Goal: Task Accomplishment & Management: Complete application form

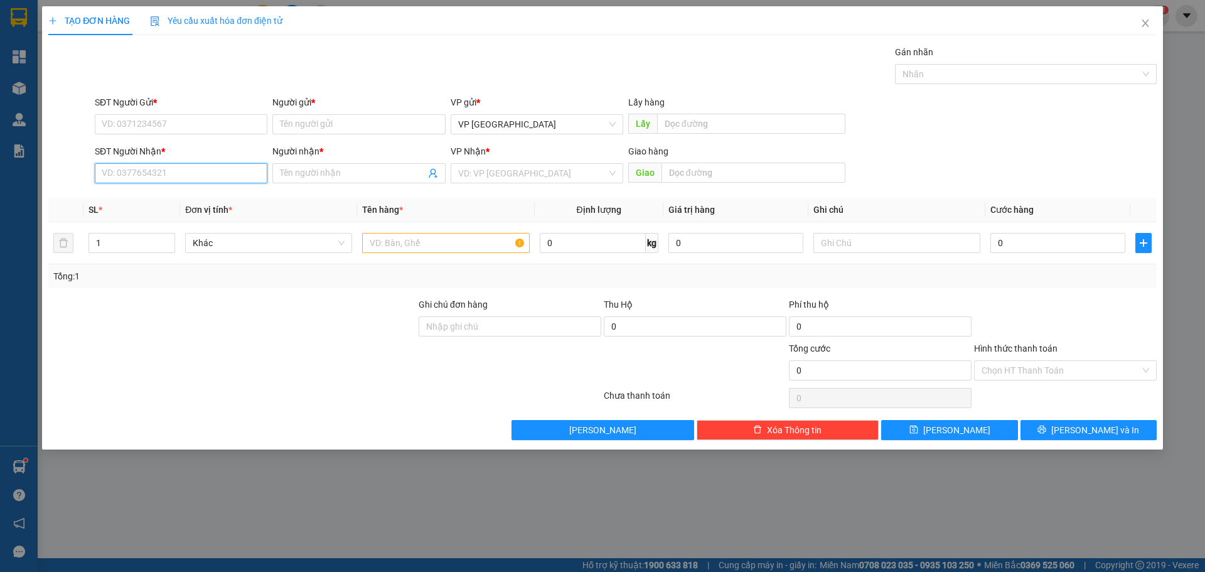
click at [237, 172] on input "SĐT Người Nhận *" at bounding box center [181, 173] width 173 height 20
click at [135, 201] on div "0905082077 - honda phúc" at bounding box center [181, 198] width 158 height 14
type input "0905082077"
type input "honda phúc"
type input "70.000"
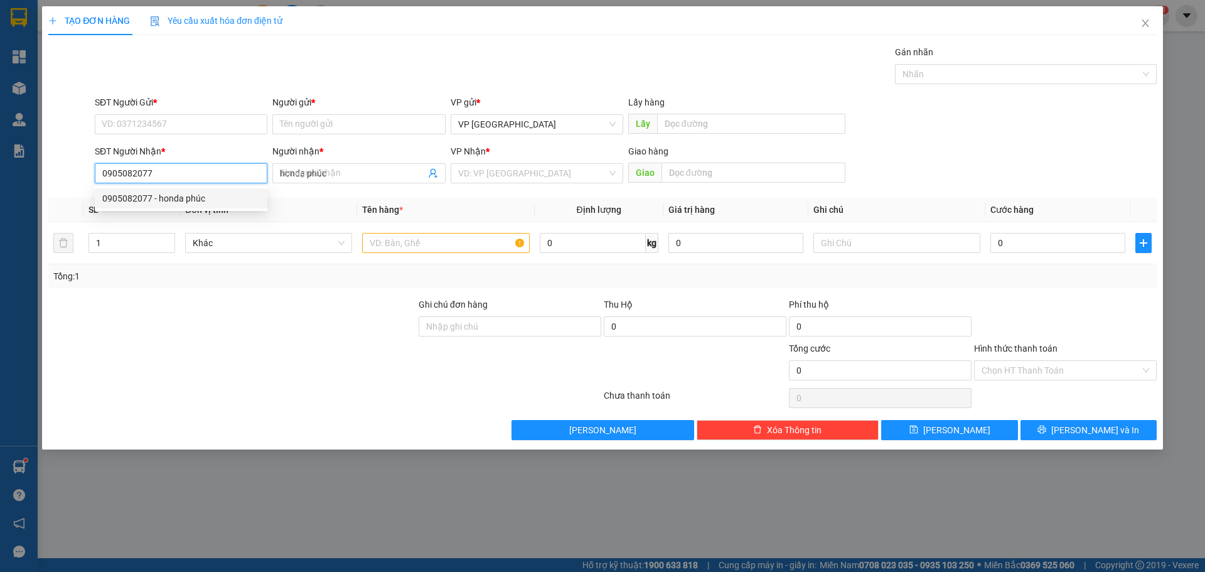
type input "70.000"
drag, startPoint x: 186, startPoint y: 164, endPoint x: 45, endPoint y: 172, distance: 142.1
click at [45, 171] on div "TẠO ĐƠN HÀNG Yêu cầu xuất hóa đơn điện tử Transit Pickup Surcharge Ids Transit …" at bounding box center [602, 227] width 1121 height 443
type input "0905082077"
click at [122, 117] on input "SĐT Người Gửi *" at bounding box center [181, 124] width 173 height 20
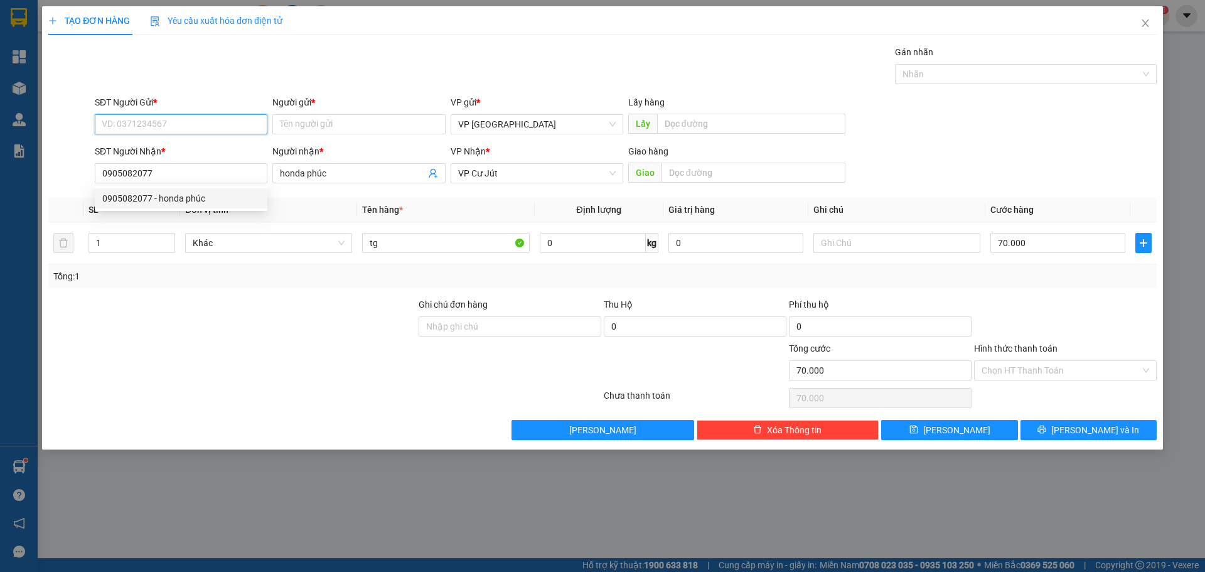
paste input "0905082077"
type input "0905082077"
click at [179, 154] on div "0905082077 - honda phúc" at bounding box center [181, 149] width 158 height 14
type input "honda phúc"
type input "0905082077"
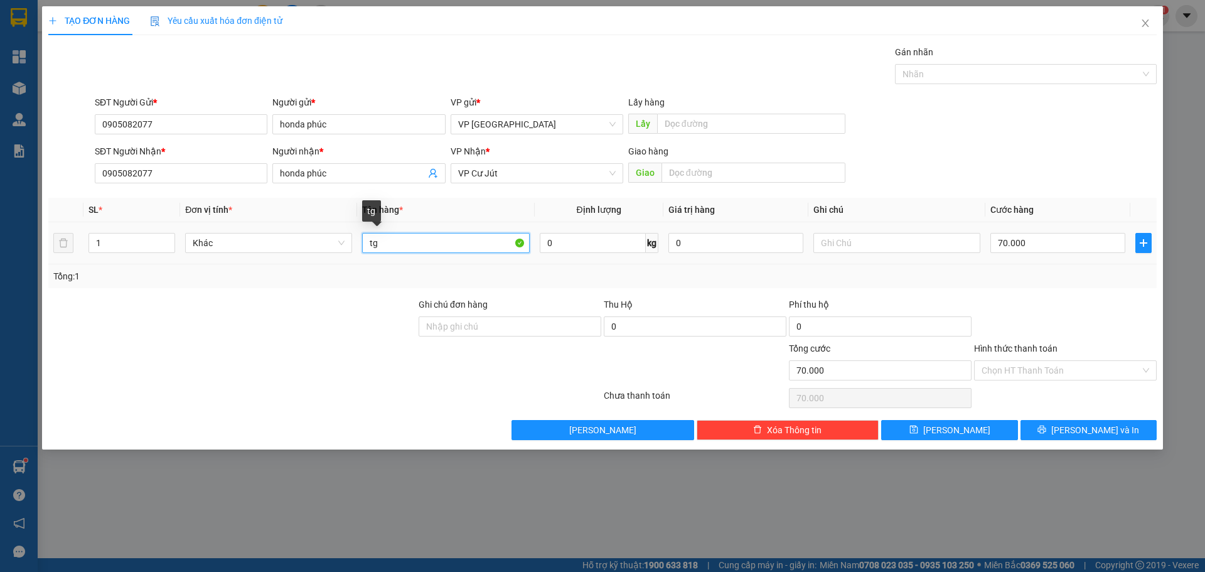
click at [419, 247] on input "tg" at bounding box center [445, 243] width 167 height 20
paste input "ùn"
paste input "ô"
paste input "ỗ"
type input "thùng gỗ"
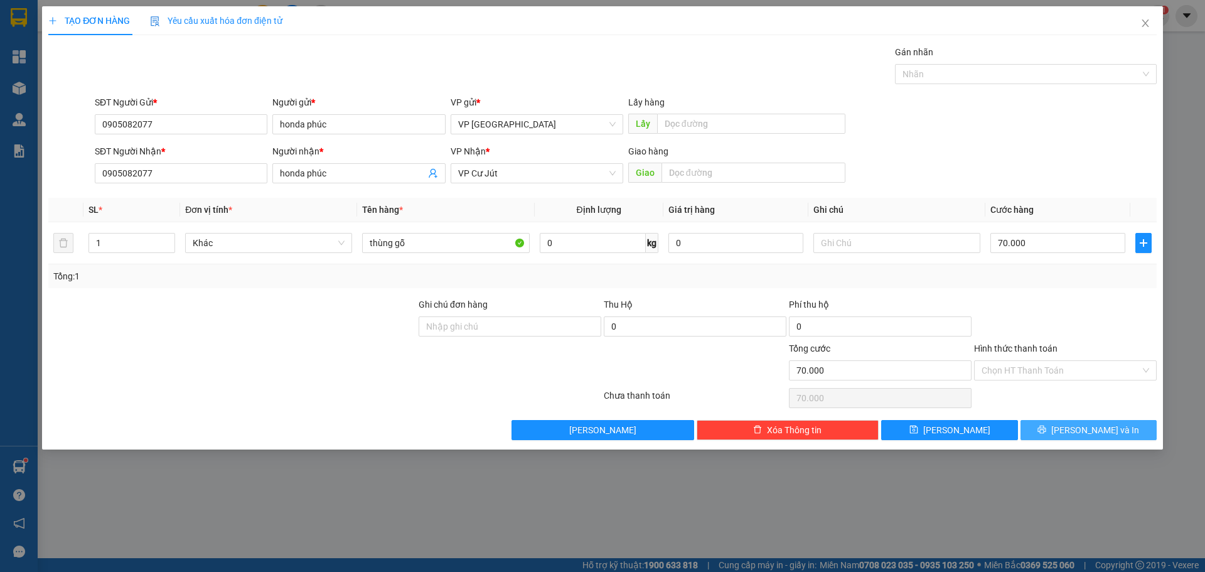
click at [1103, 431] on span "[PERSON_NAME] và In" at bounding box center [1095, 430] width 88 height 14
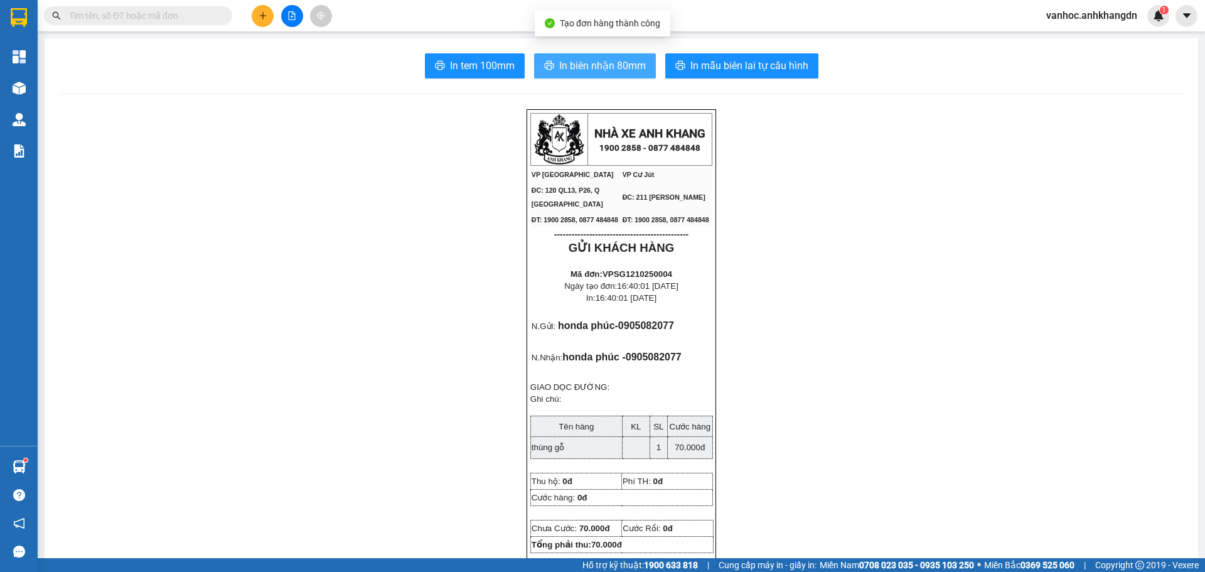
click at [564, 72] on span "In biên nhận 80mm" at bounding box center [602, 66] width 87 height 16
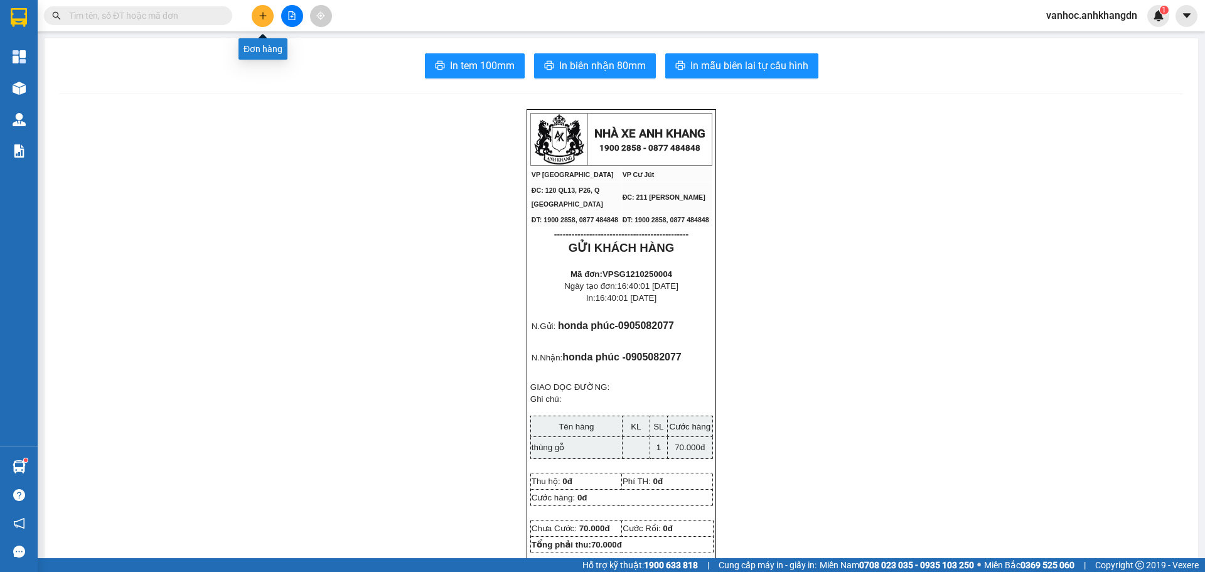
click at [266, 13] on icon "plus" at bounding box center [263, 15] width 9 height 9
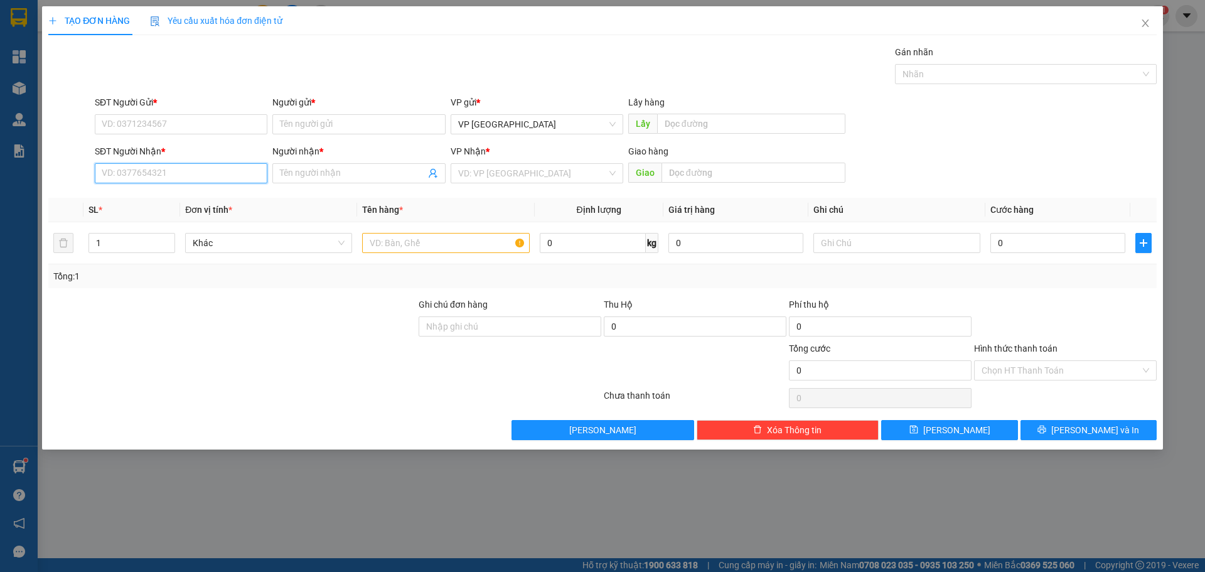
click at [173, 179] on input "SĐT Người Nhận *" at bounding box center [181, 173] width 173 height 20
click at [177, 204] on div "0946613355 - NAM" at bounding box center [181, 198] width 158 height 14
type input "0946613355"
type input "NAM"
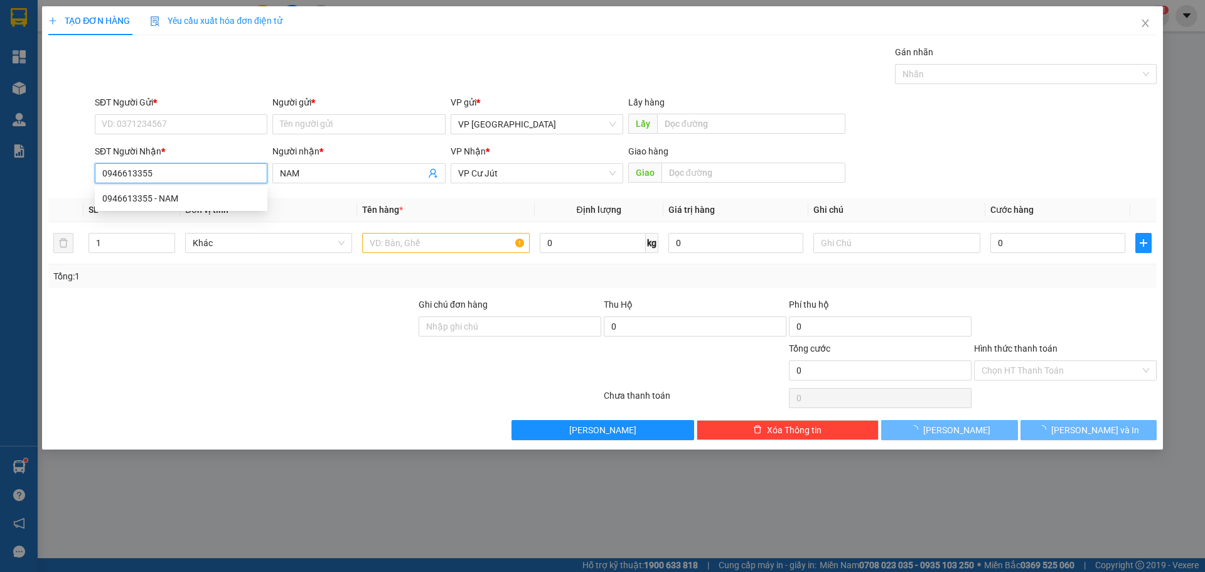
type input "50.000"
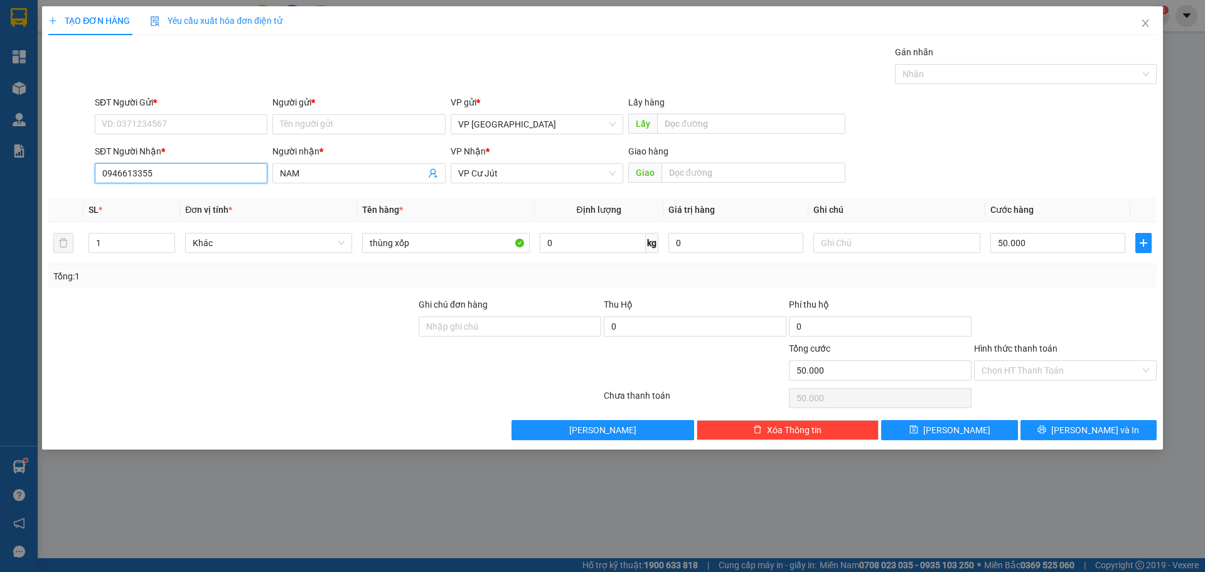
drag, startPoint x: 173, startPoint y: 176, endPoint x: 0, endPoint y: 159, distance: 174.0
click at [0, 159] on div "TẠO ĐƠN HÀNG Yêu cầu xuất hóa đơn điện tử Transit Pickup Surcharge Ids Transit …" at bounding box center [602, 286] width 1205 height 572
type input "0946613355"
click at [136, 128] on input "SĐT Người Gửi *" at bounding box center [181, 124] width 173 height 20
paste input "0946613355"
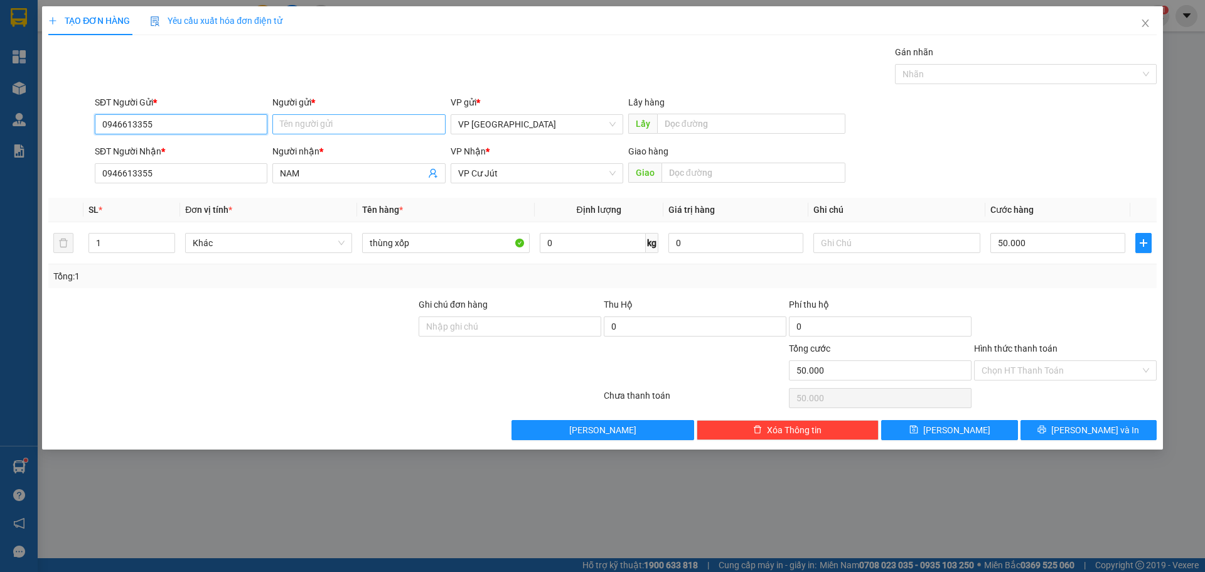
type input "0946613355"
click at [306, 125] on input "Người gửi *" at bounding box center [358, 124] width 173 height 20
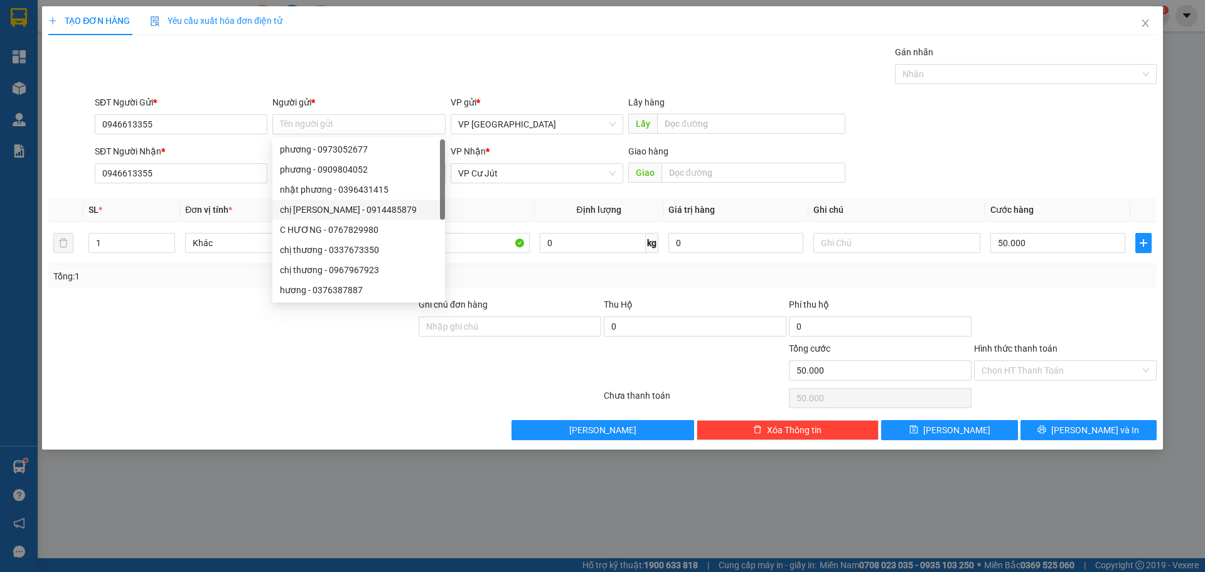
drag, startPoint x: 208, startPoint y: 310, endPoint x: 220, endPoint y: 287, distance: 26.4
click at [208, 310] on div at bounding box center [232, 319] width 370 height 44
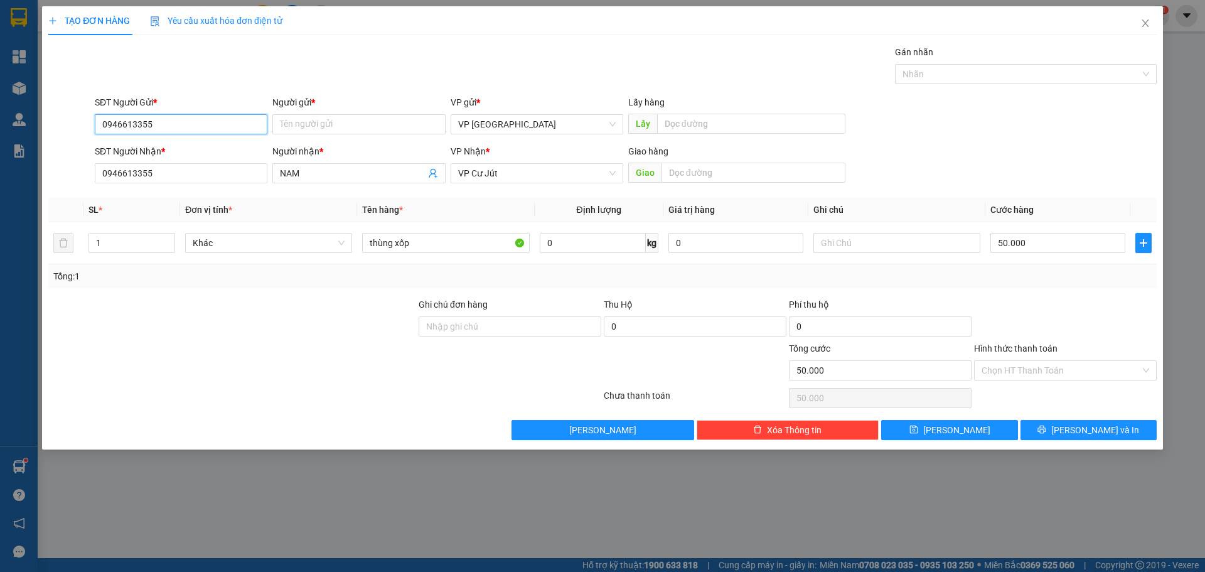
click at [195, 116] on input "0946613355" at bounding box center [181, 124] width 173 height 20
click at [319, 181] on span "NAM" at bounding box center [358, 173] width 173 height 20
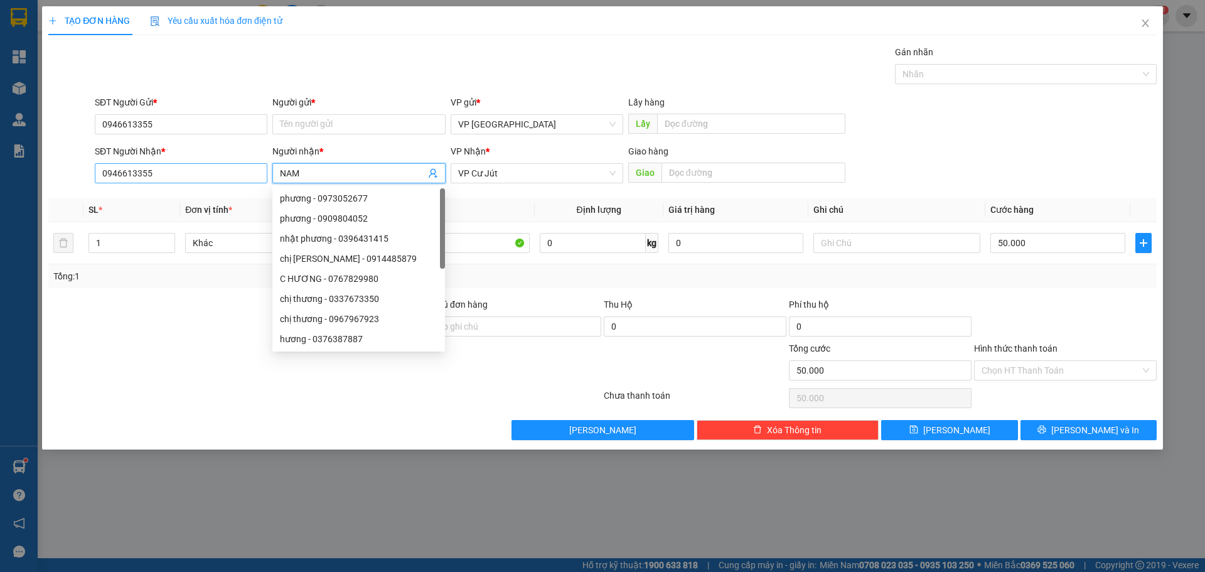
drag, startPoint x: 316, startPoint y: 173, endPoint x: 243, endPoint y: 173, distance: 73.4
click at [243, 173] on div "SĐT Người Nhận * 0946613355 Người nhận * NAM VP Nhận * VP Cư Jút Giao hàng Giao" at bounding box center [625, 166] width 1067 height 44
click at [321, 127] on input "Người gửi *" at bounding box center [358, 124] width 173 height 20
paste input "NAM"
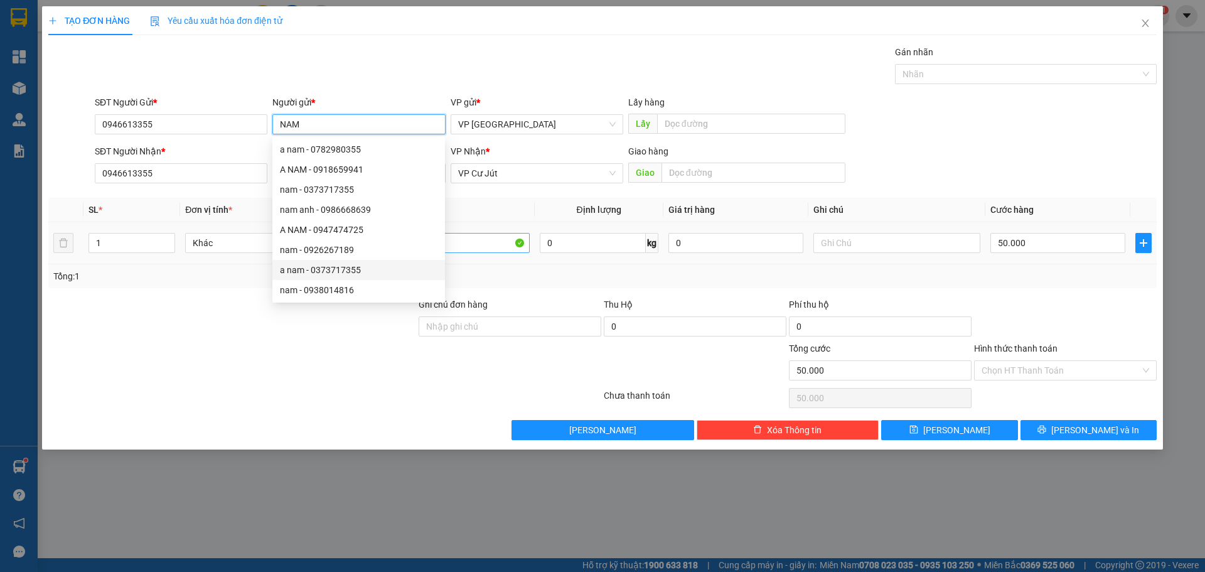
type input "NAM"
click at [486, 240] on input "thùng xốp" at bounding box center [445, 243] width 167 height 20
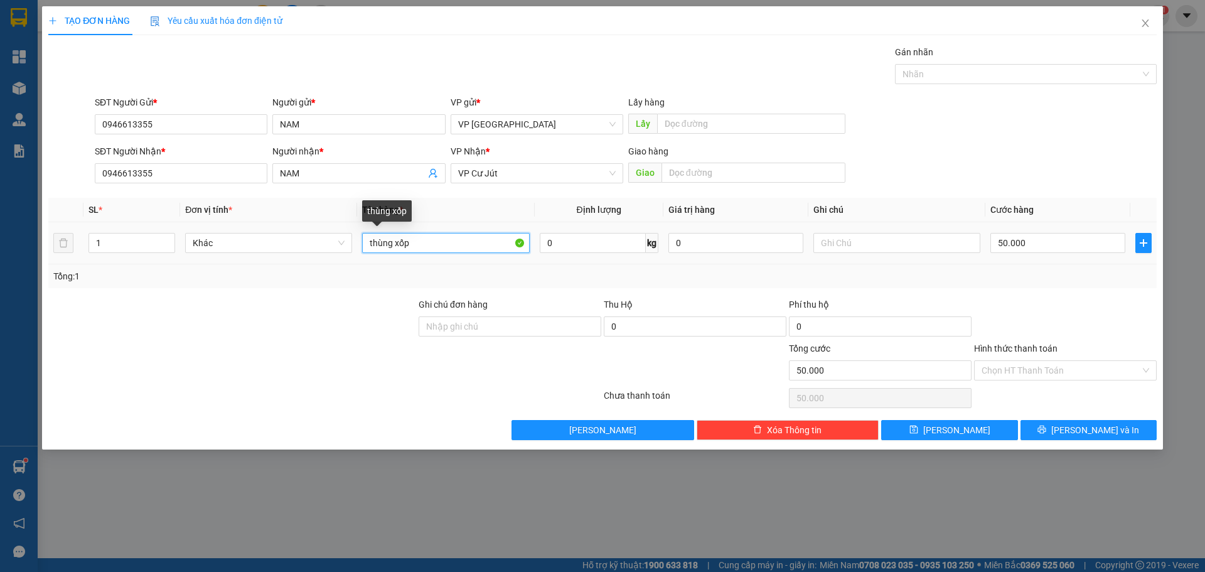
drag, startPoint x: 446, startPoint y: 242, endPoint x: 395, endPoint y: 239, distance: 50.9
click at [395, 239] on input "thùng xốp" at bounding box center [445, 243] width 167 height 20
paste input "ấ"
type input "thùng giấy"
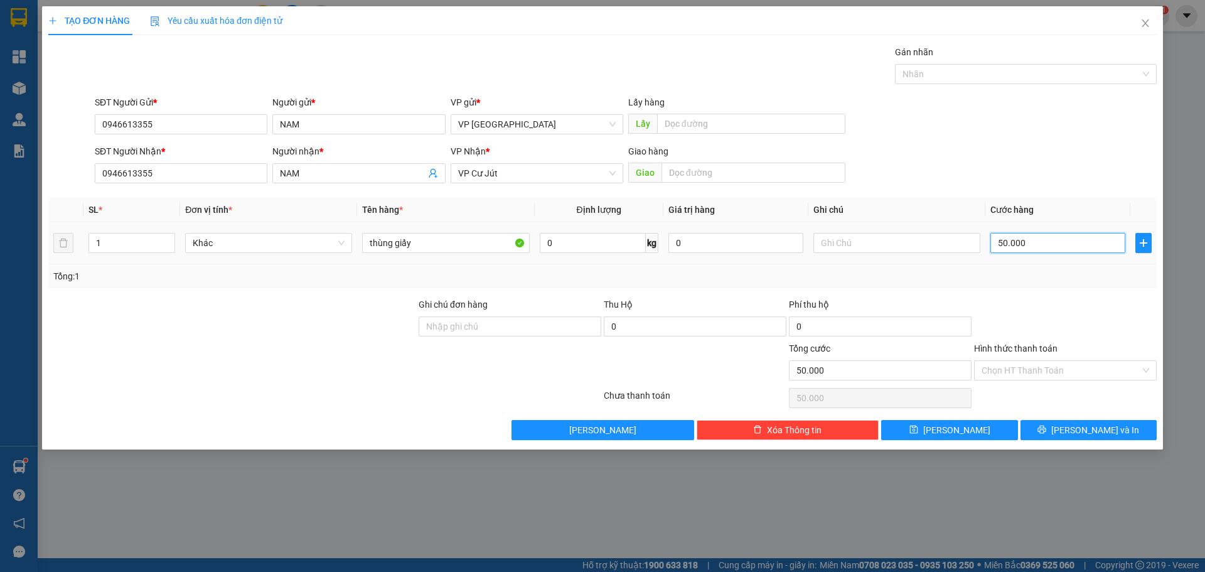
click at [1057, 239] on input "50.000" at bounding box center [1057, 243] width 135 height 20
type input "4"
type input "40"
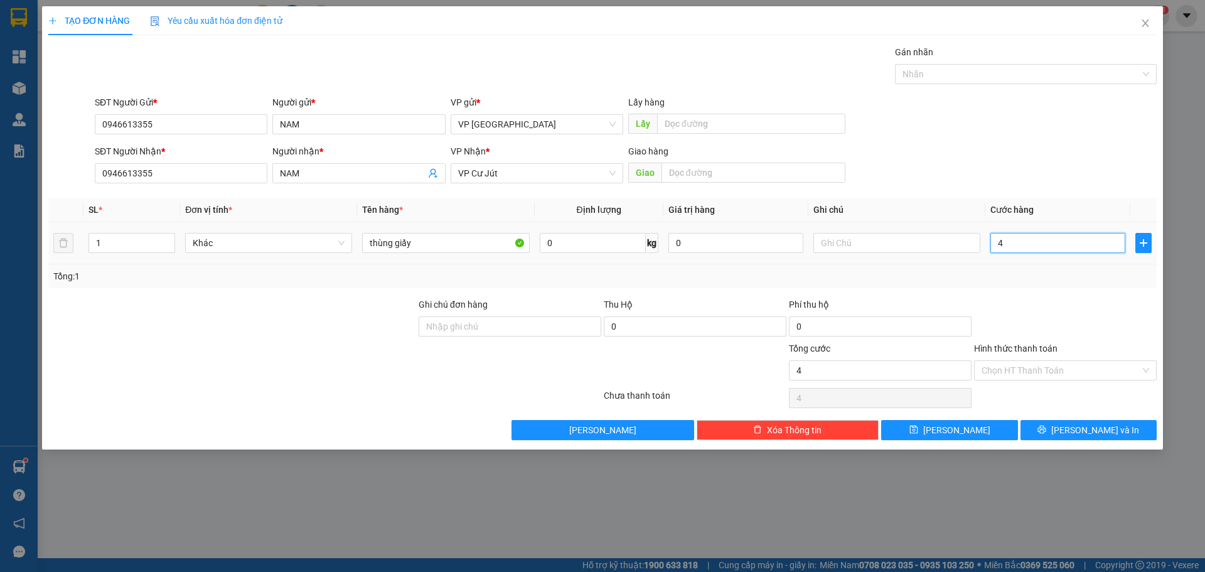
type input "40"
type input "400"
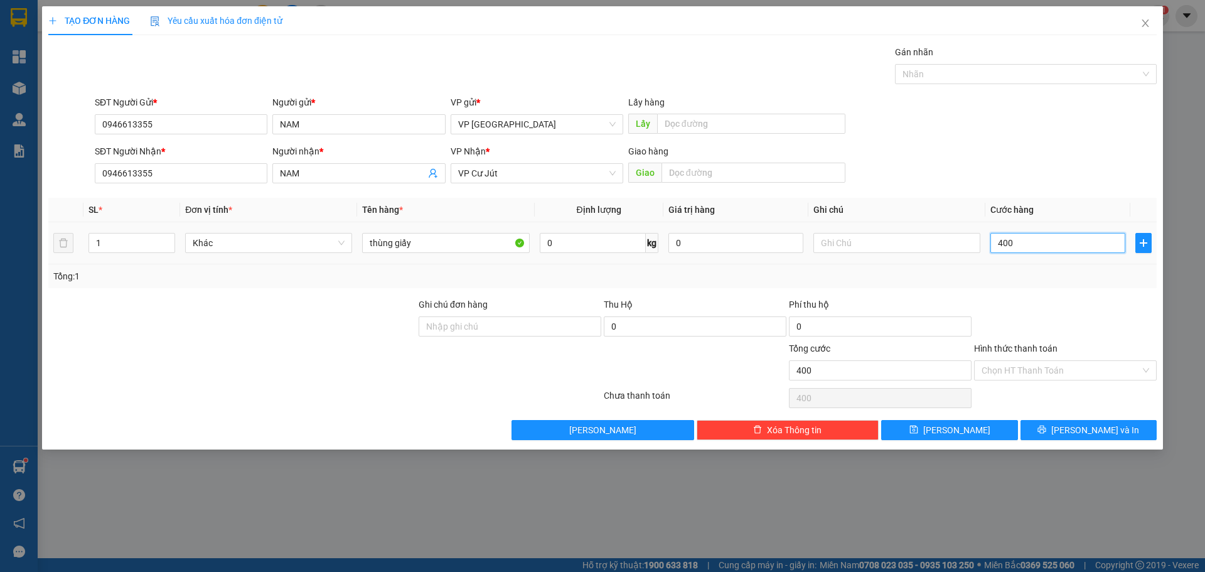
type input "4.000"
type input "40.000"
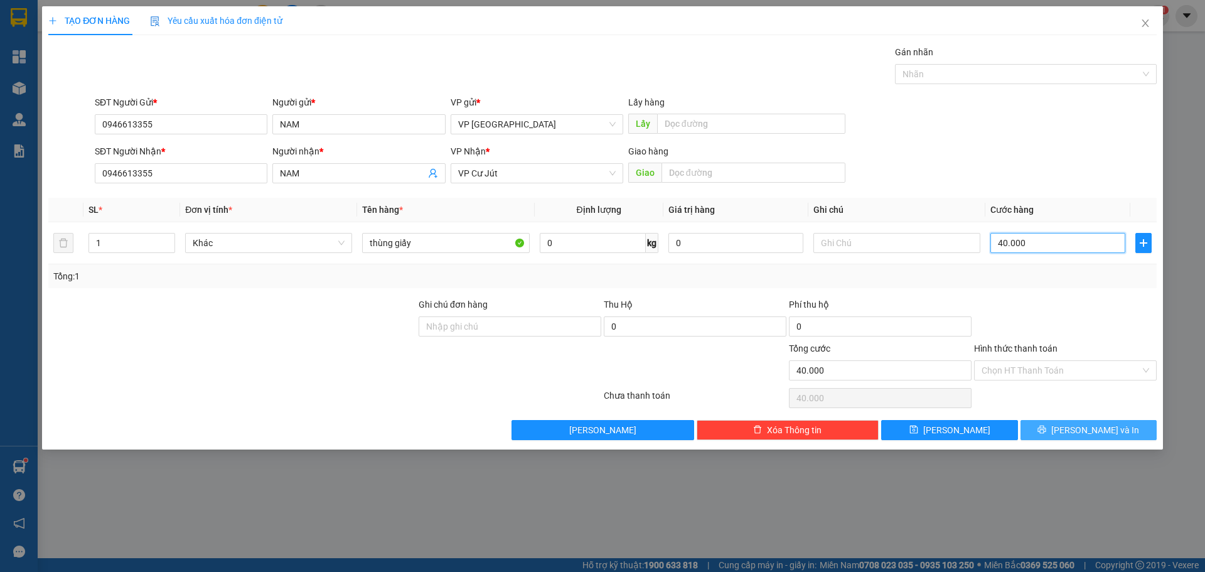
type input "40.000"
click at [1094, 429] on span "[PERSON_NAME] và In" at bounding box center [1095, 430] width 88 height 14
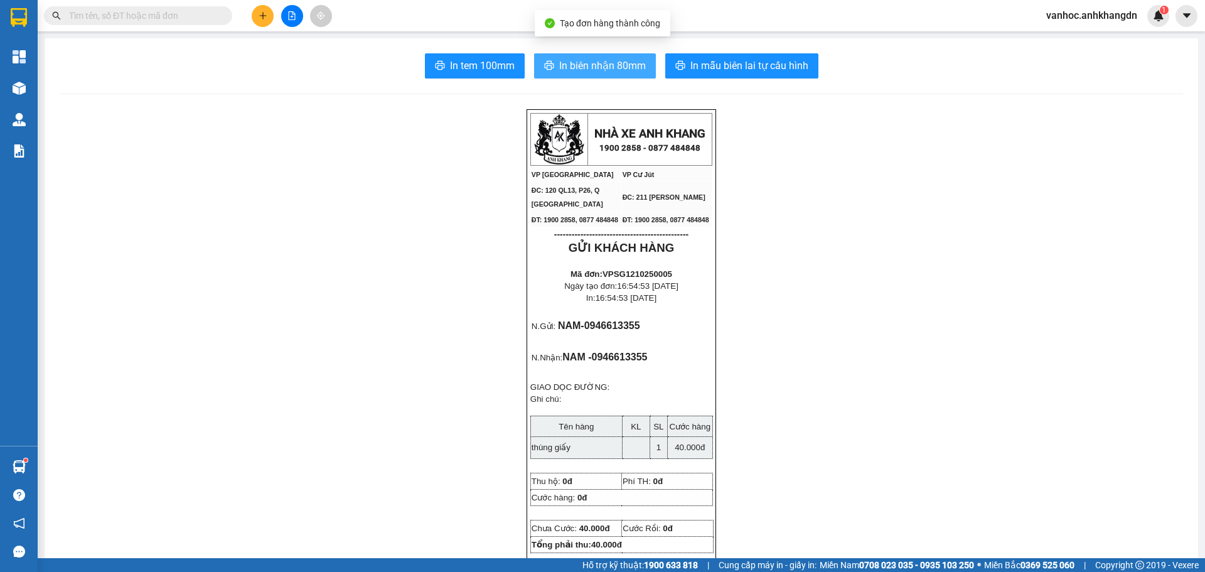
click at [632, 70] on span "In biên nhận 80mm" at bounding box center [602, 66] width 87 height 16
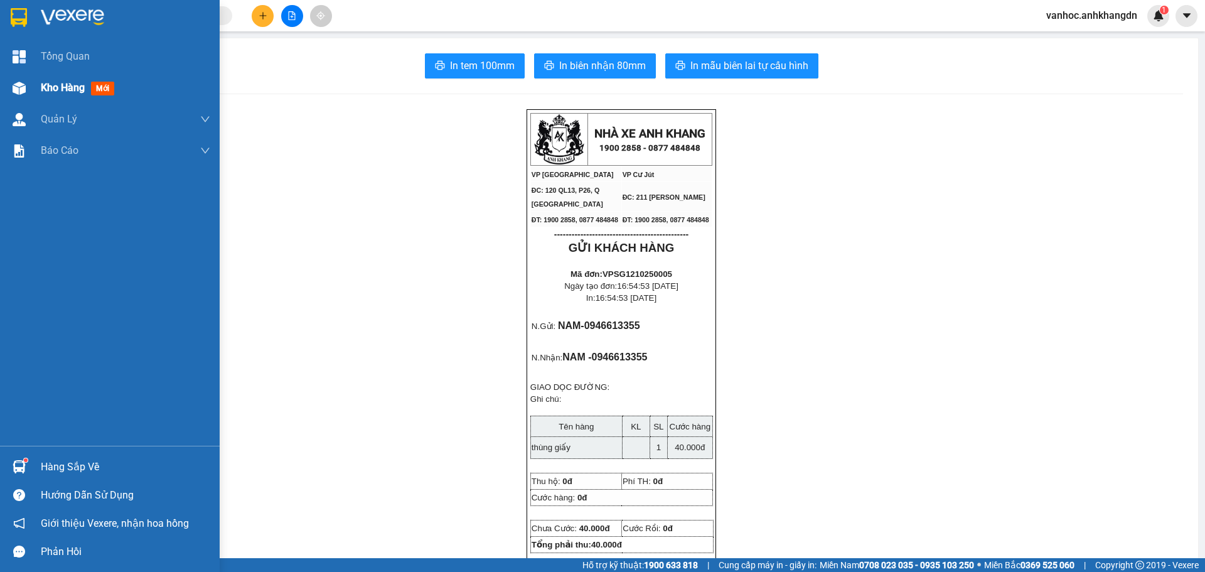
click at [38, 85] on div "Kho hàng mới" at bounding box center [110, 87] width 220 height 31
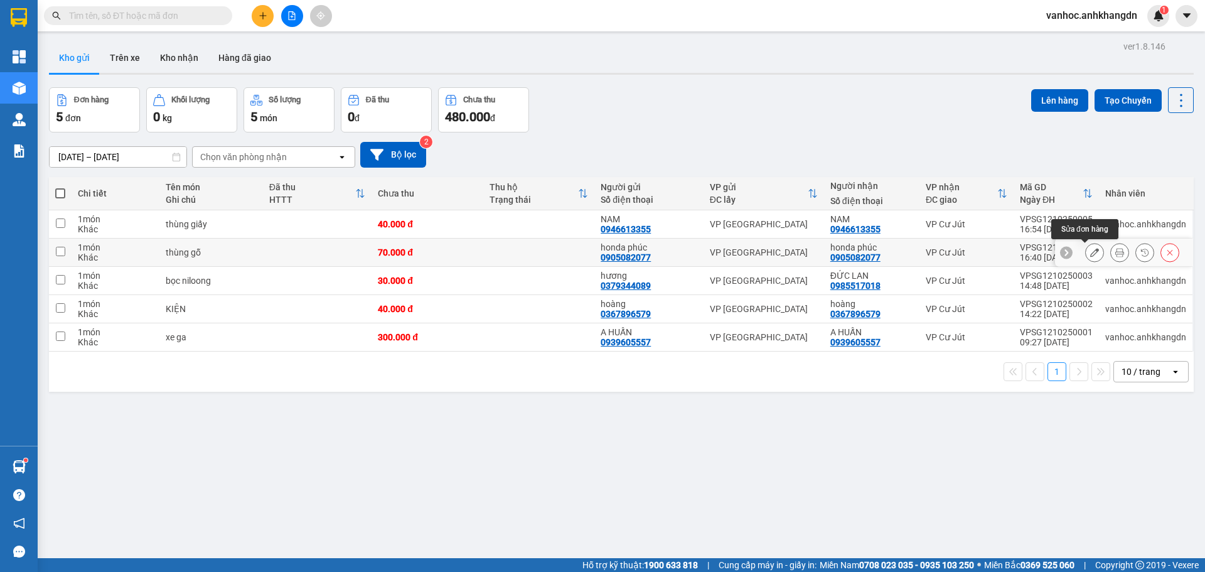
click at [1090, 250] on button at bounding box center [1095, 253] width 18 height 22
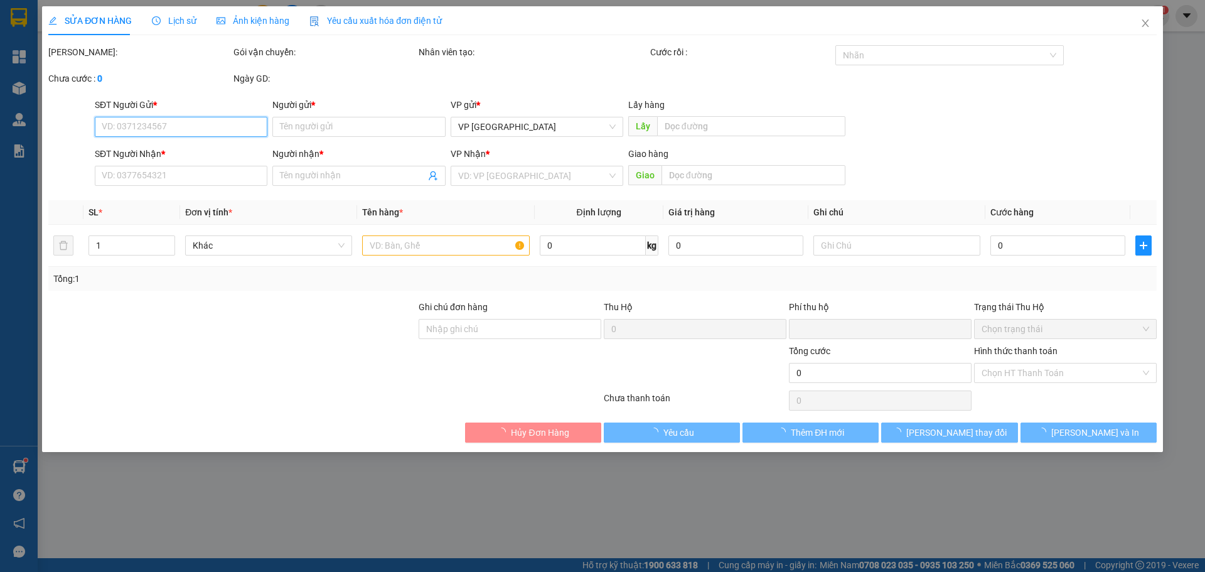
type input "0905082077"
type input "honda phúc"
type input "0905082077"
type input "honda phúc"
type input "0"
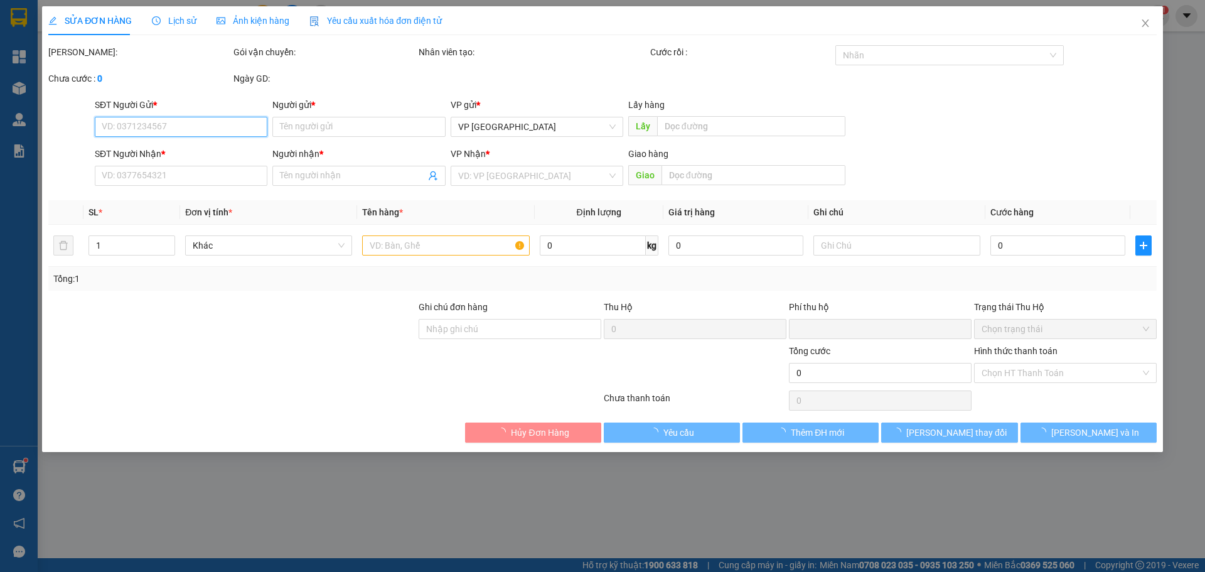
type input "70.000"
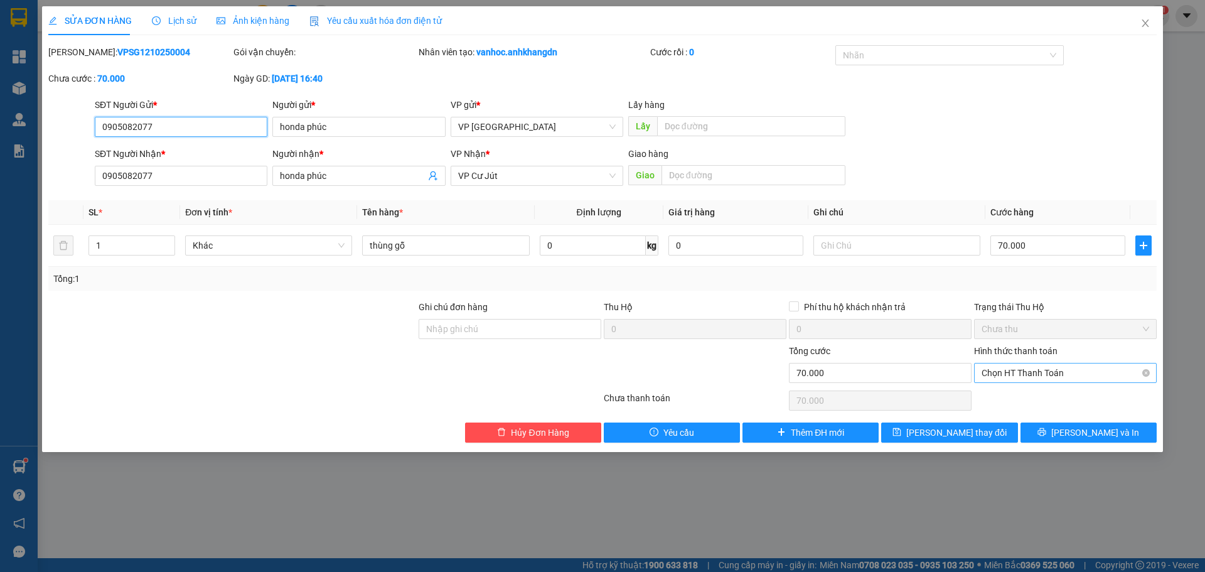
click at [1071, 368] on span "Chọn HT Thanh Toán" at bounding box center [1066, 372] width 168 height 19
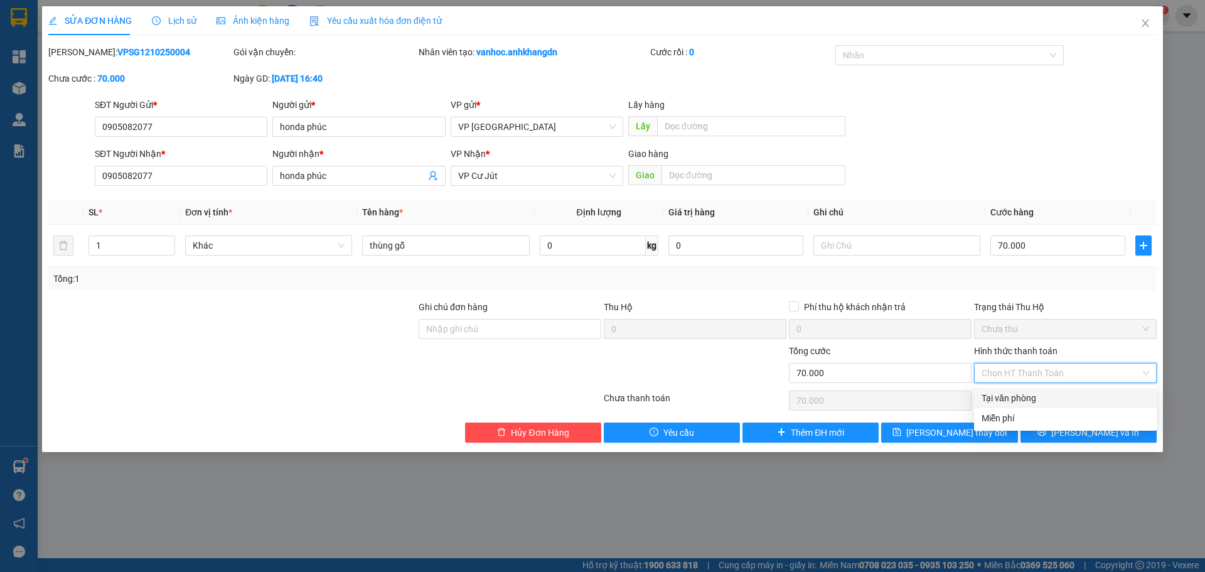
click at [1021, 392] on div "Tại văn phòng" at bounding box center [1066, 398] width 168 height 14
type input "0"
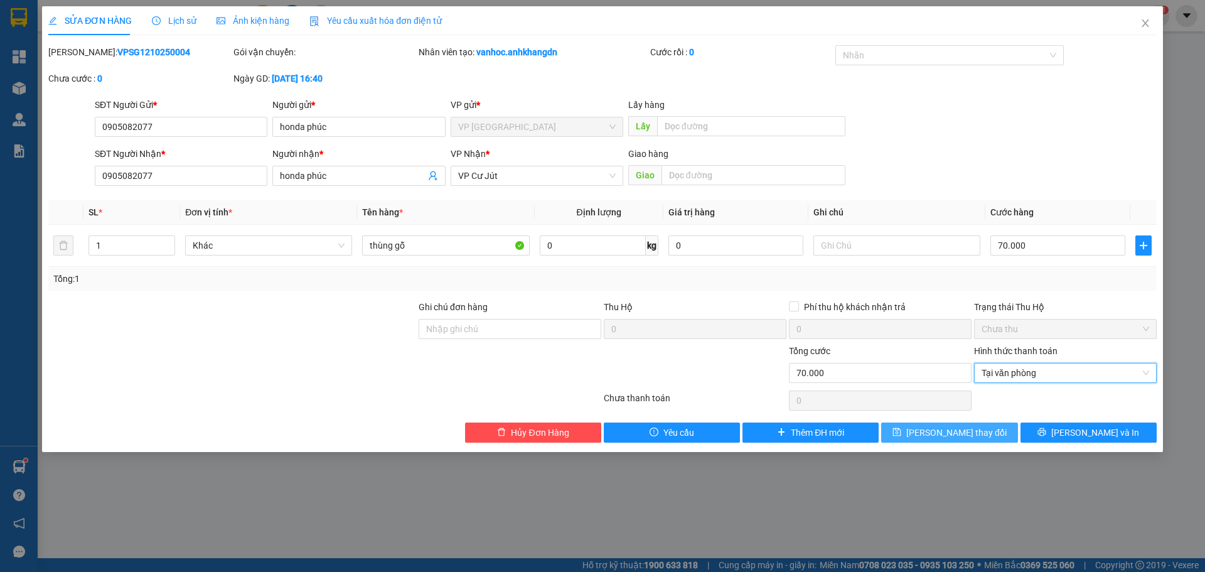
click at [980, 426] on span "[PERSON_NAME] thay đổi" at bounding box center [956, 433] width 100 height 14
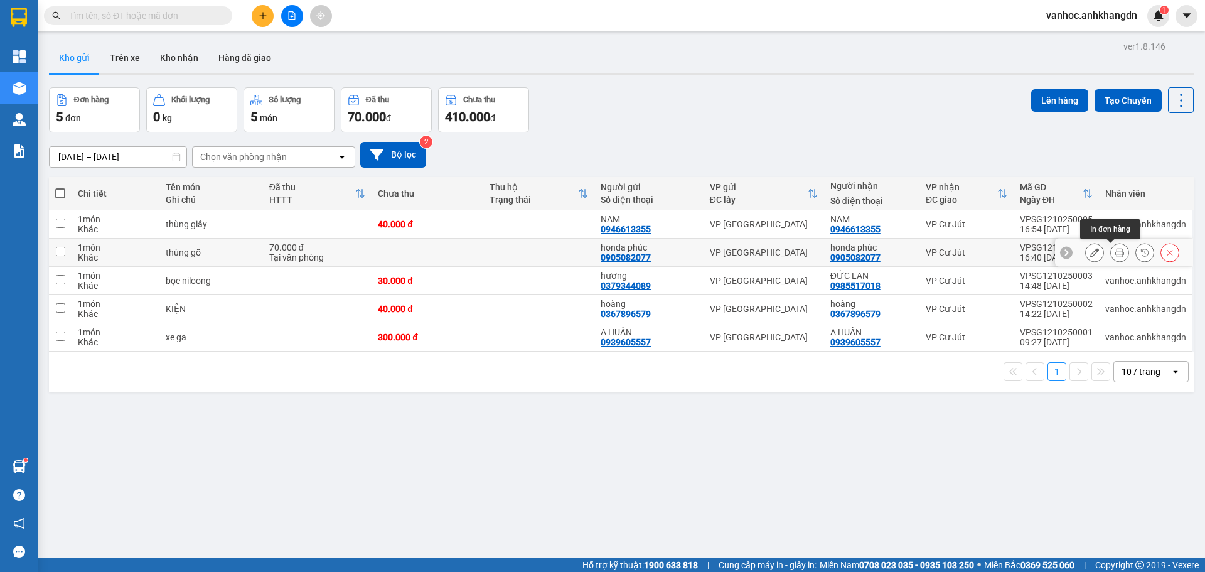
click at [1115, 252] on icon at bounding box center [1119, 252] width 9 height 9
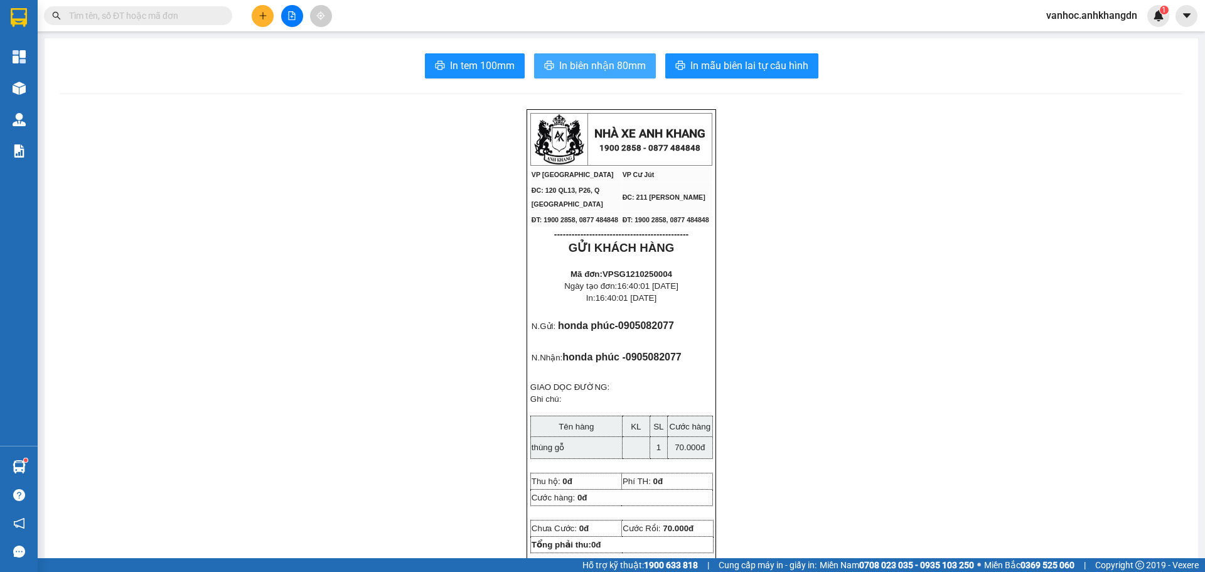
click at [566, 74] on button "In biên nhận 80mm" at bounding box center [595, 65] width 122 height 25
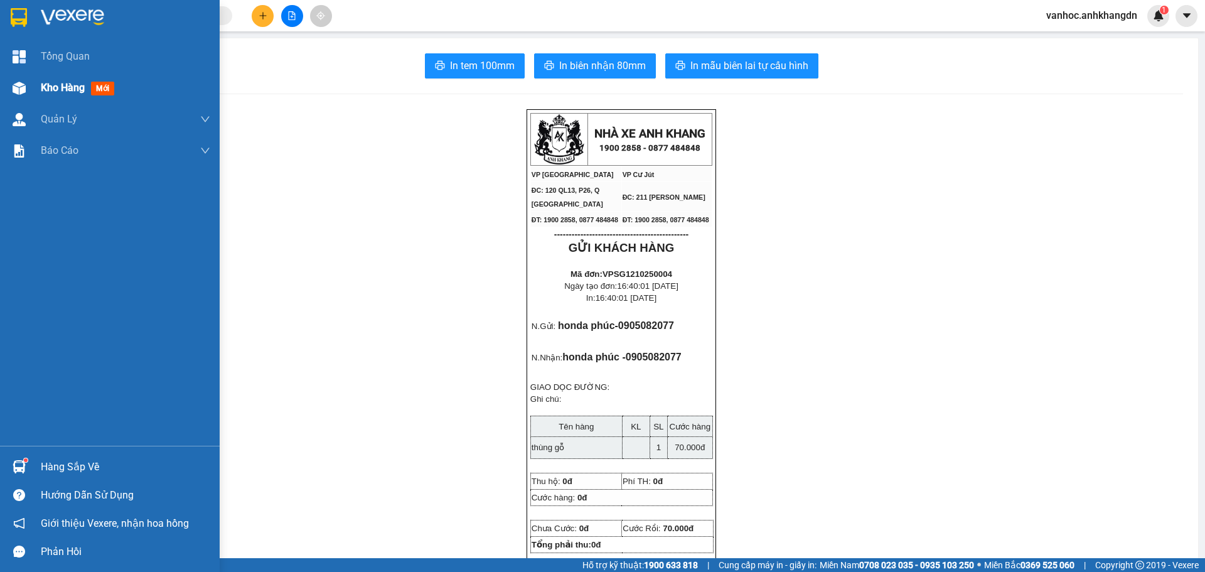
click at [72, 83] on span "Kho hàng" at bounding box center [63, 88] width 44 height 12
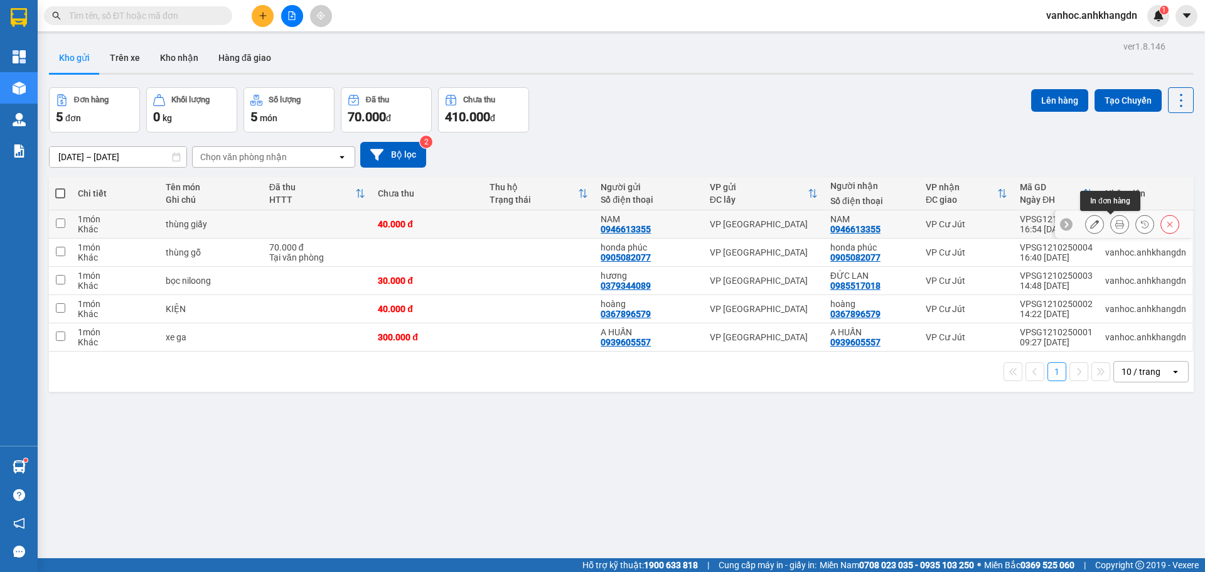
click at [1115, 225] on icon at bounding box center [1119, 224] width 9 height 9
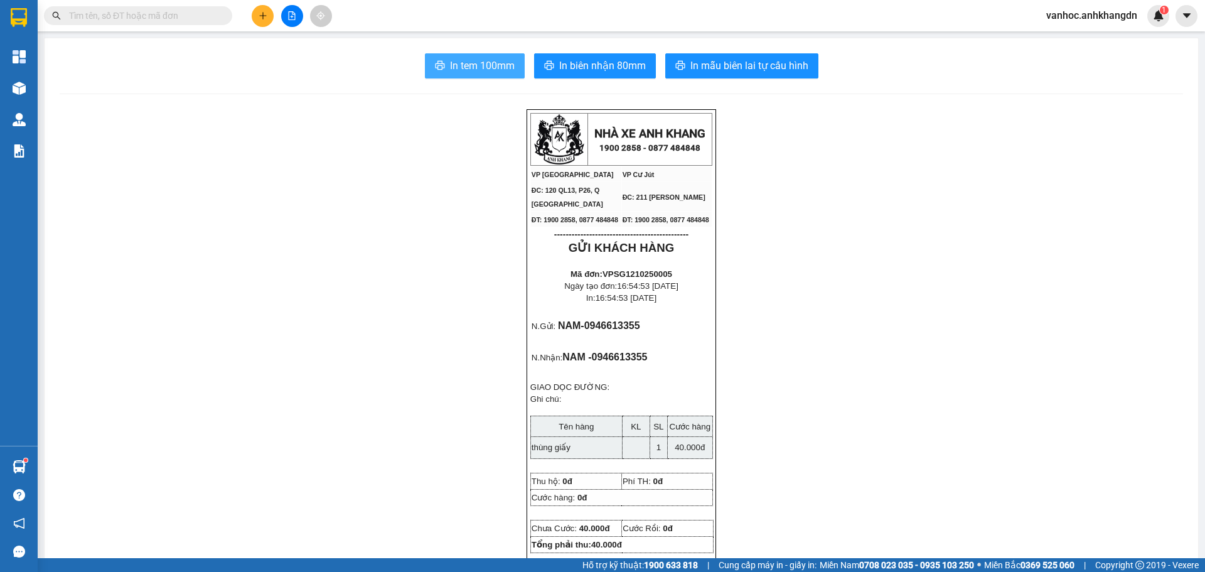
click at [463, 68] on span "In tem 100mm" at bounding box center [482, 66] width 65 height 16
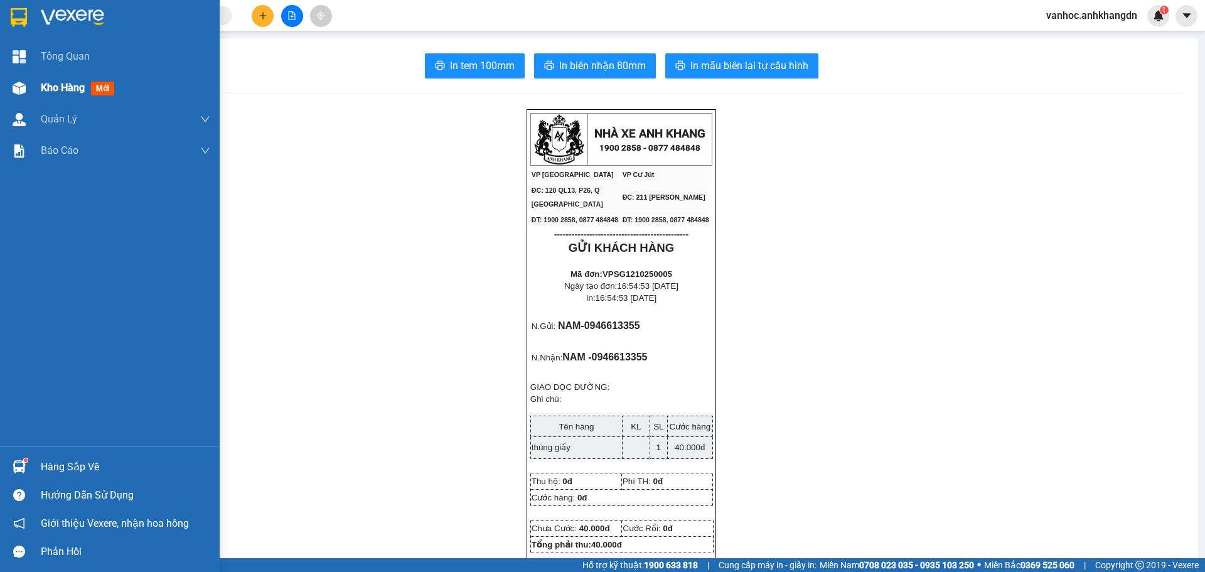
click at [33, 94] on div "Kho hàng mới" at bounding box center [110, 87] width 220 height 31
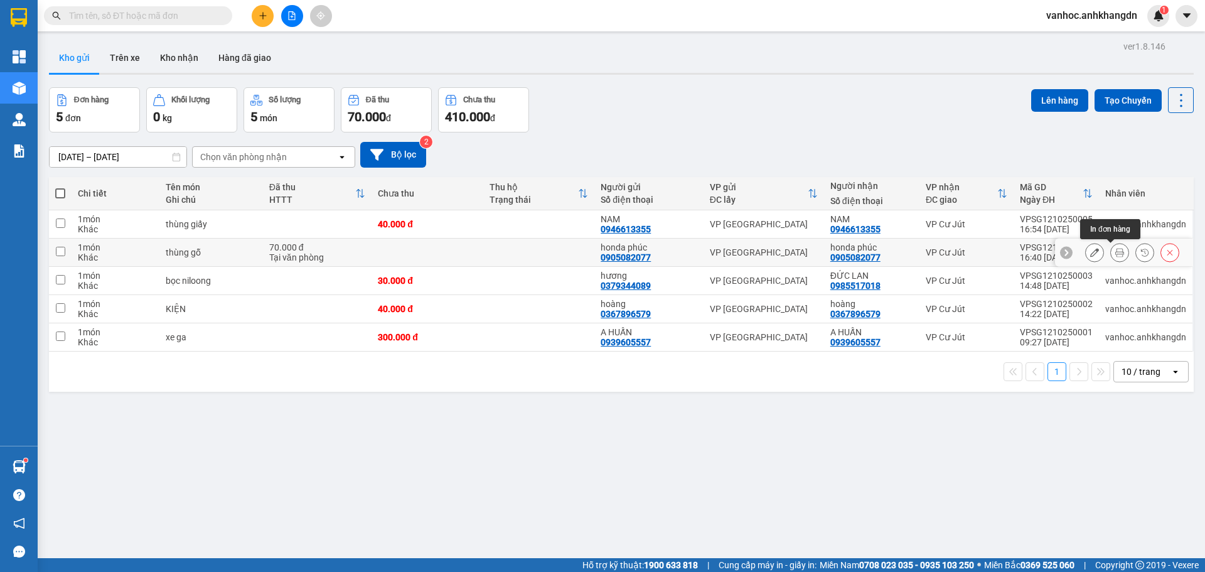
click at [1115, 257] on icon at bounding box center [1119, 252] width 9 height 9
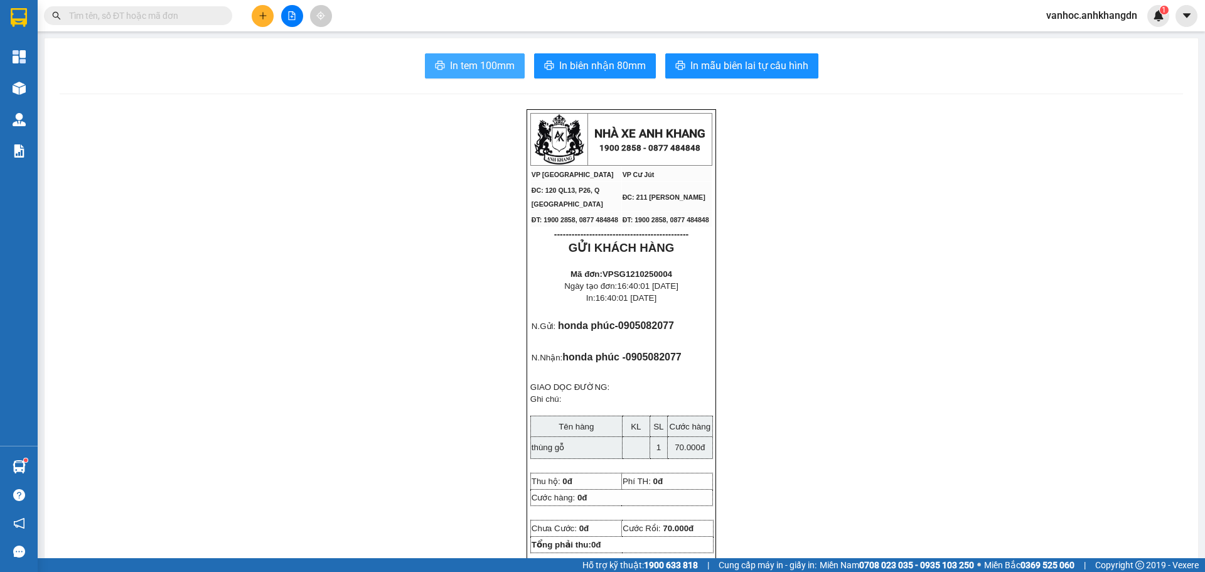
click at [502, 62] on span "In tem 100mm" at bounding box center [482, 66] width 65 height 16
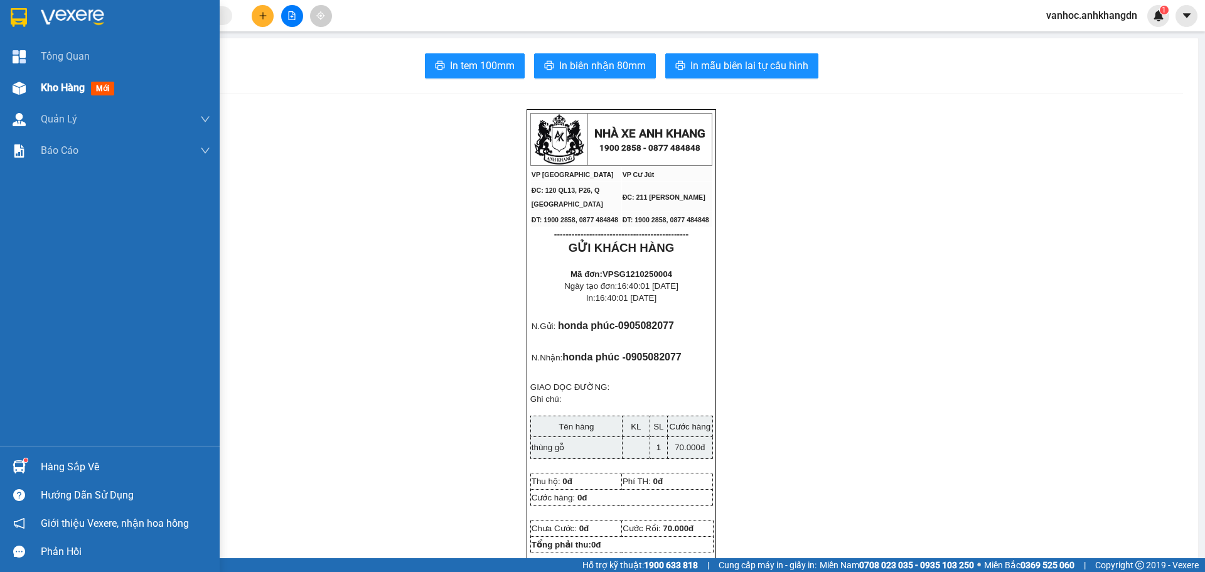
click at [64, 92] on span "Kho hàng" at bounding box center [63, 88] width 44 height 12
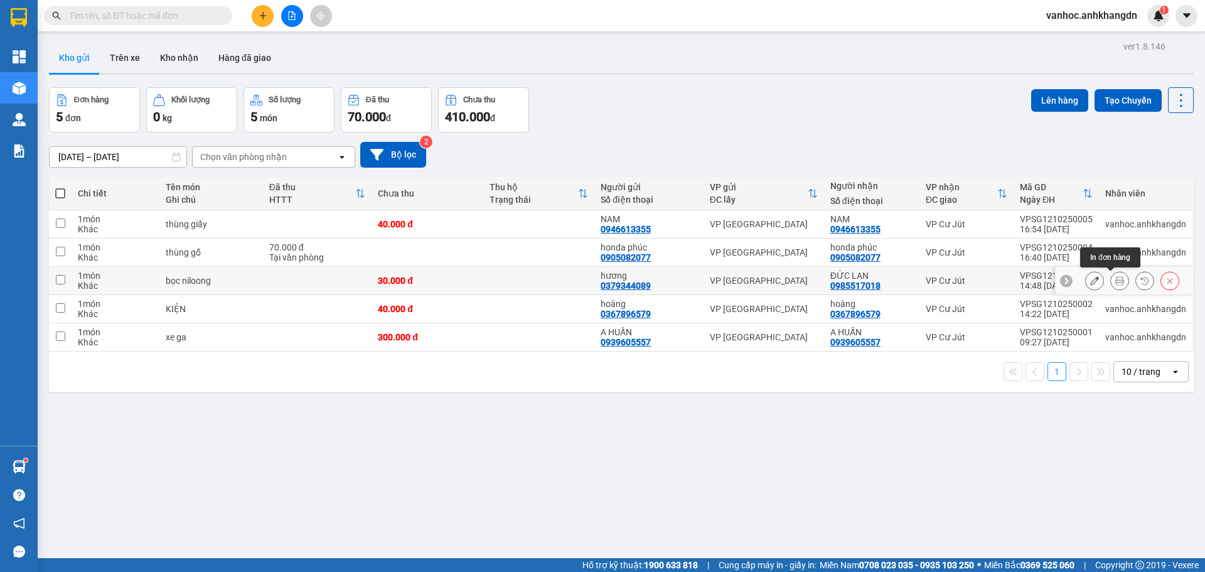
click at [1115, 282] on icon at bounding box center [1119, 280] width 9 height 9
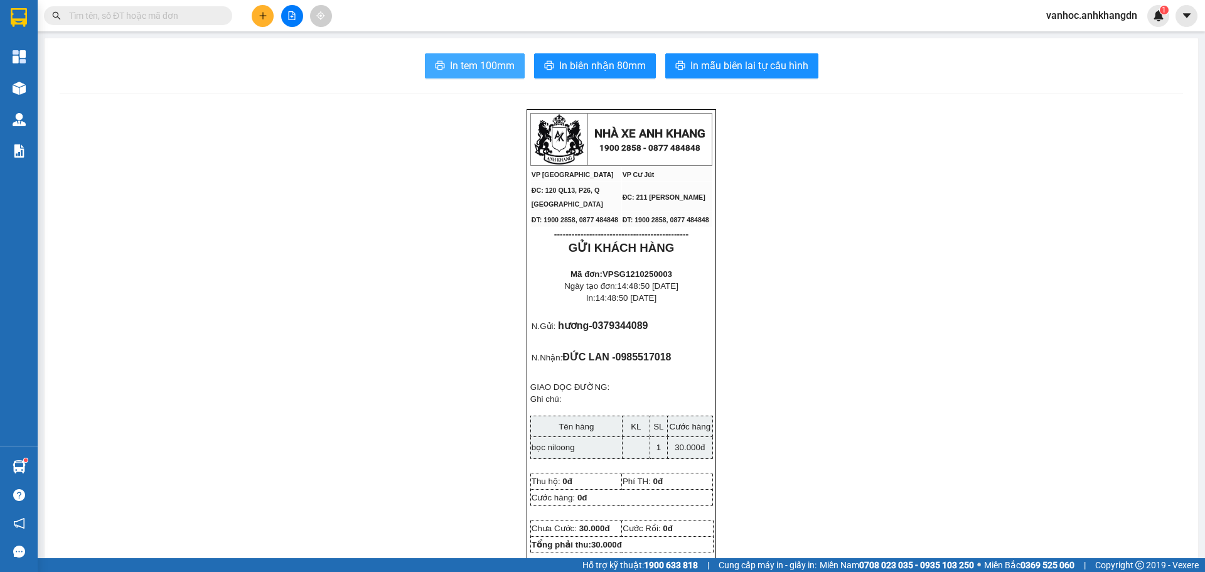
click at [485, 68] on span "In tem 100mm" at bounding box center [482, 66] width 65 height 16
click at [22, 80] on div at bounding box center [19, 88] width 22 height 22
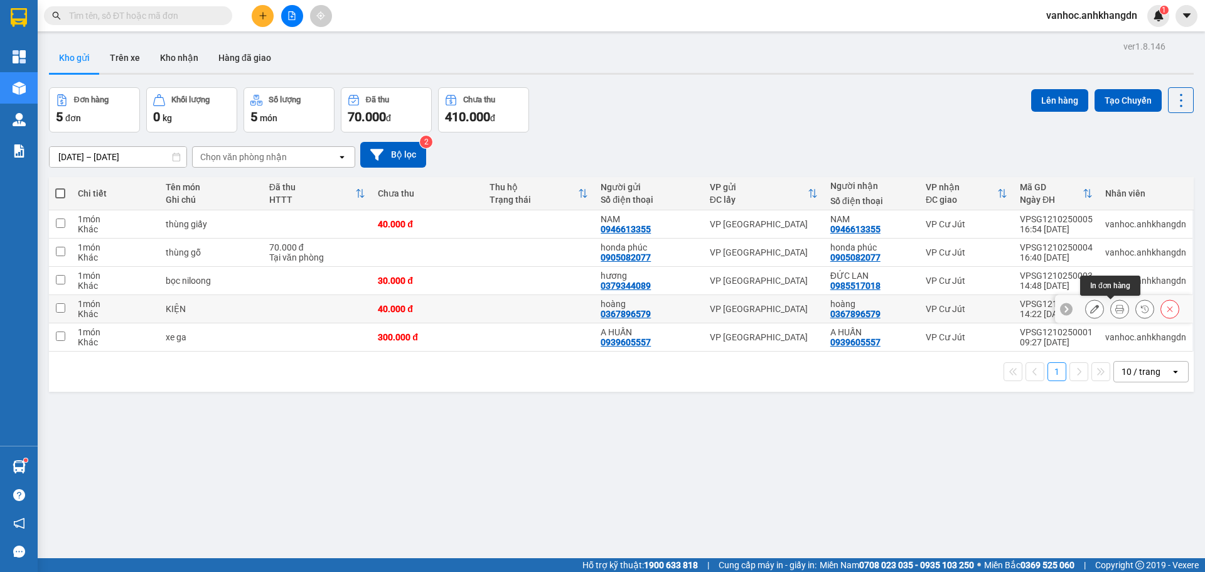
click at [1114, 315] on button at bounding box center [1120, 309] width 18 height 22
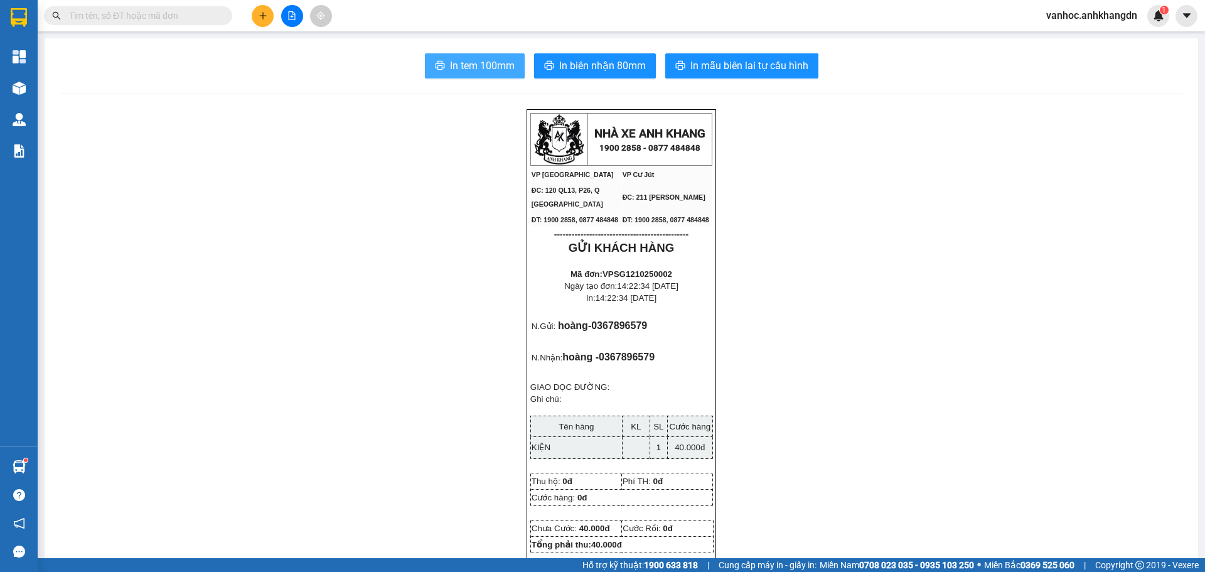
click at [490, 58] on span "In tem 100mm" at bounding box center [482, 66] width 65 height 16
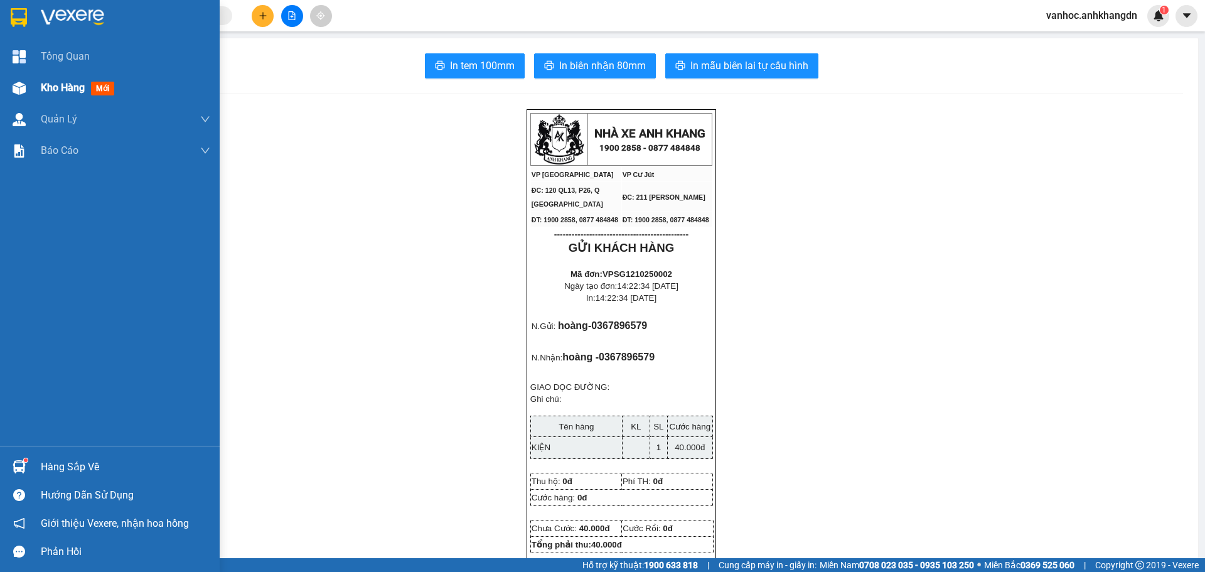
click at [24, 83] on img at bounding box center [19, 88] width 13 height 13
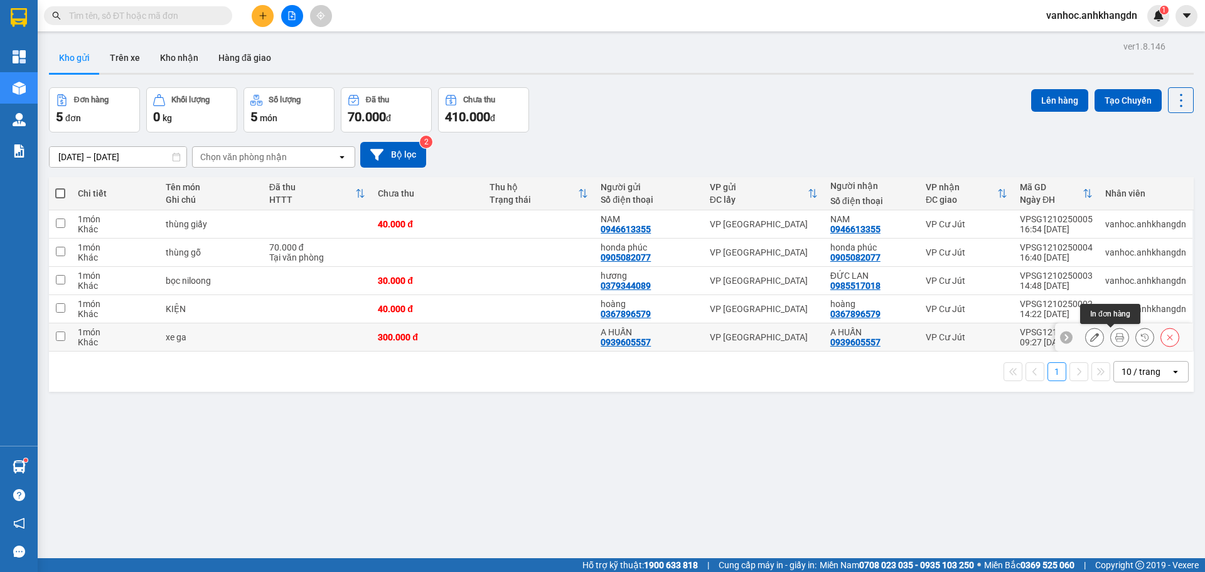
click at [1115, 337] on icon at bounding box center [1119, 337] width 9 height 9
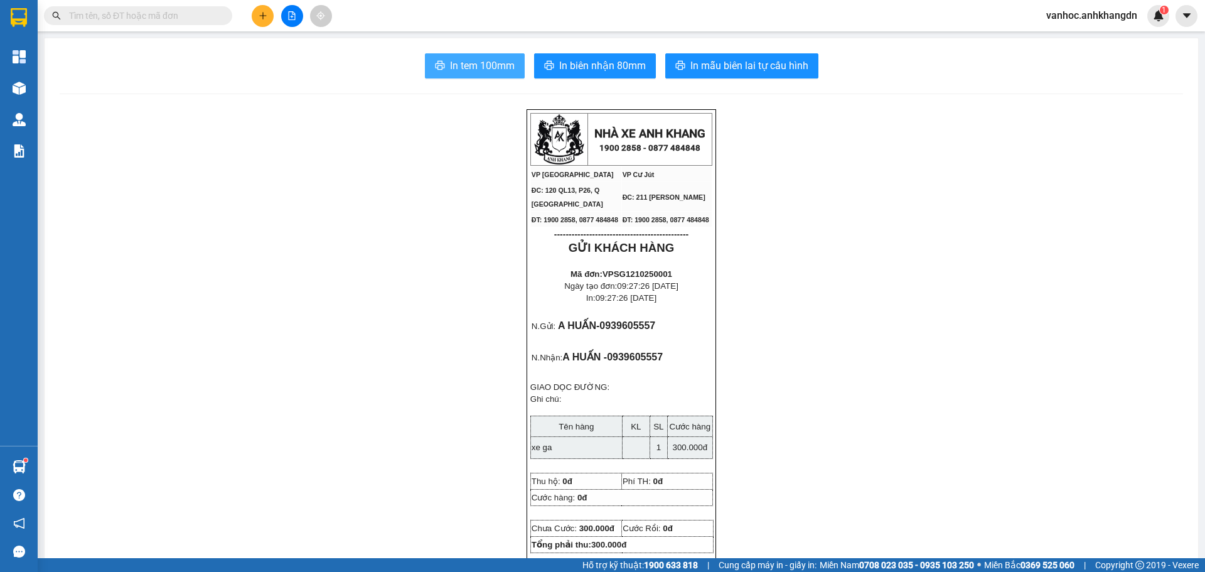
click at [455, 67] on span "In tem 100mm" at bounding box center [482, 66] width 65 height 16
click at [264, 15] on icon "plus" at bounding box center [263, 15] width 9 height 9
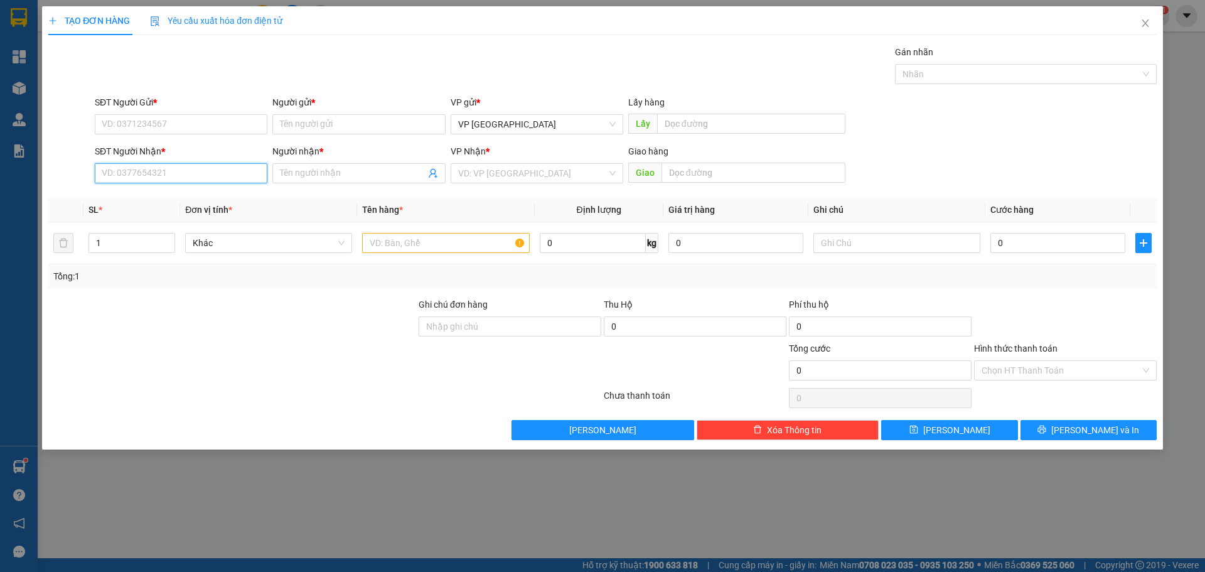
click at [223, 172] on input "SĐT Người Nhận *" at bounding box center [181, 173] width 173 height 20
click at [307, 177] on input "Người nhận *" at bounding box center [352, 173] width 145 height 14
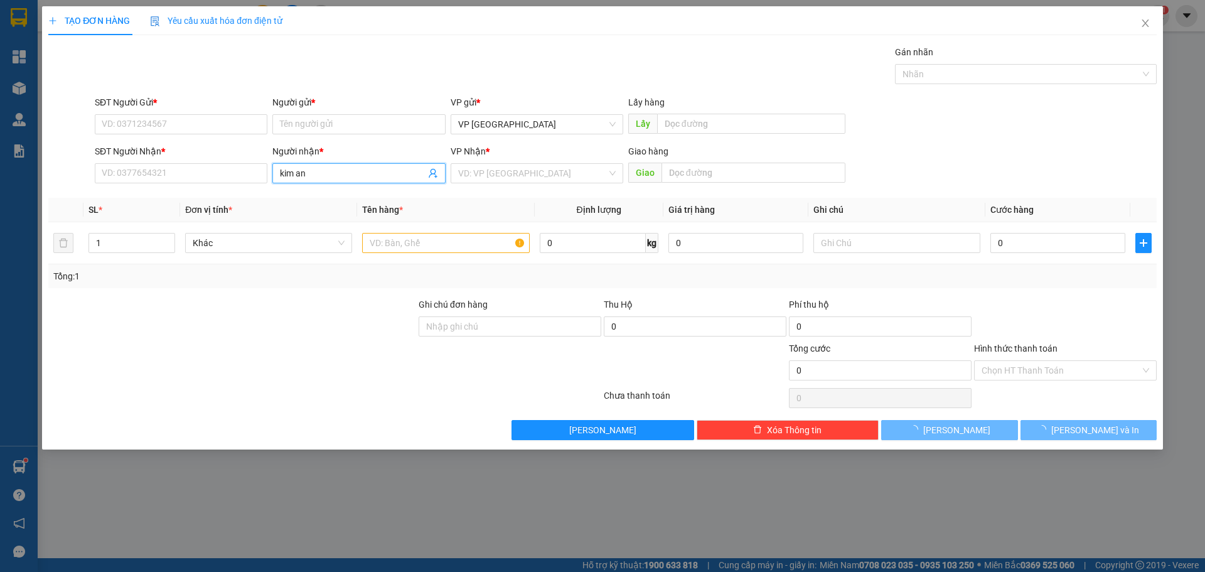
type input "[PERSON_NAME]"
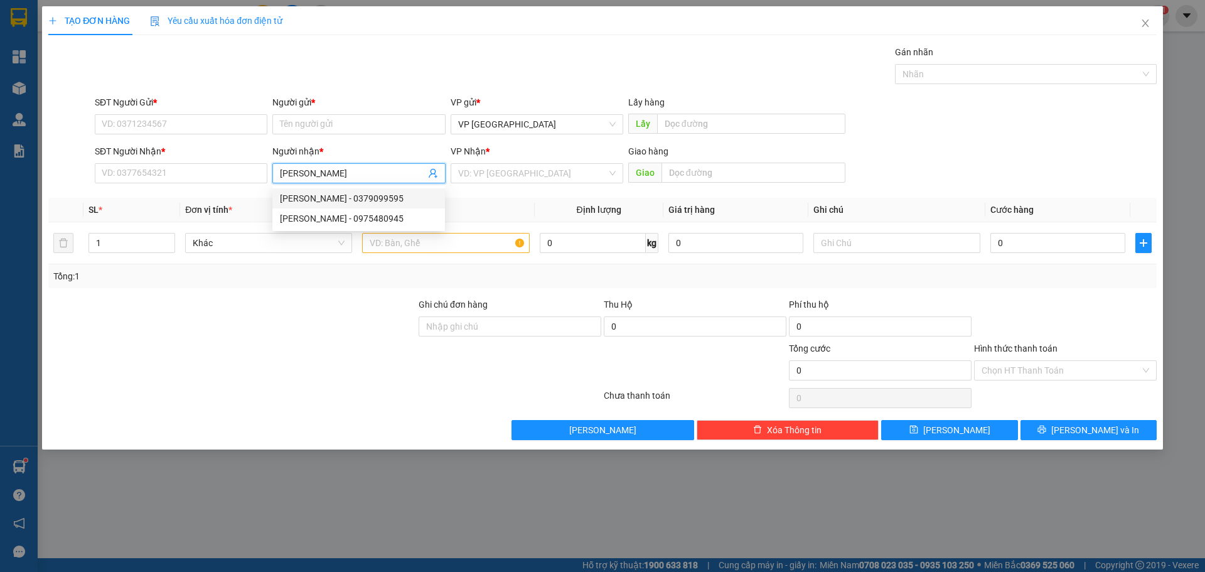
click at [348, 199] on div "[PERSON_NAME] - 0379099595" at bounding box center [359, 198] width 158 height 14
type input "0379099595"
drag, startPoint x: 321, startPoint y: 171, endPoint x: 247, endPoint y: 167, distance: 74.8
click at [249, 167] on div "SĐT Người Nhận * 0379099595 Người nhận * kim anh kim anh VP Nhận * VD: VP Sài G…" at bounding box center [625, 166] width 1067 height 44
type input "[PERSON_NAME]"
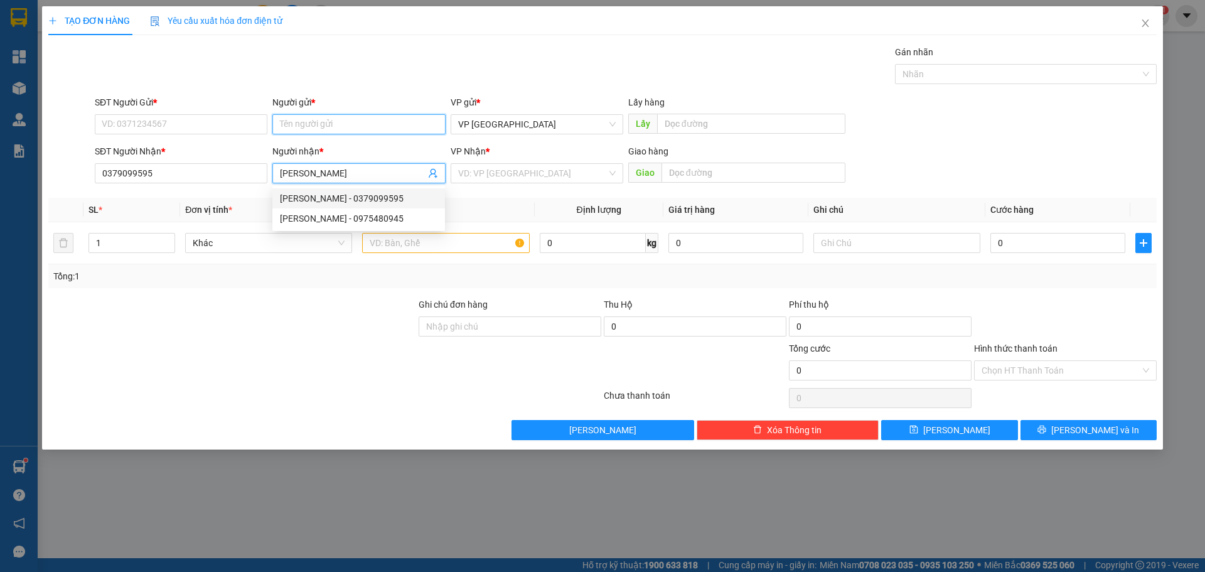
click at [316, 124] on input "Người gửi *" at bounding box center [358, 124] width 173 height 20
paste input "[PERSON_NAME]"
type input "[PERSON_NAME]"
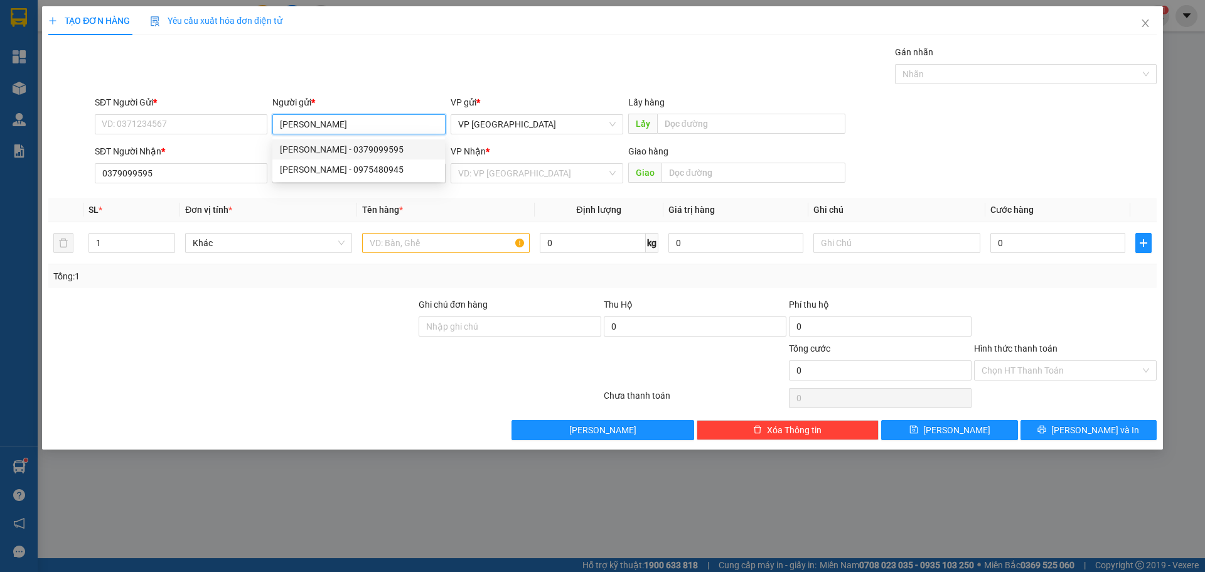
click at [333, 151] on div "[PERSON_NAME] - 0379099595" at bounding box center [359, 149] width 158 height 14
type input "0379099595"
type input "[PERSON_NAME]"
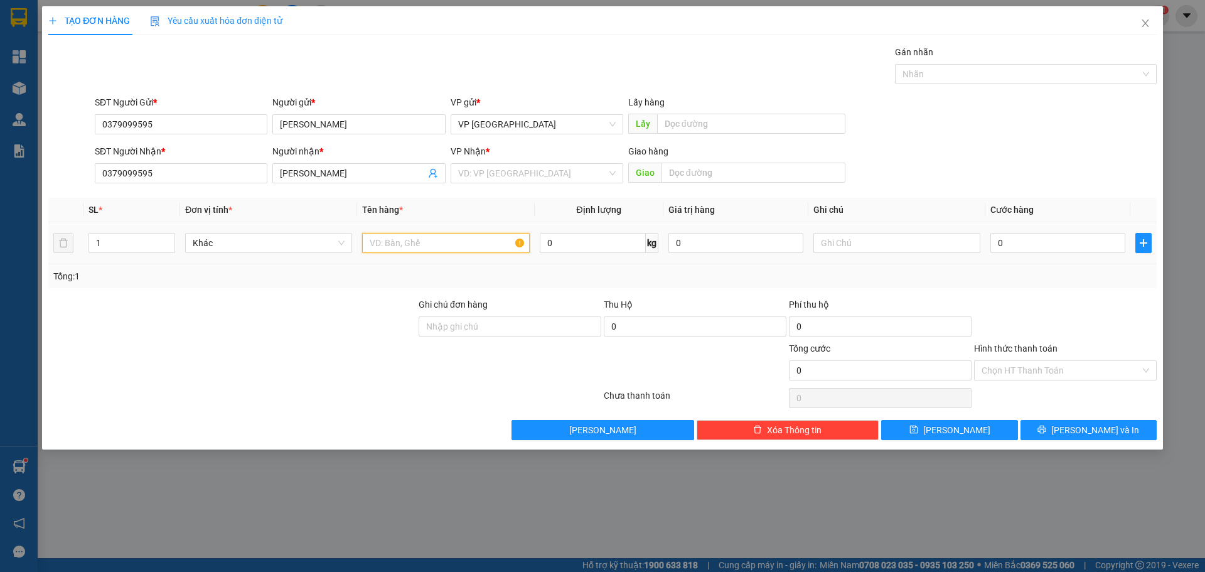
drag, startPoint x: 385, startPoint y: 240, endPoint x: 405, endPoint y: 244, distance: 20.6
click at [385, 240] on input "text" at bounding box center [445, 243] width 167 height 20
paste input "iệ"
type input "kiện"
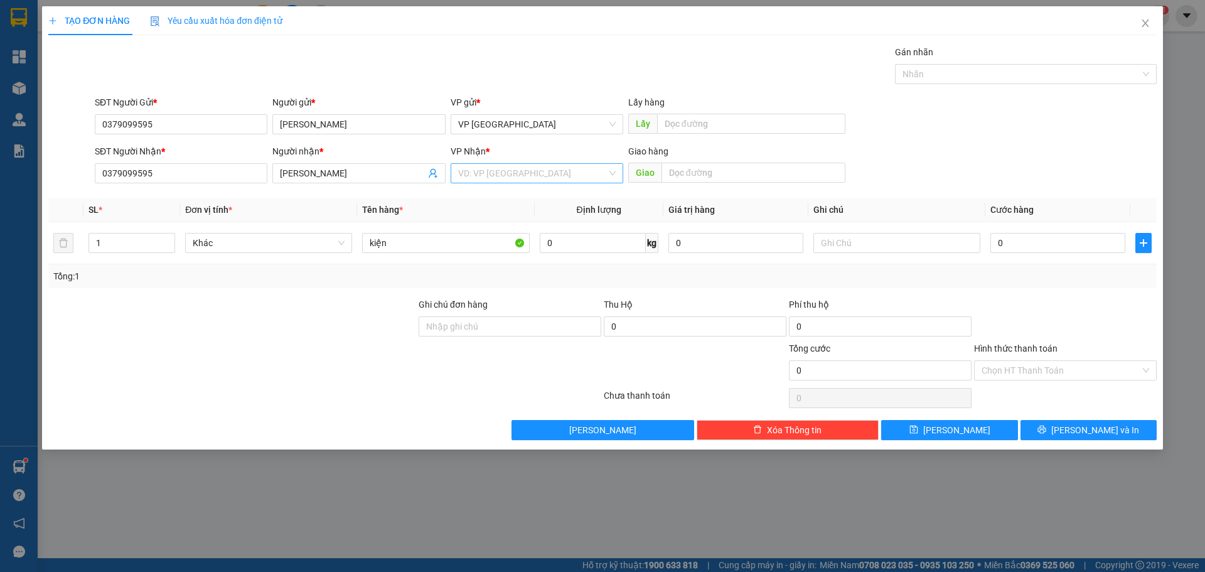
click at [495, 179] on input "search" at bounding box center [532, 173] width 149 height 19
click at [488, 237] on div "VP Cư Jút" at bounding box center [537, 239] width 158 height 14
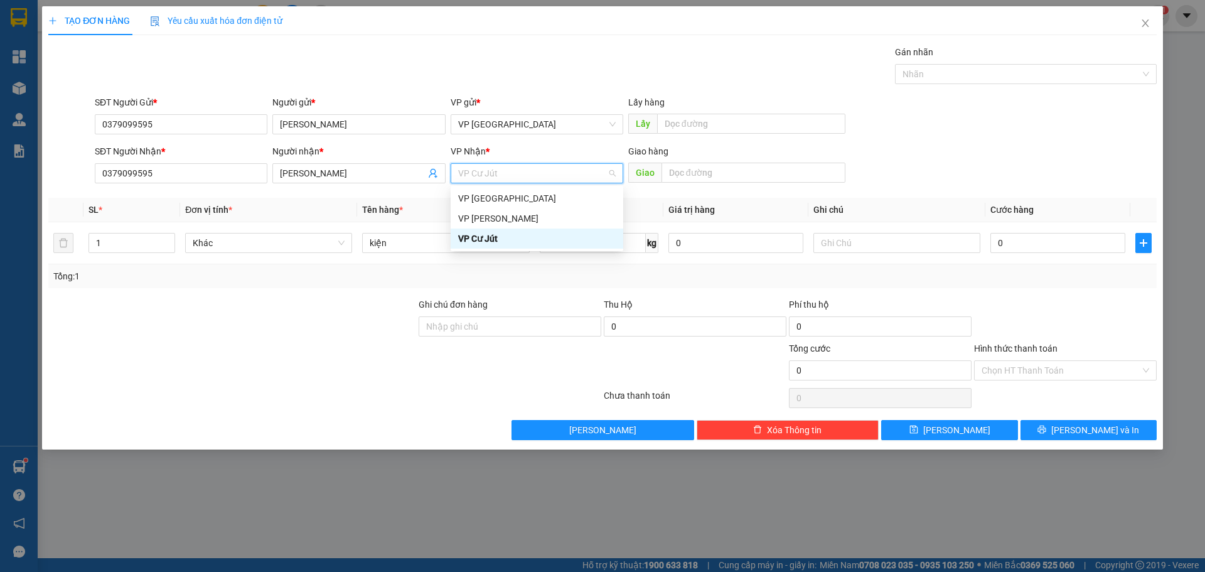
click at [481, 236] on div "VP Cư Jút" at bounding box center [537, 239] width 158 height 14
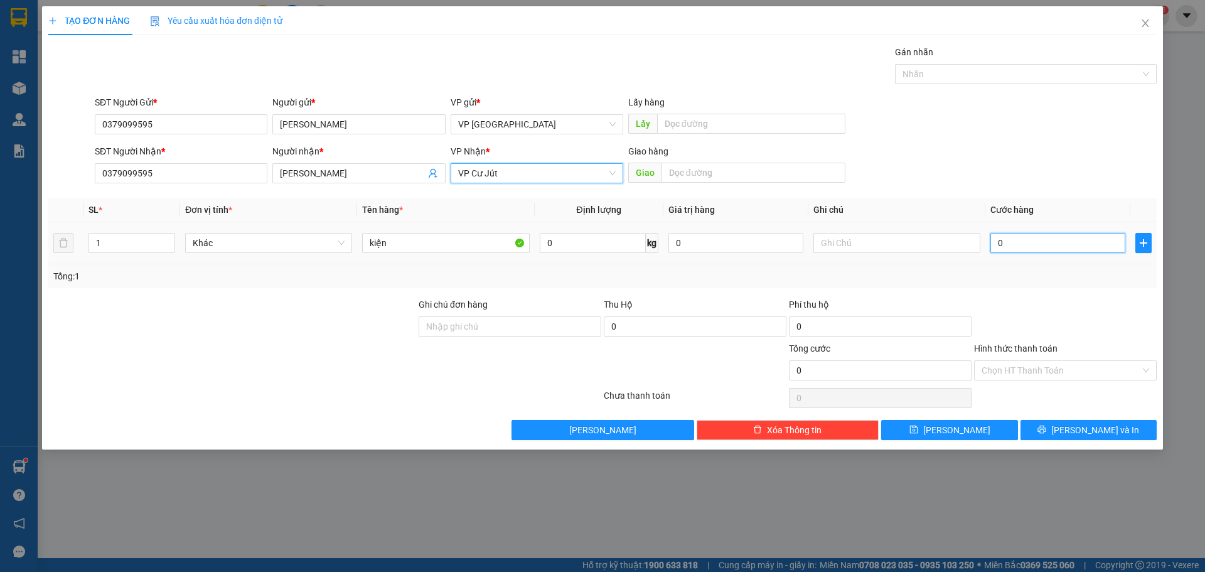
click at [1044, 242] on input "0" at bounding box center [1057, 243] width 135 height 20
type input "5"
type input "50"
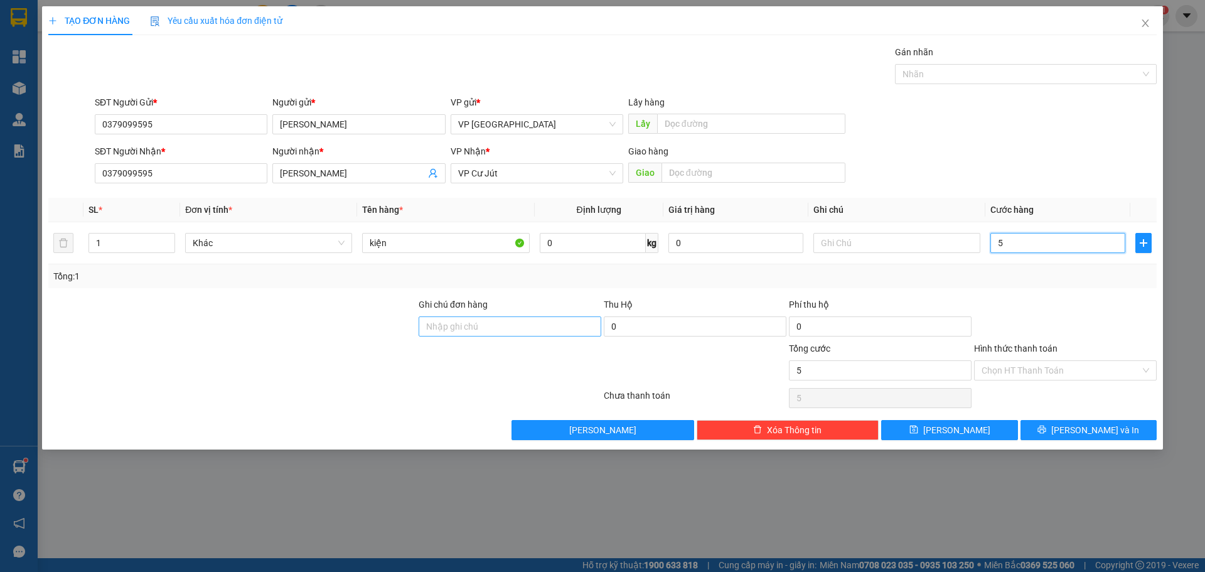
type input "50"
type input "500"
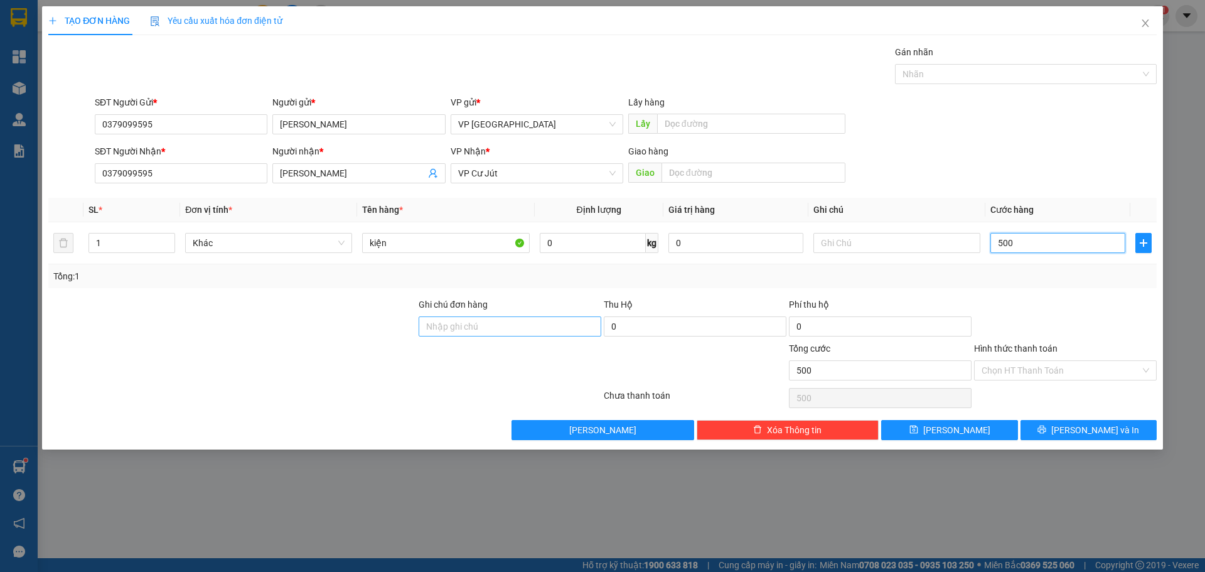
type input "5.000"
type input "50.000"
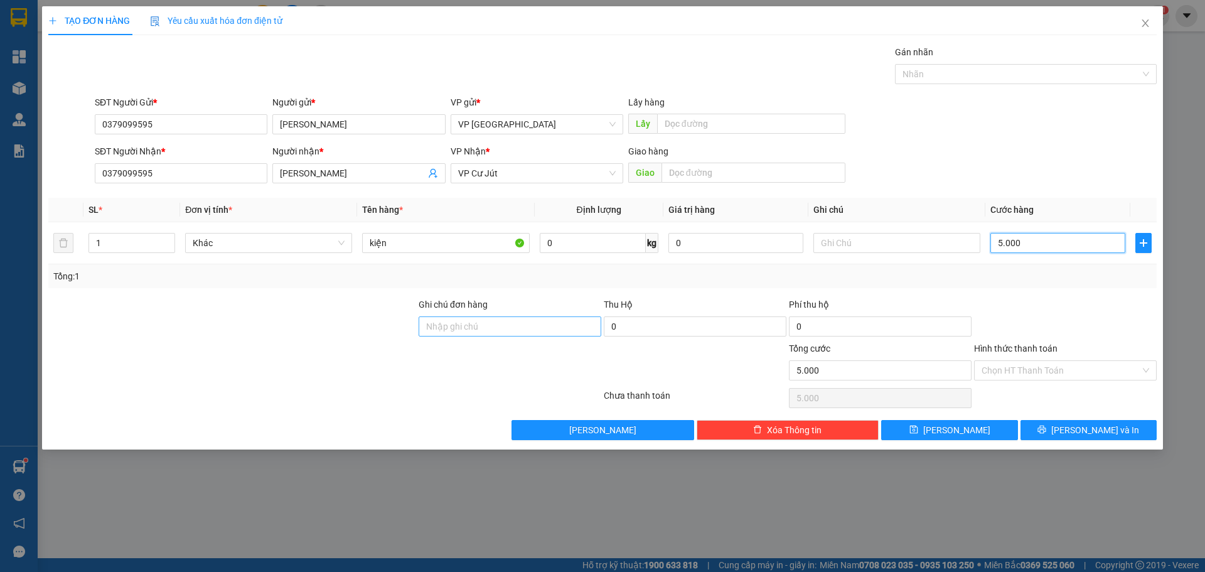
type input "50.000"
click at [1057, 421] on button "[PERSON_NAME] và In" at bounding box center [1089, 430] width 136 height 20
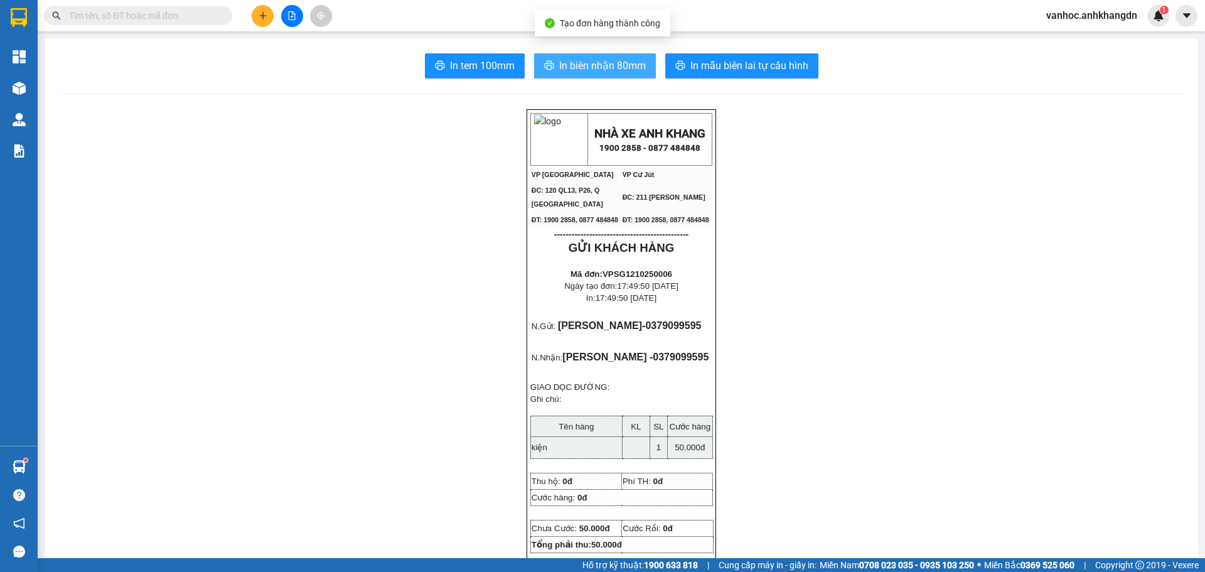
click at [584, 68] on span "In biên nhận 80mm" at bounding box center [602, 66] width 87 height 16
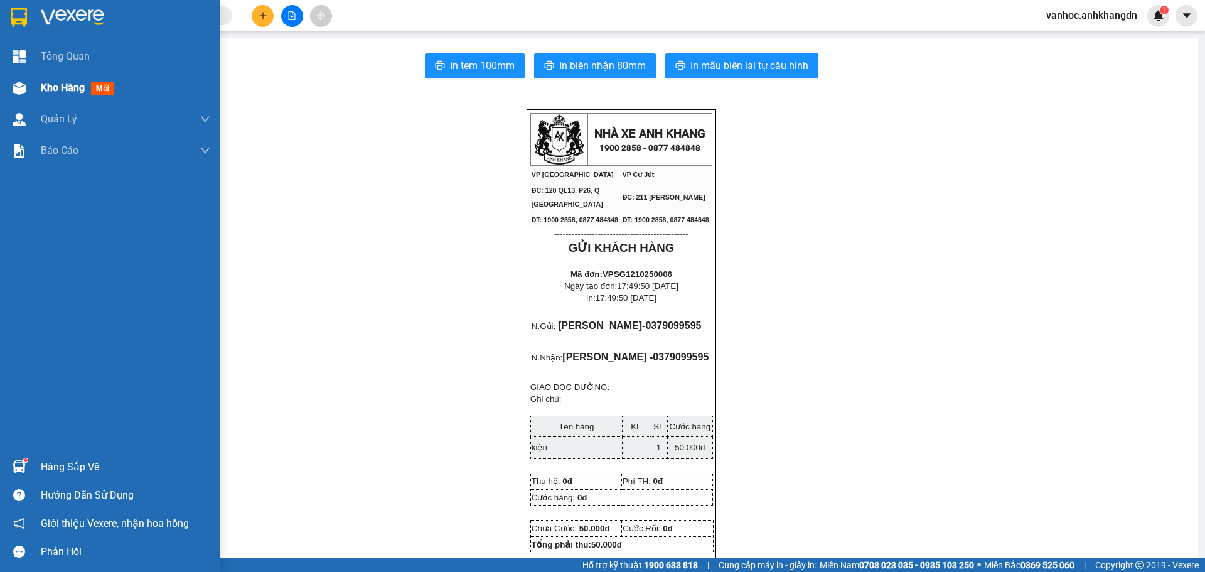
click at [41, 83] on span "Kho hàng" at bounding box center [63, 88] width 44 height 12
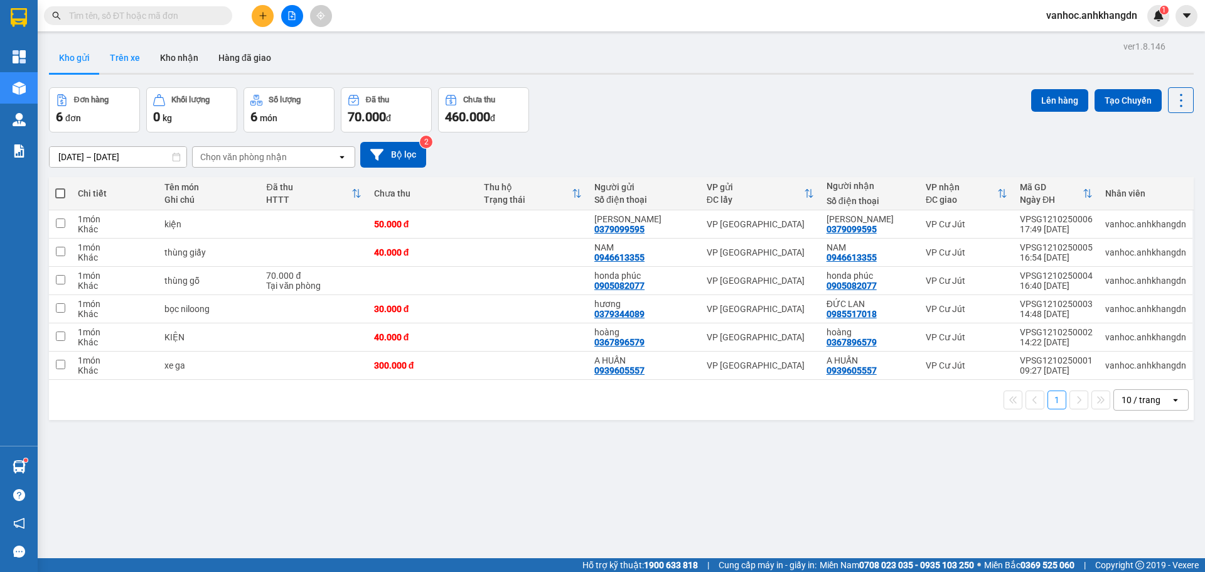
click at [134, 59] on button "Trên xe" at bounding box center [125, 58] width 50 height 30
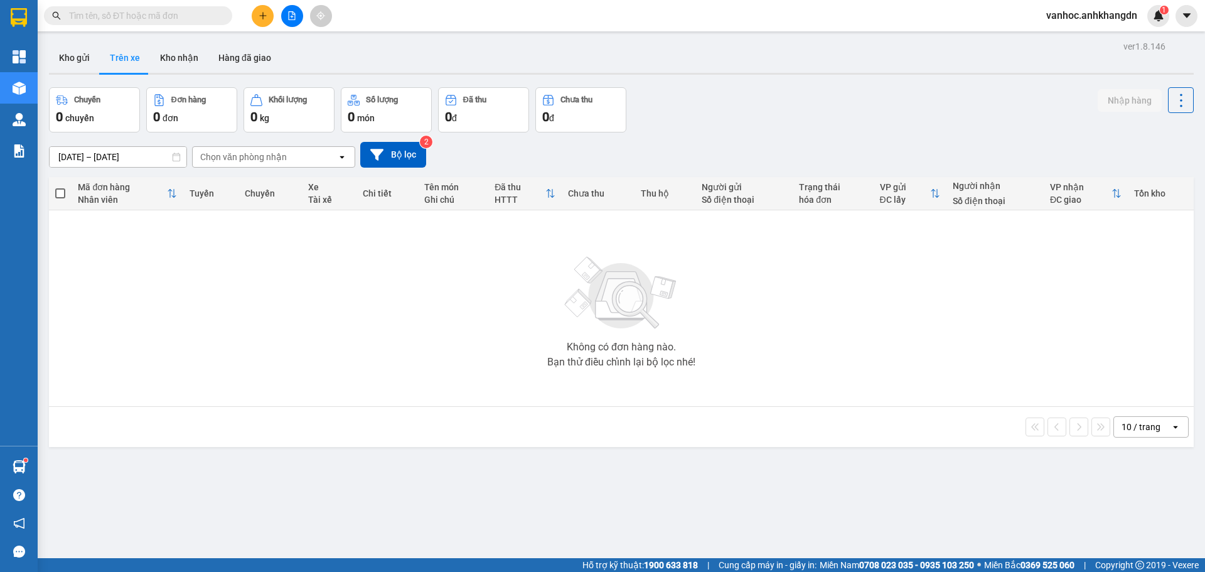
click at [291, 156] on div "Chọn văn phòng nhận" at bounding box center [265, 157] width 144 height 20
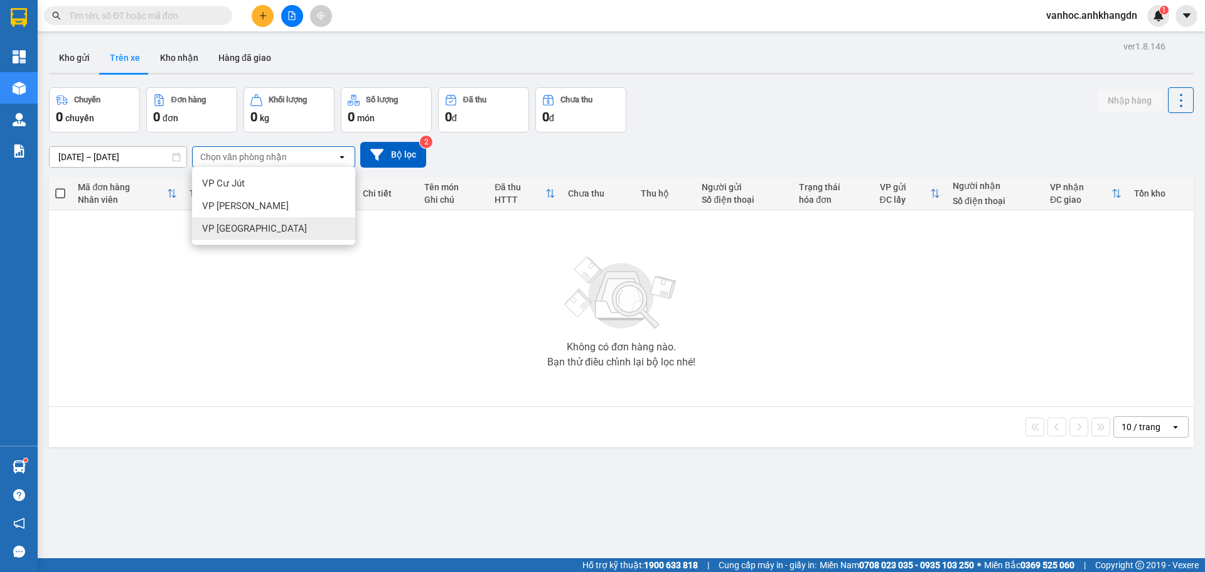
click at [247, 222] on div "VP [GEOGRAPHIC_DATA]" at bounding box center [273, 228] width 163 height 23
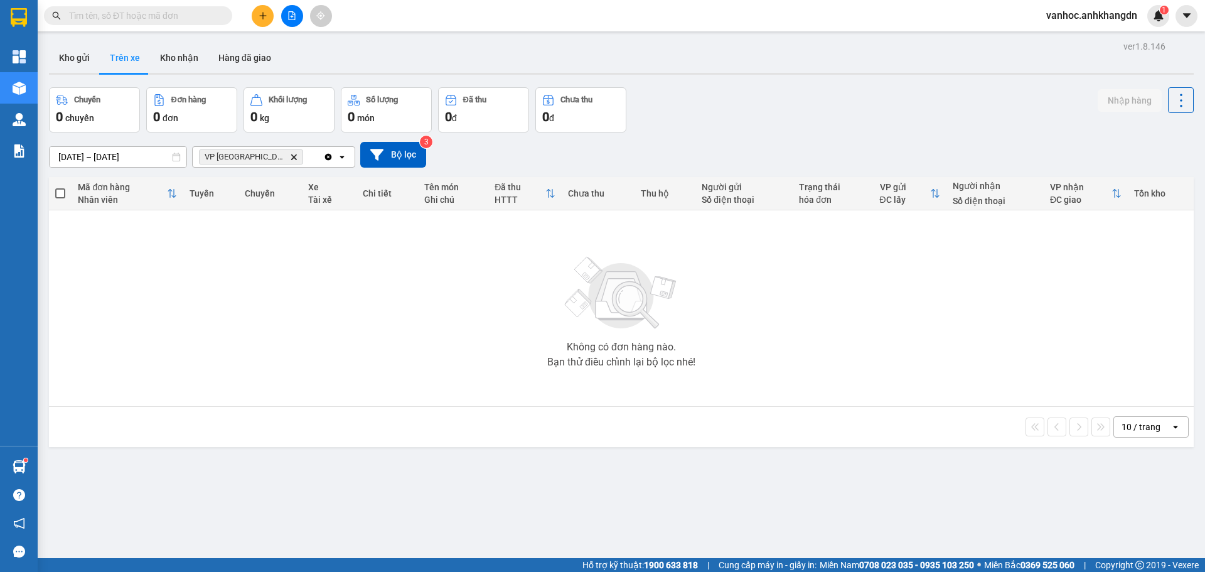
click at [262, 18] on icon "plus" at bounding box center [263, 15] width 9 height 9
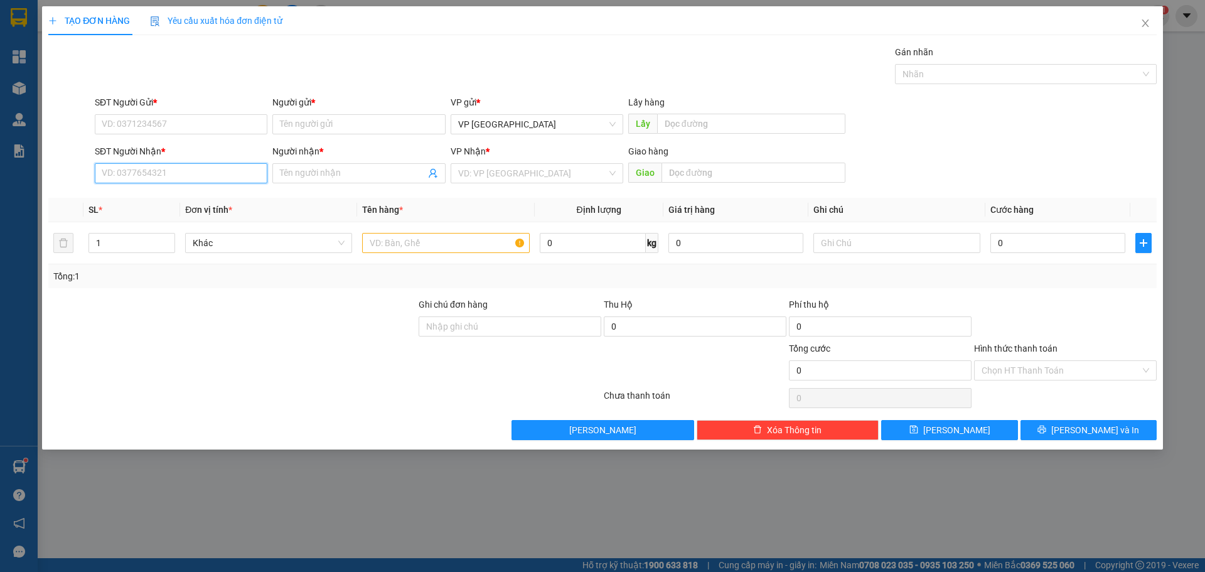
click at [200, 172] on input "SĐT Người Nhận *" at bounding box center [181, 173] width 173 height 20
type input "0972485153"
click at [351, 174] on input "Người nhận *" at bounding box center [352, 173] width 145 height 14
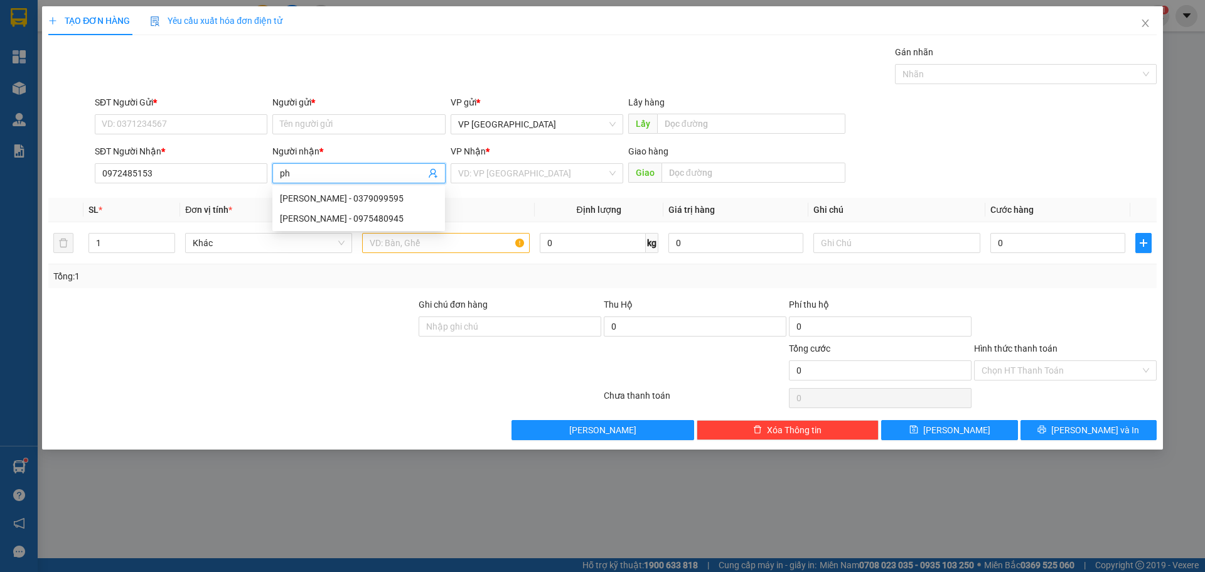
paste input "â"
paste input "ó"
paste input "đ"
paste input "ệ"
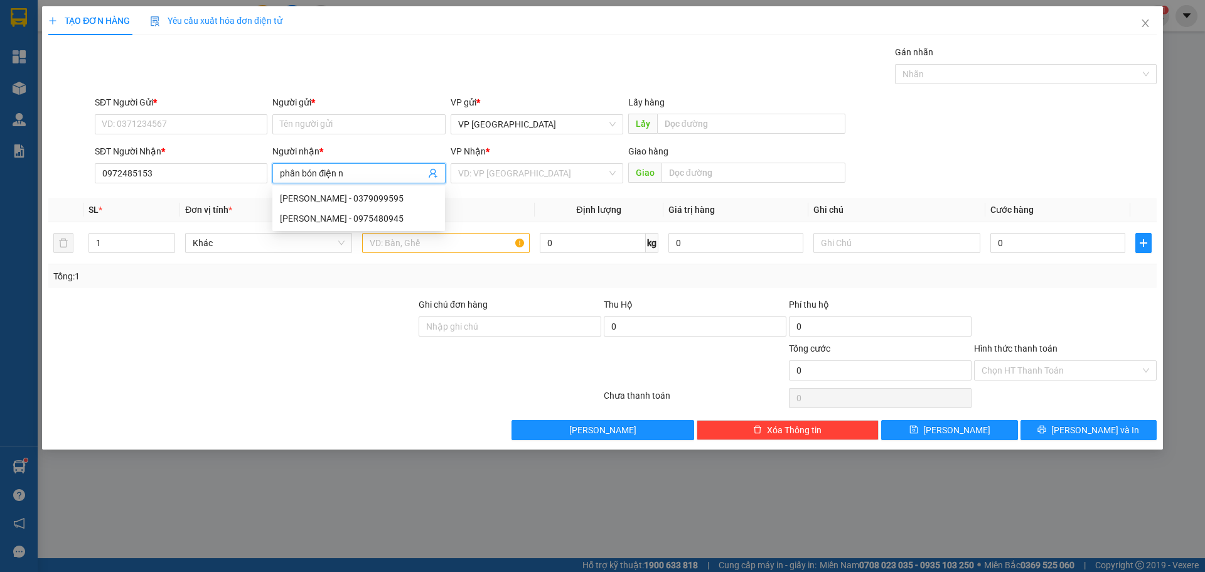
paste input "à"
type input "phân bón điện nhài"
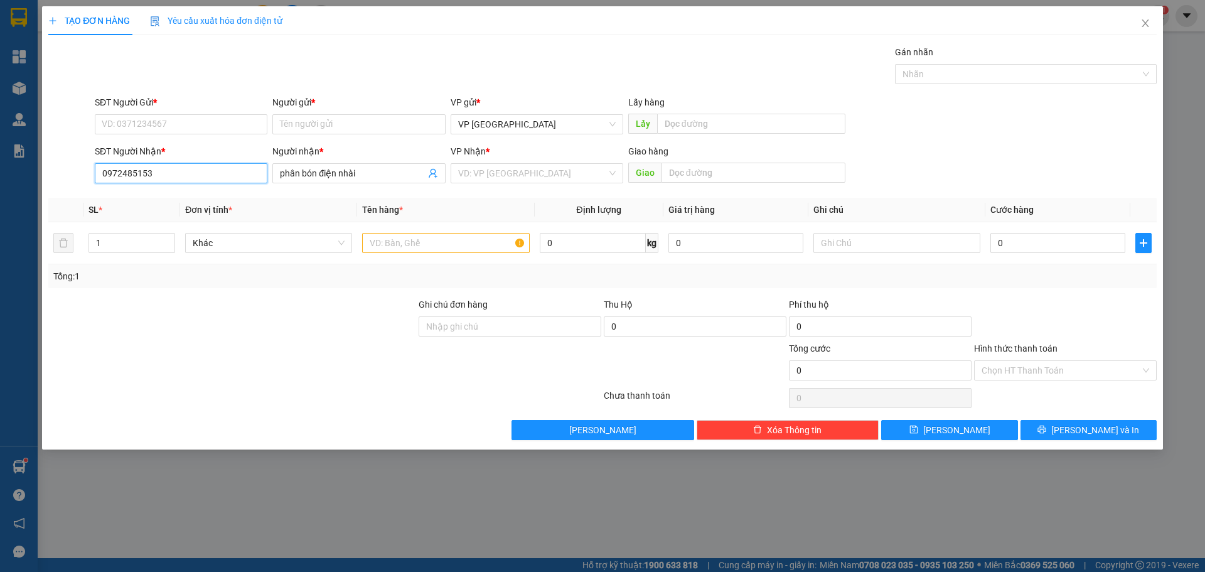
drag, startPoint x: 172, startPoint y: 181, endPoint x: 46, endPoint y: 185, distance: 126.2
click at [46, 185] on div "TẠO ĐƠN HÀNG Yêu cầu xuất hóa đơn điện tử Transit Pickup Surcharge Ids Transit …" at bounding box center [602, 227] width 1121 height 443
click at [166, 120] on input "SĐT Người Gửi *" at bounding box center [181, 124] width 173 height 20
paste input "0972485153"
type input "0972485153"
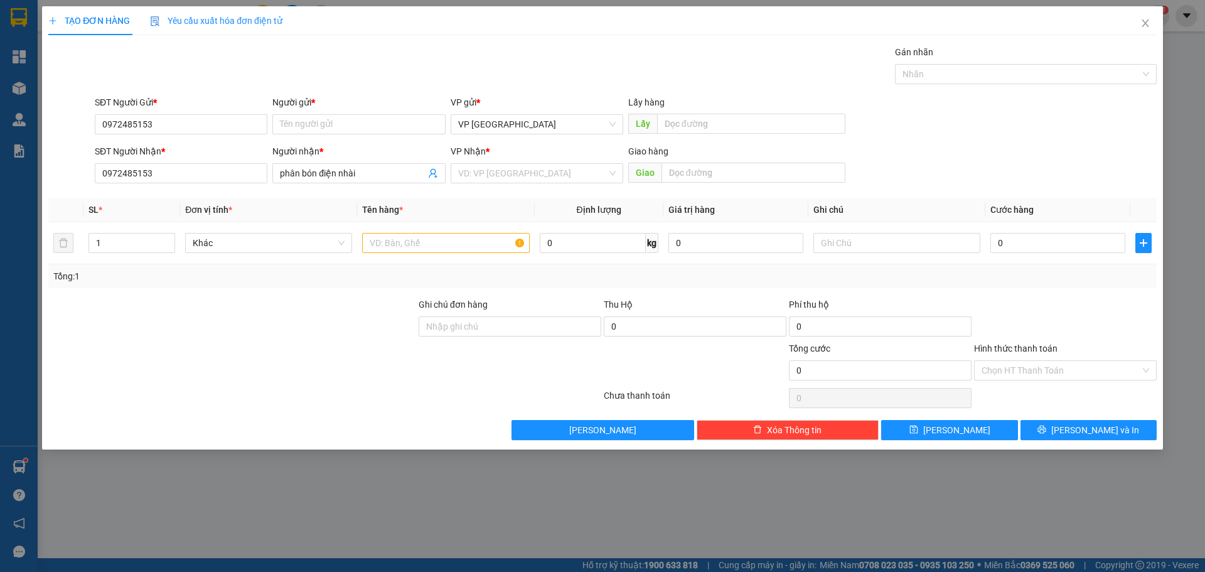
drag, startPoint x: 368, startPoint y: 173, endPoint x: 206, endPoint y: 192, distance: 163.1
click at [206, 192] on div "Transit Pickup Surcharge Ids Transit Deliver Surcharge Ids Transit Deliver Surc…" at bounding box center [602, 242] width 1108 height 395
click at [338, 131] on input "Người gửi *" at bounding box center [358, 124] width 173 height 20
paste input "phân bón điện nhài"
type input "phân bón điện nhài"
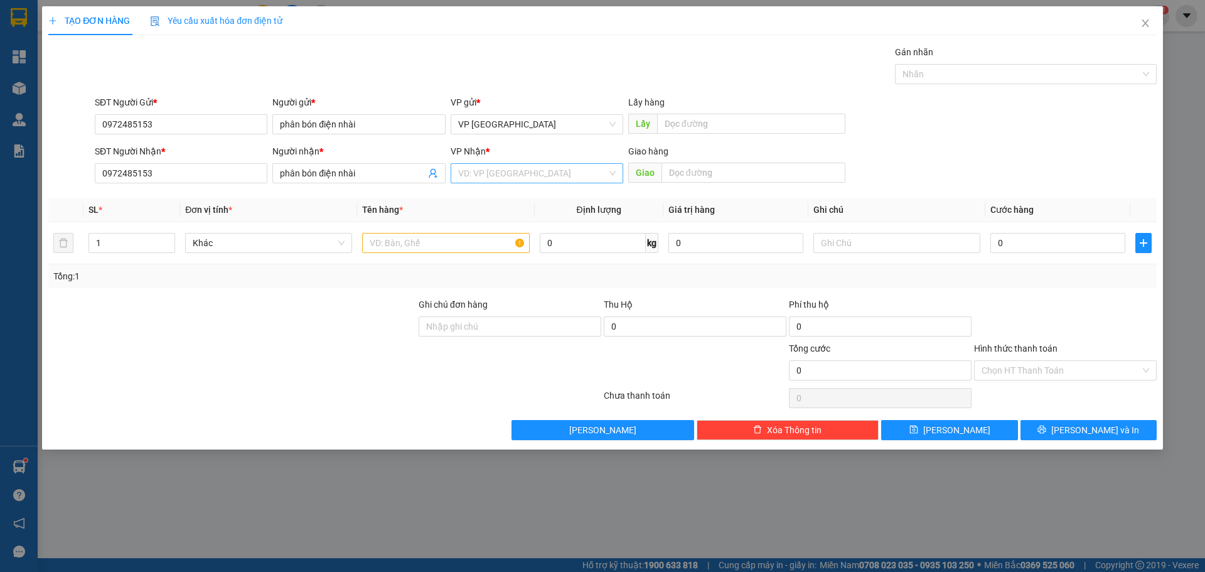
click at [515, 174] on input "search" at bounding box center [532, 173] width 149 height 19
click at [500, 218] on div "VP [PERSON_NAME]" at bounding box center [537, 219] width 158 height 14
click at [428, 248] on input "text" at bounding box center [445, 243] width 167 height 20
paste input "ô"
paste input "ồ"
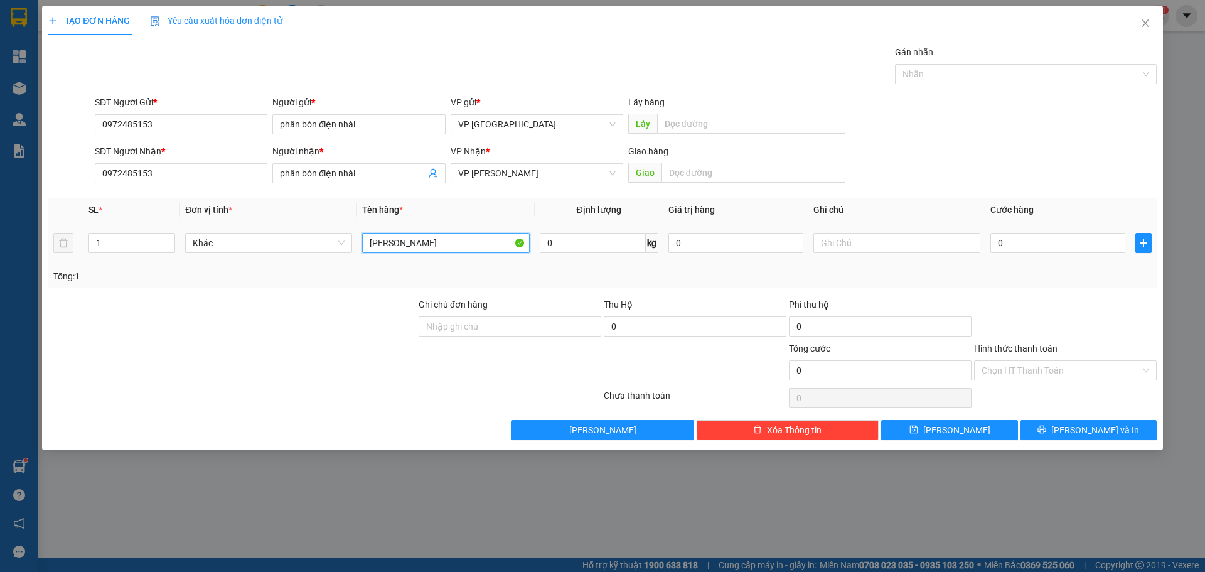
paste input "ơ"
type input "hồ sơ"
click at [683, 168] on input "text" at bounding box center [754, 173] width 184 height 20
type input "d"
paste input "đ"
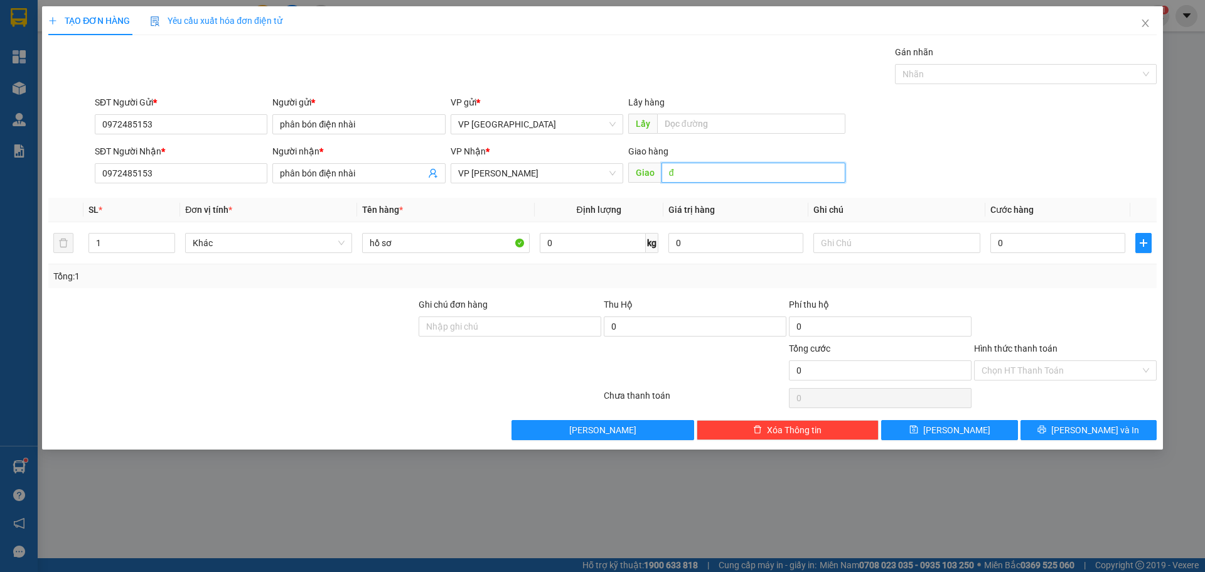
paste input "ă"
paste input "ư"
paste input "w"
type input "đăk will"
click at [1031, 244] on input "0" at bounding box center [1057, 243] width 135 height 20
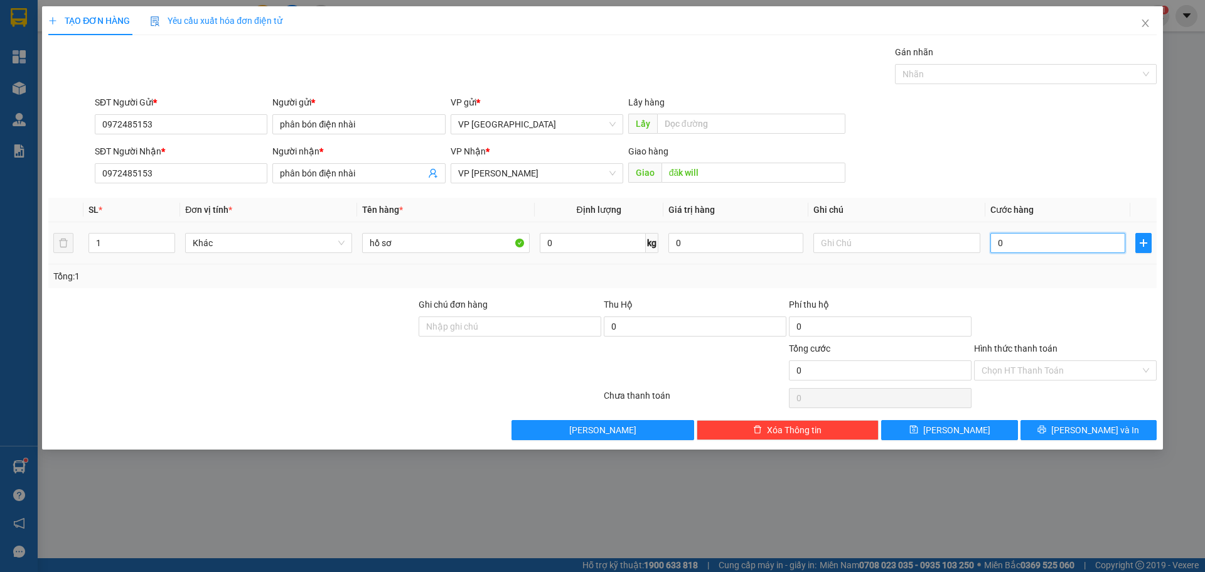
type input "2"
type input "20"
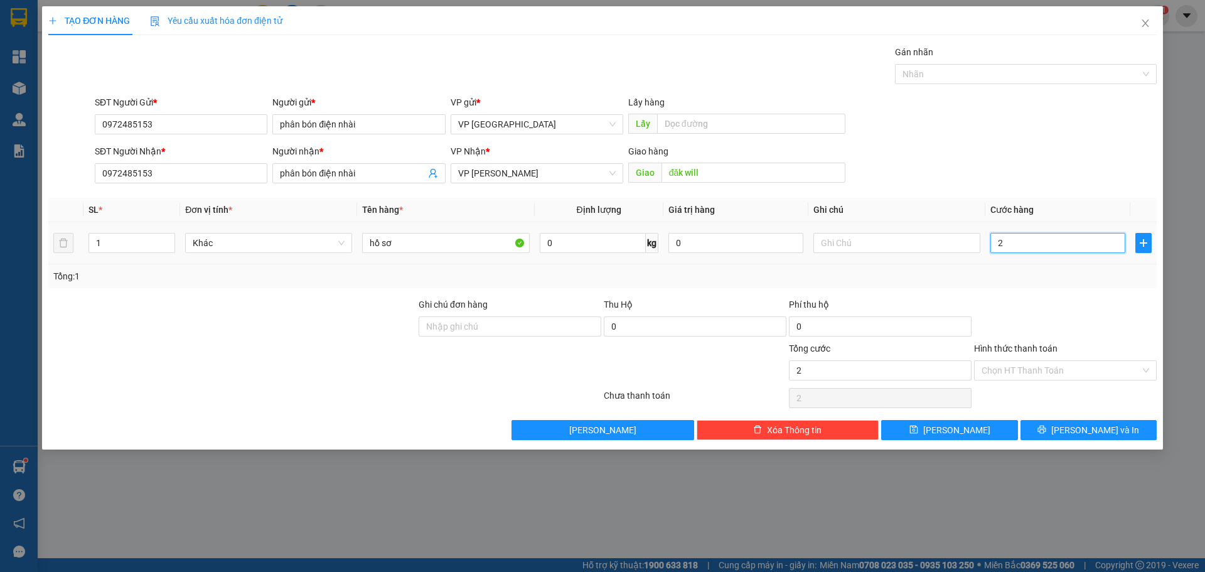
type input "20"
type input "200"
type input "2.000"
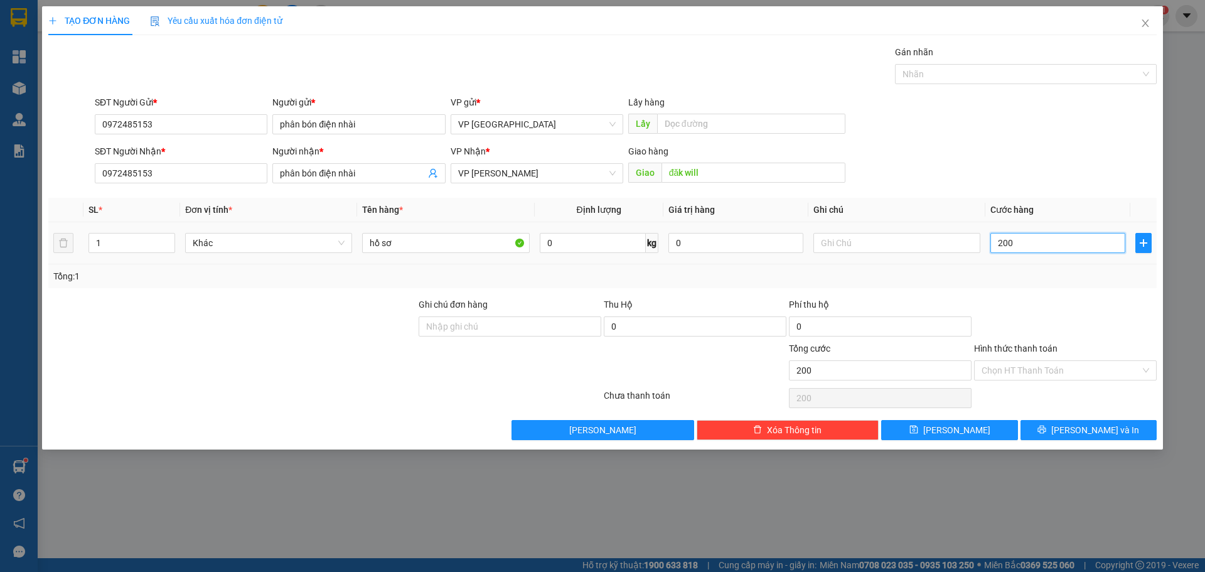
type input "2.000"
type input "20.000"
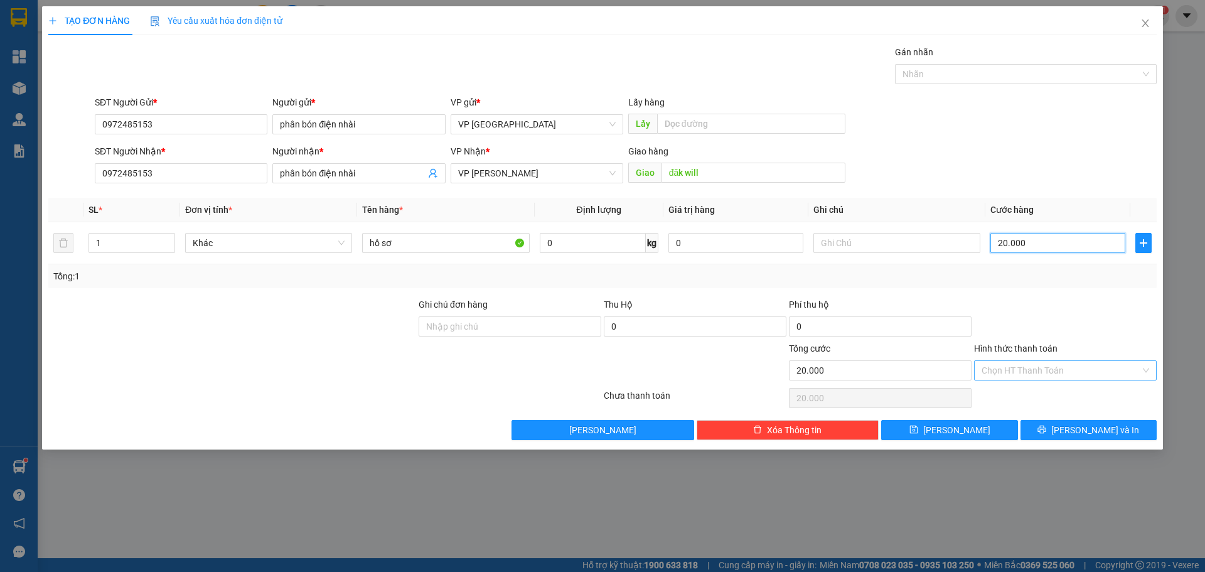
type input "20.000"
click at [1076, 374] on input "Hình thức thanh toán" at bounding box center [1061, 370] width 159 height 19
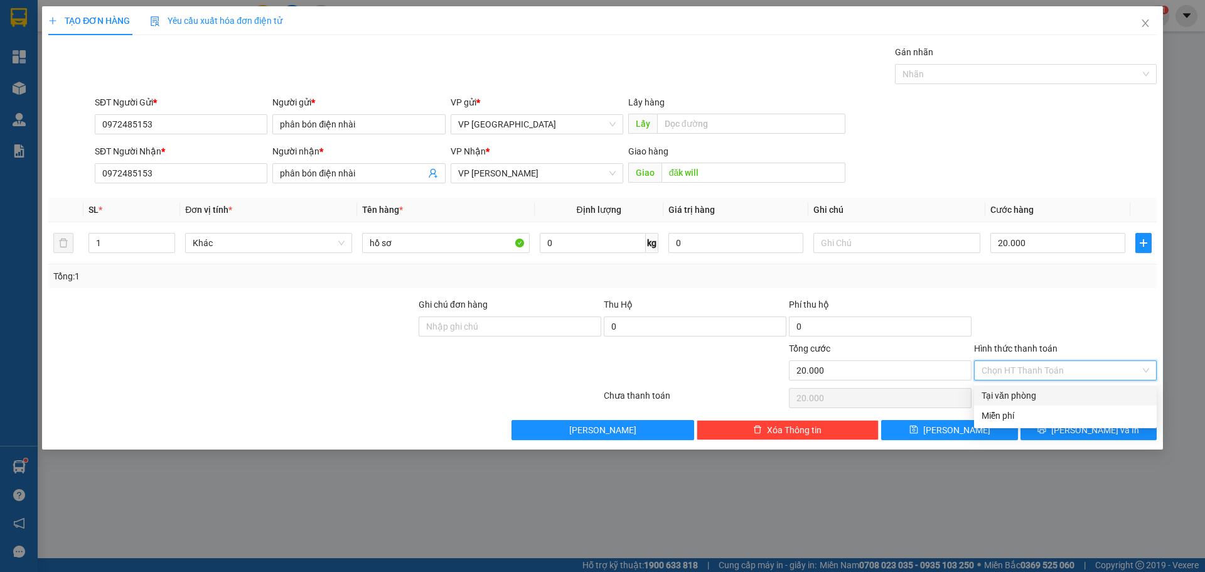
click at [1031, 393] on div "Tại văn phòng" at bounding box center [1066, 395] width 168 height 14
type input "0"
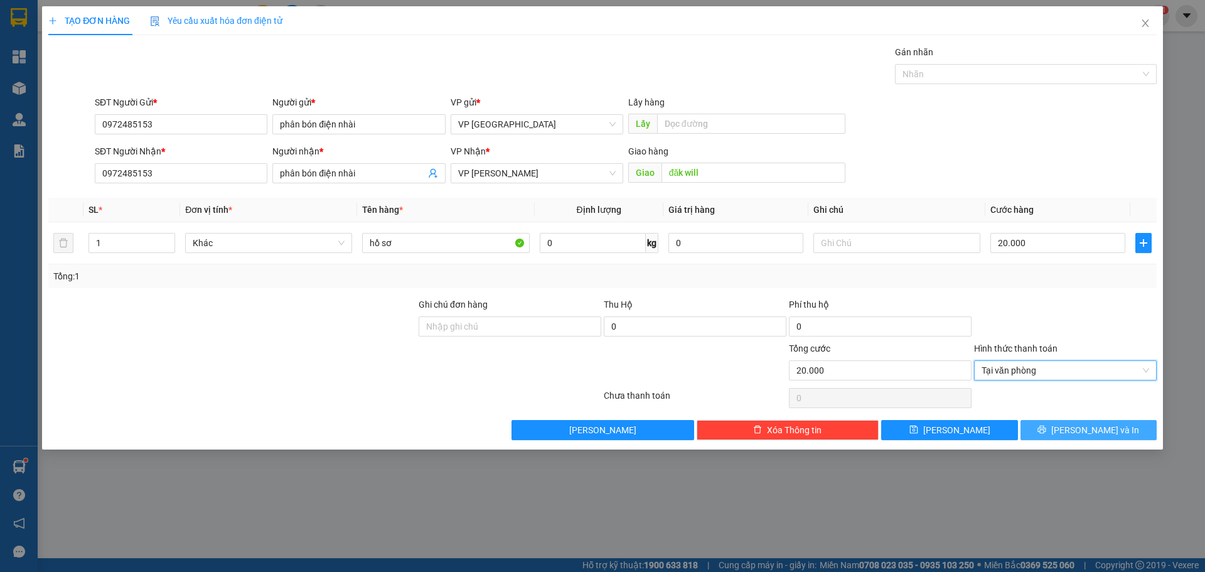
click at [1104, 429] on span "[PERSON_NAME] và In" at bounding box center [1095, 430] width 88 height 14
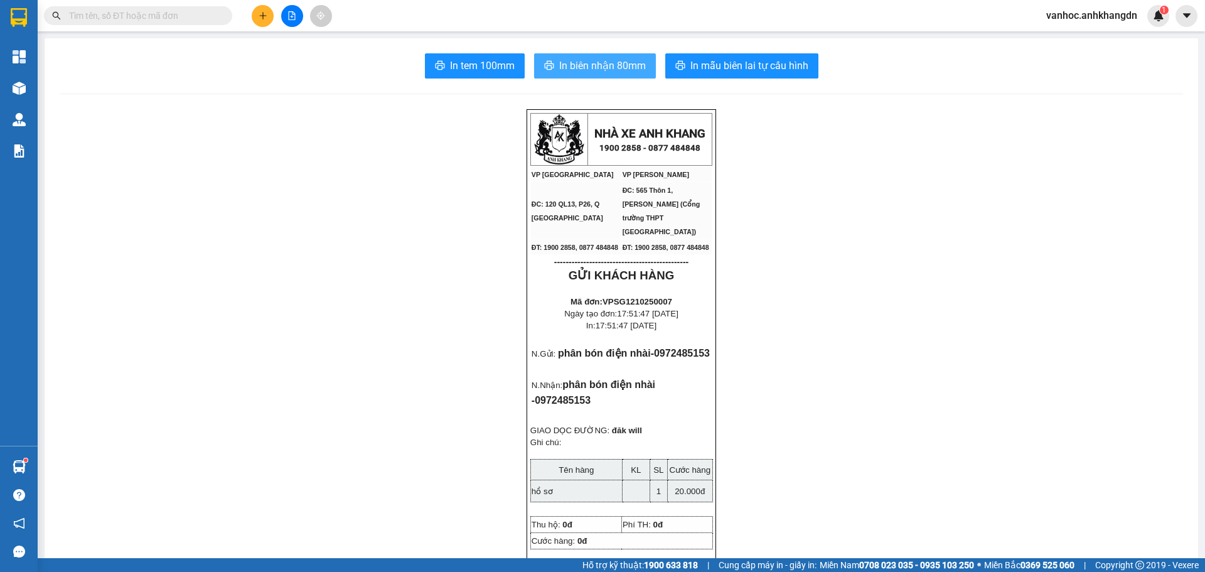
click at [565, 58] on span "In biên nhận 80mm" at bounding box center [602, 66] width 87 height 16
click at [488, 75] on button "In tem 100mm" at bounding box center [475, 65] width 100 height 25
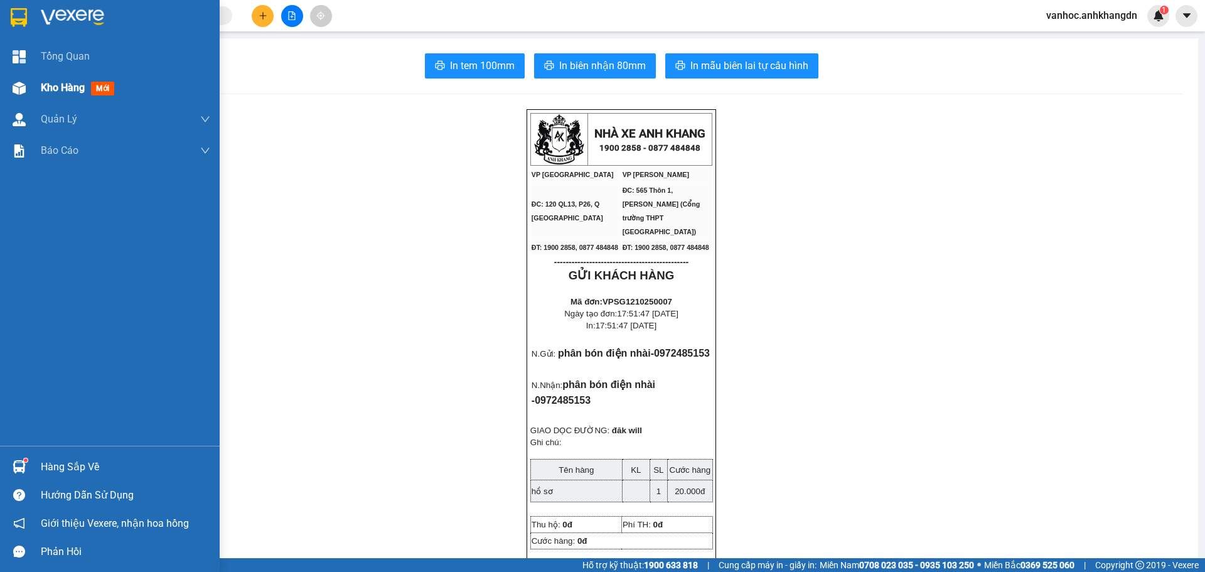
drag, startPoint x: 29, startPoint y: 78, endPoint x: 128, endPoint y: 73, distance: 99.3
click at [29, 79] on div at bounding box center [19, 88] width 22 height 22
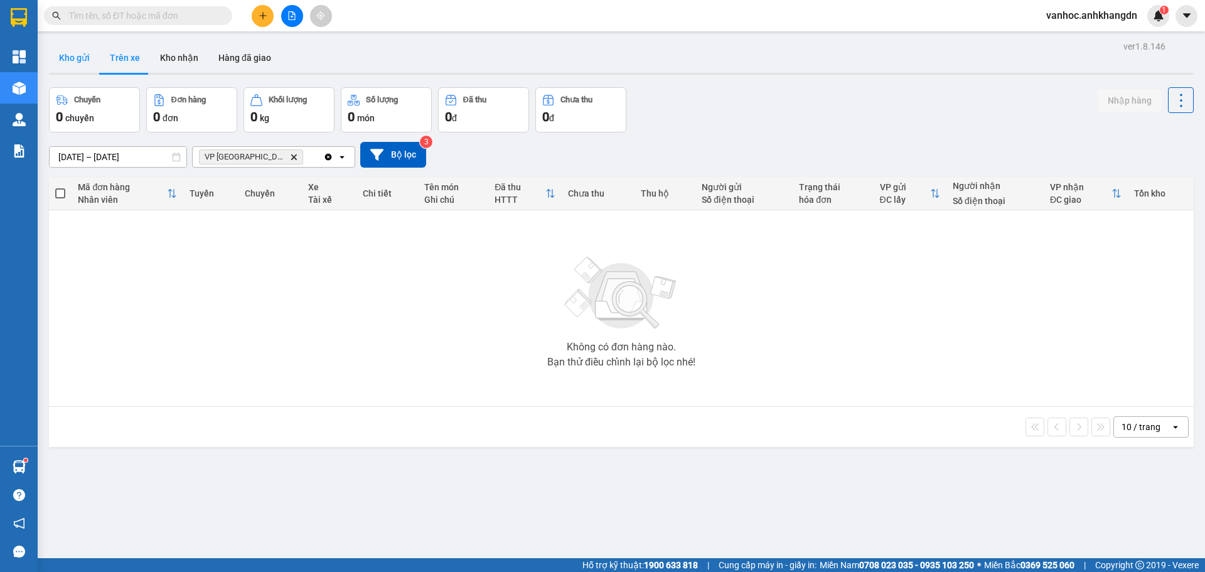
click at [65, 56] on button "Kho gửi" at bounding box center [74, 58] width 51 height 30
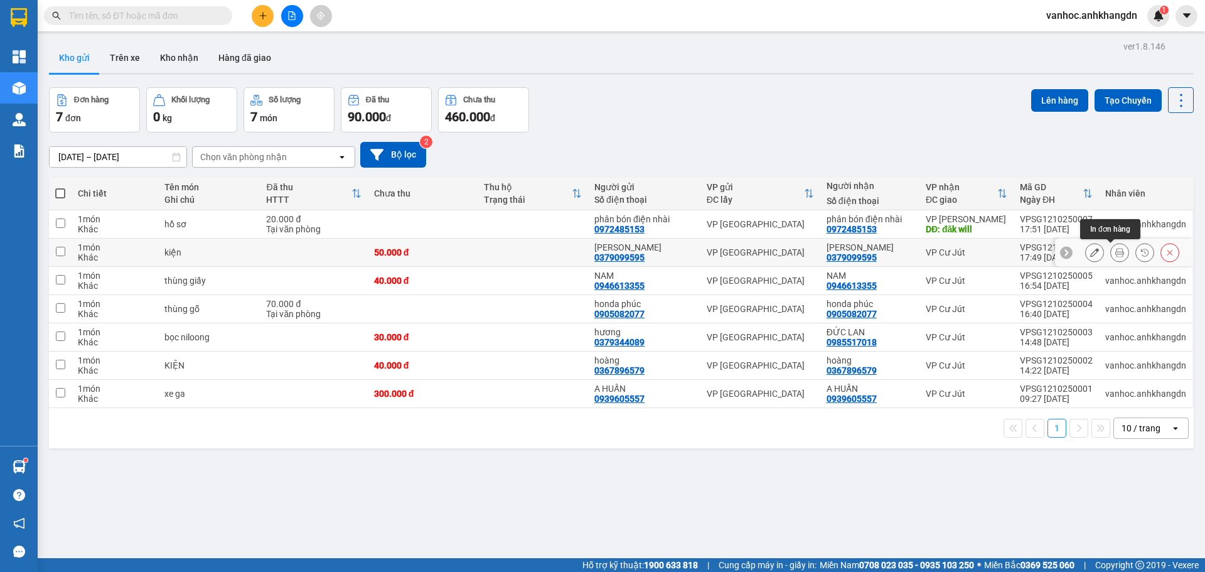
click at [1115, 255] on icon at bounding box center [1119, 252] width 9 height 9
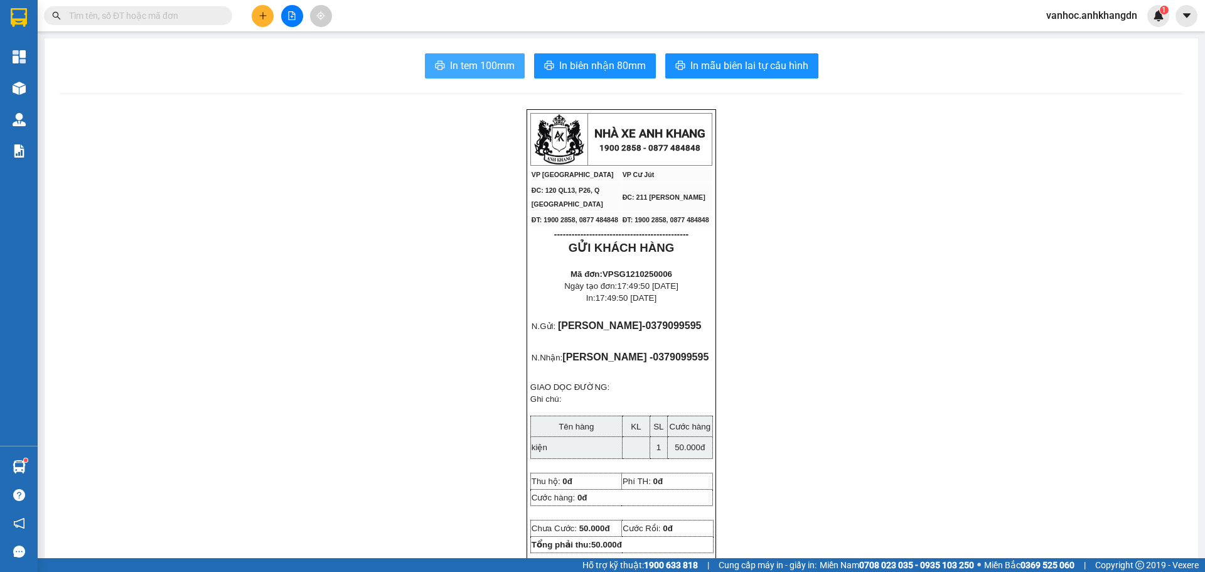
click at [488, 67] on span "In tem 100mm" at bounding box center [482, 66] width 65 height 16
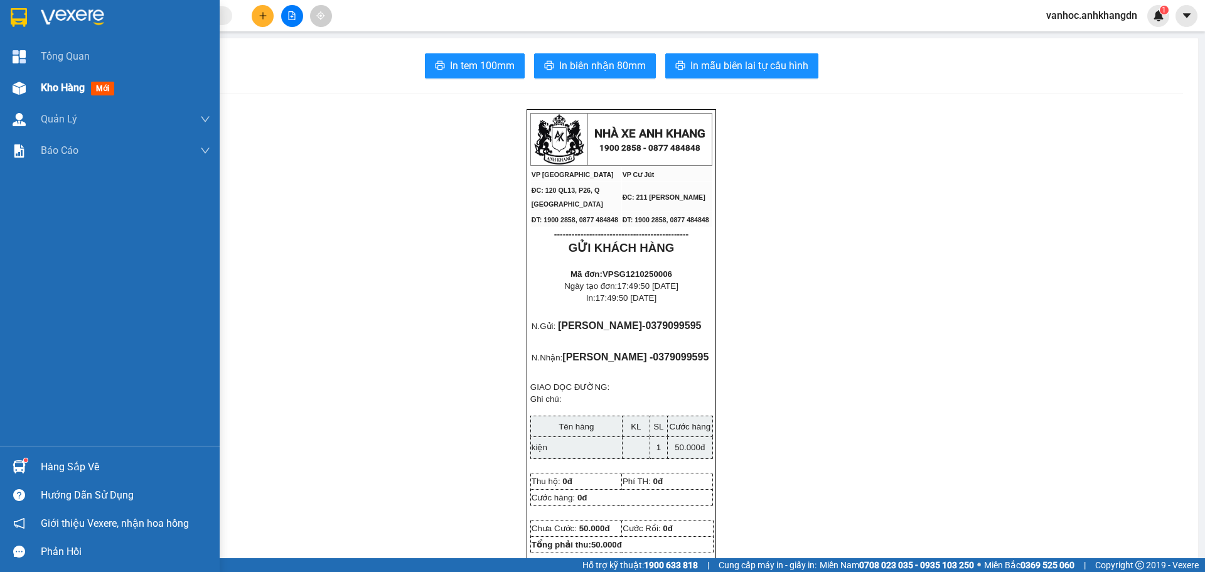
click at [54, 88] on span "Kho hàng" at bounding box center [63, 88] width 44 height 12
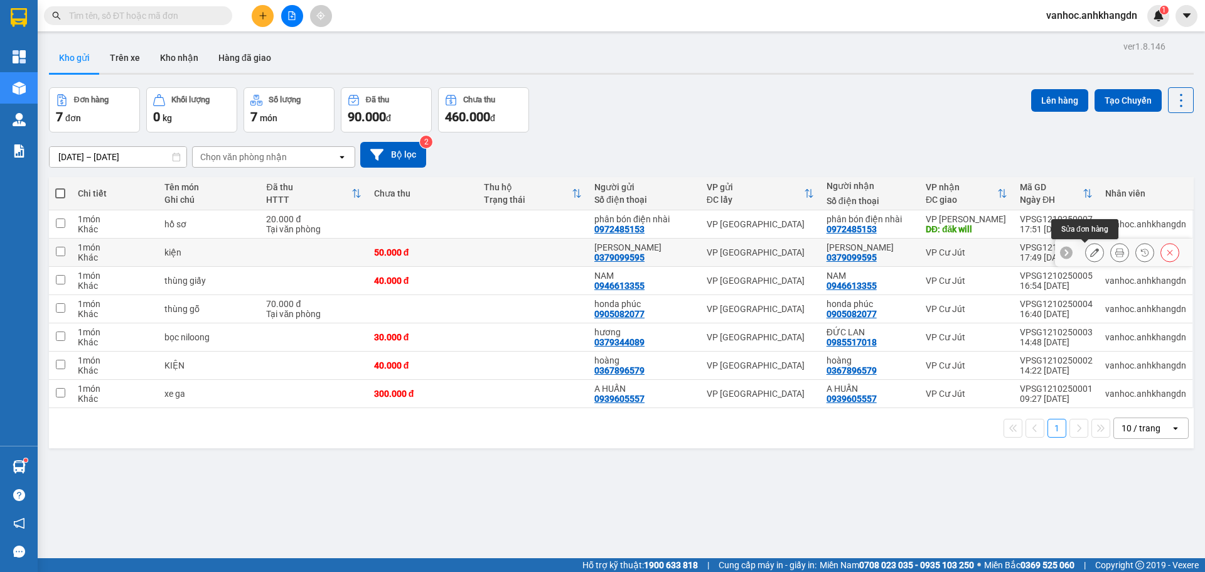
click at [1090, 249] on icon at bounding box center [1094, 252] width 9 height 9
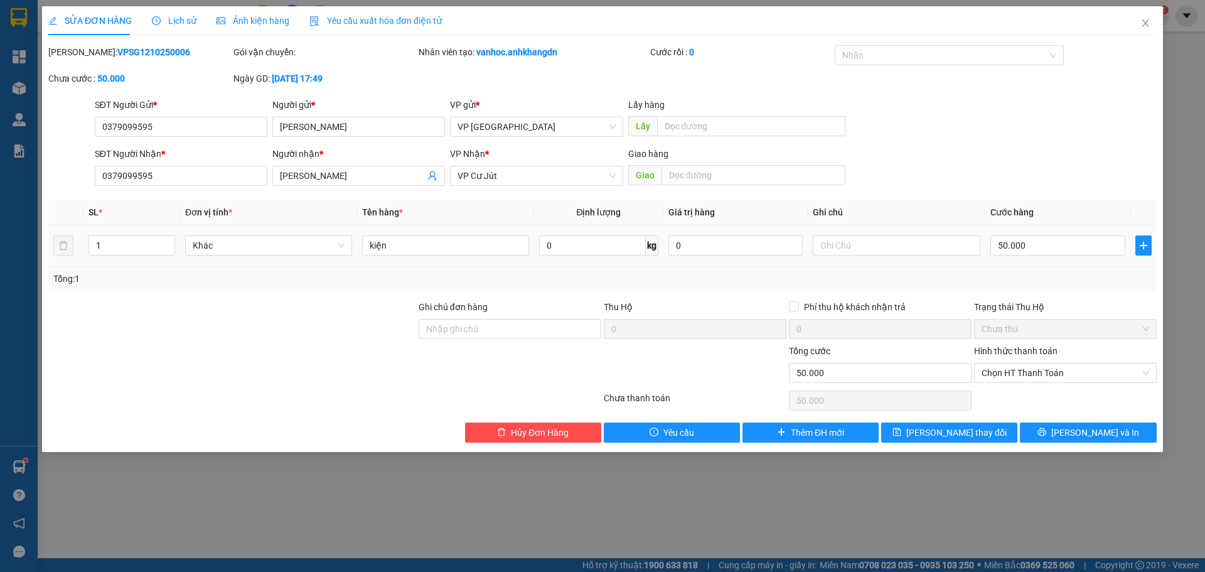
type input "0379099595"
type input "[PERSON_NAME]"
type input "0379099595"
type input "[PERSON_NAME]"
type input "0"
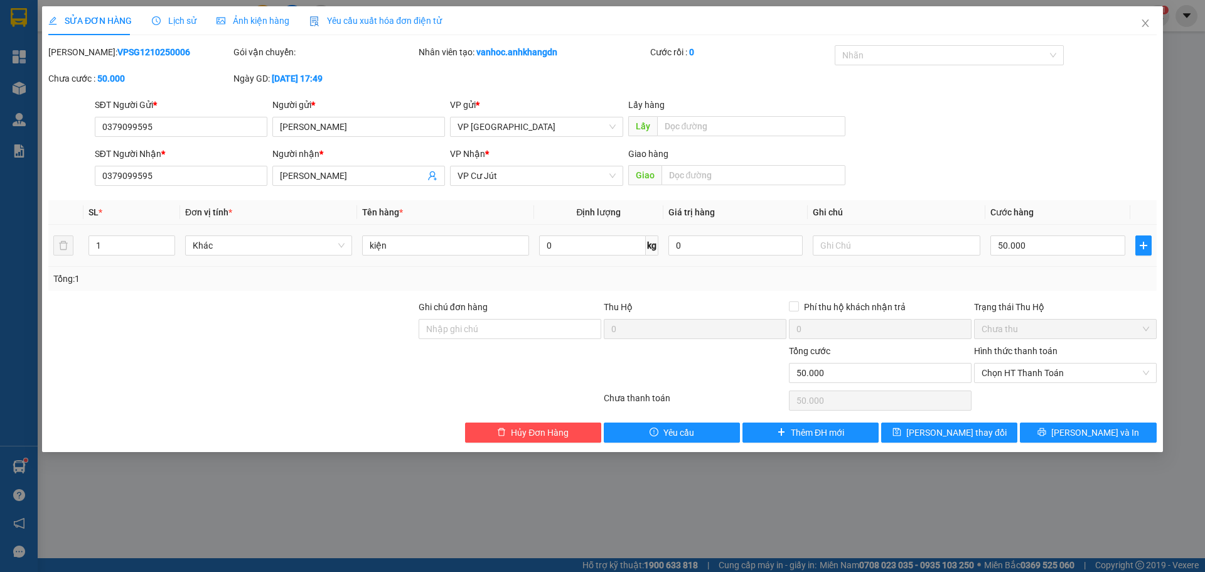
type input "50.000"
click at [1034, 247] on input "50.000" at bounding box center [1057, 245] width 135 height 20
type input "7"
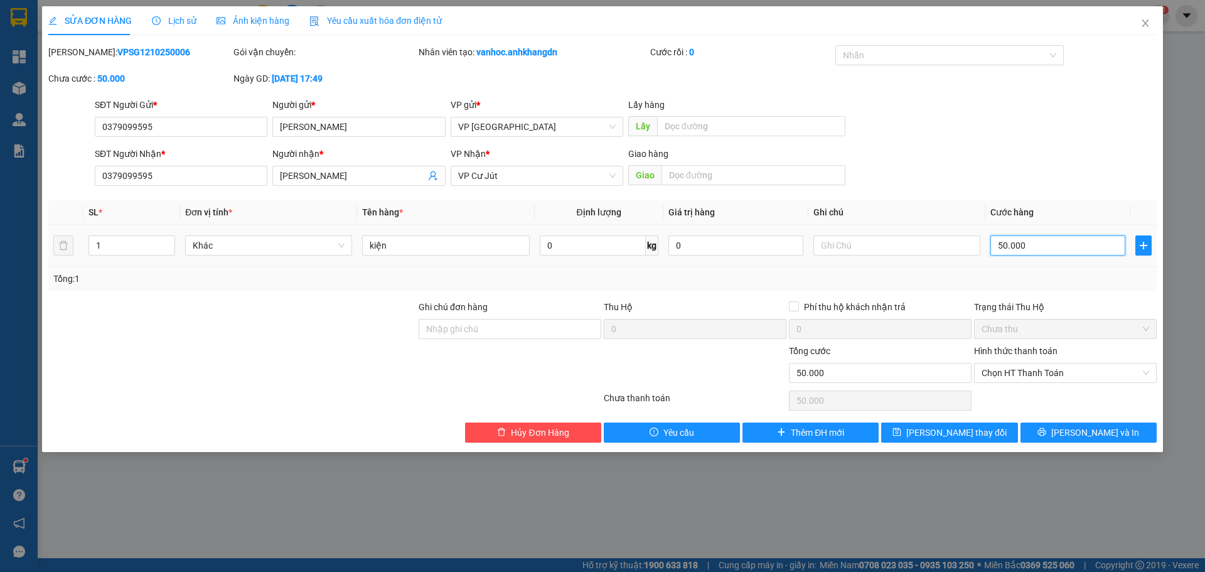
type input "7"
type input "70"
type input "700"
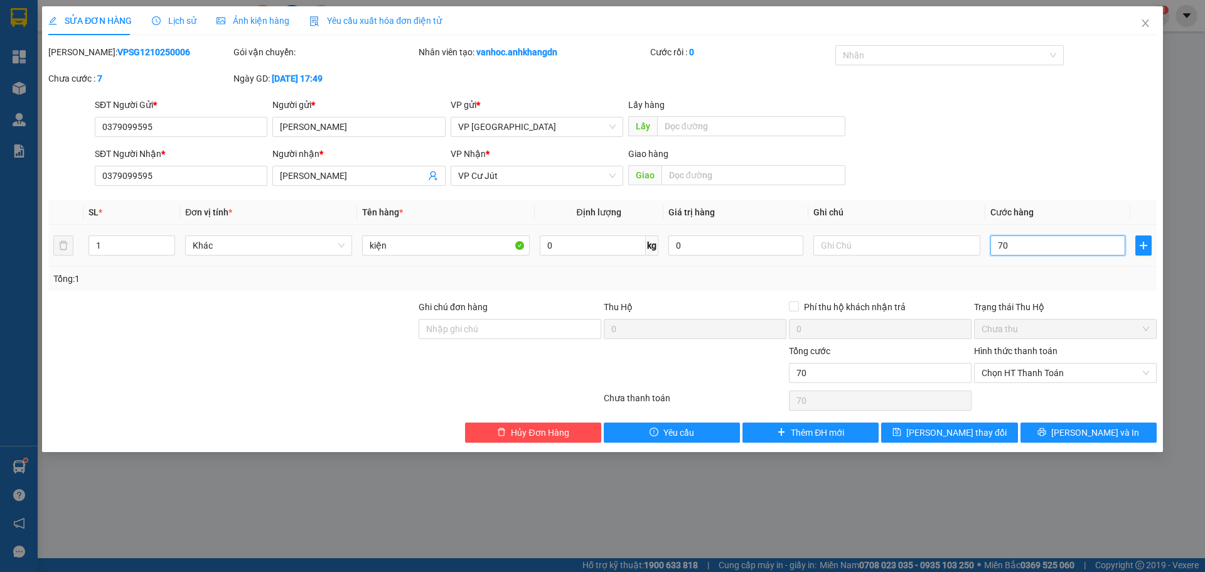
type input "700"
type input "7.000"
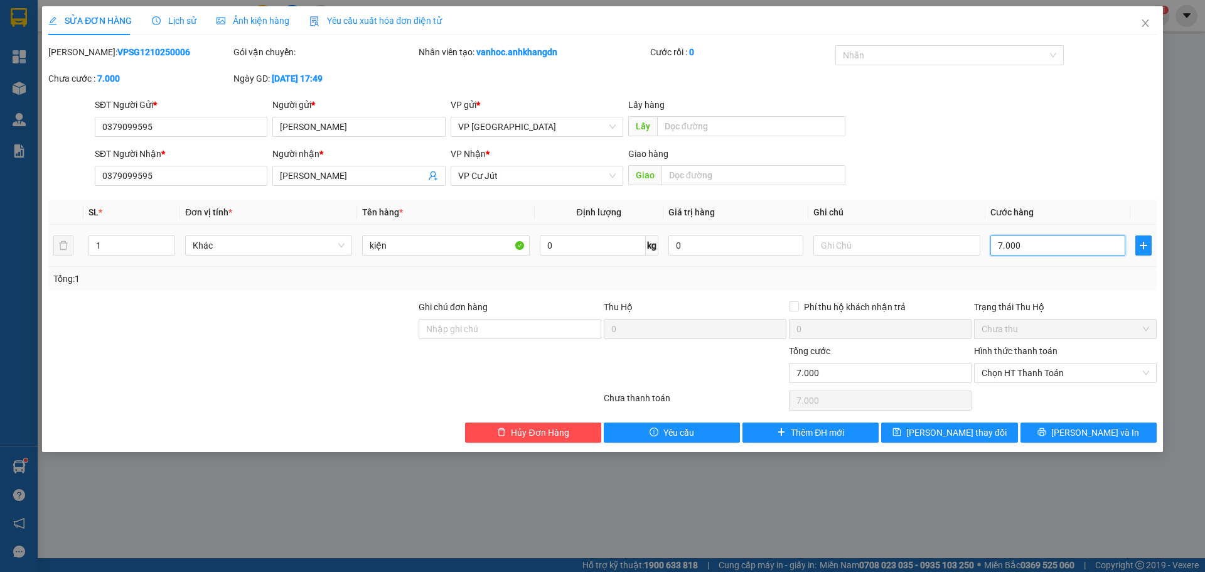
type input "70.000"
drag, startPoint x: 1029, startPoint y: 245, endPoint x: 955, endPoint y: 253, distance: 75.1
click at [955, 253] on tr "1 Khác kiện 0 kg 0 70.000" at bounding box center [602, 246] width 1108 height 42
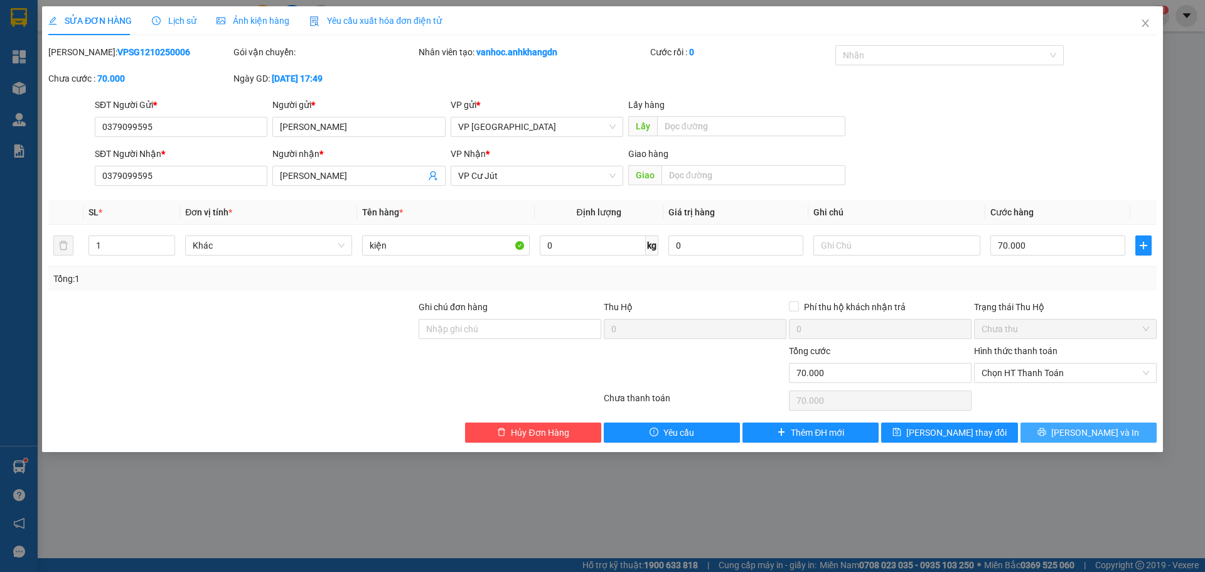
click at [1091, 436] on span "[PERSON_NAME] và In" at bounding box center [1095, 433] width 88 height 14
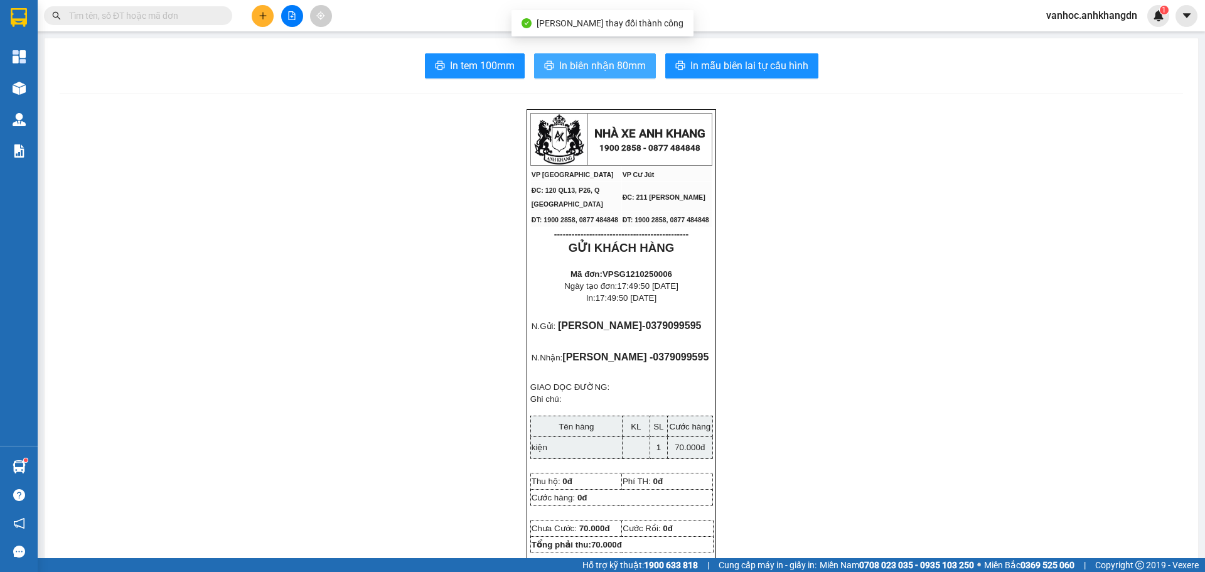
click at [578, 62] on span "In biên nhận 80mm" at bounding box center [602, 66] width 87 height 16
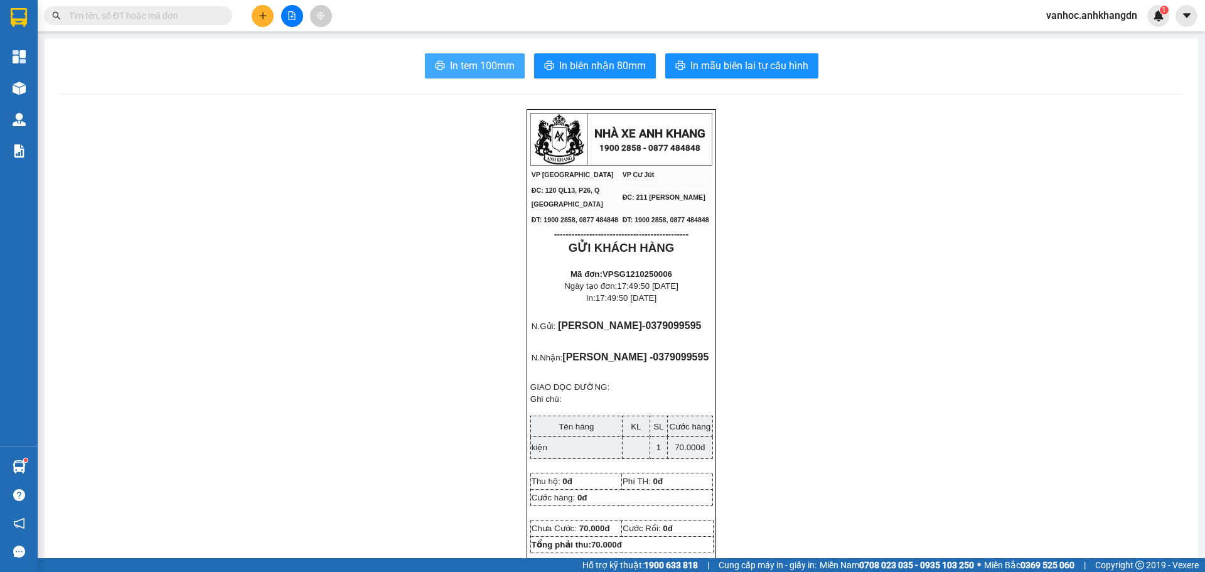
click at [485, 62] on span "In tem 100mm" at bounding box center [482, 66] width 65 height 16
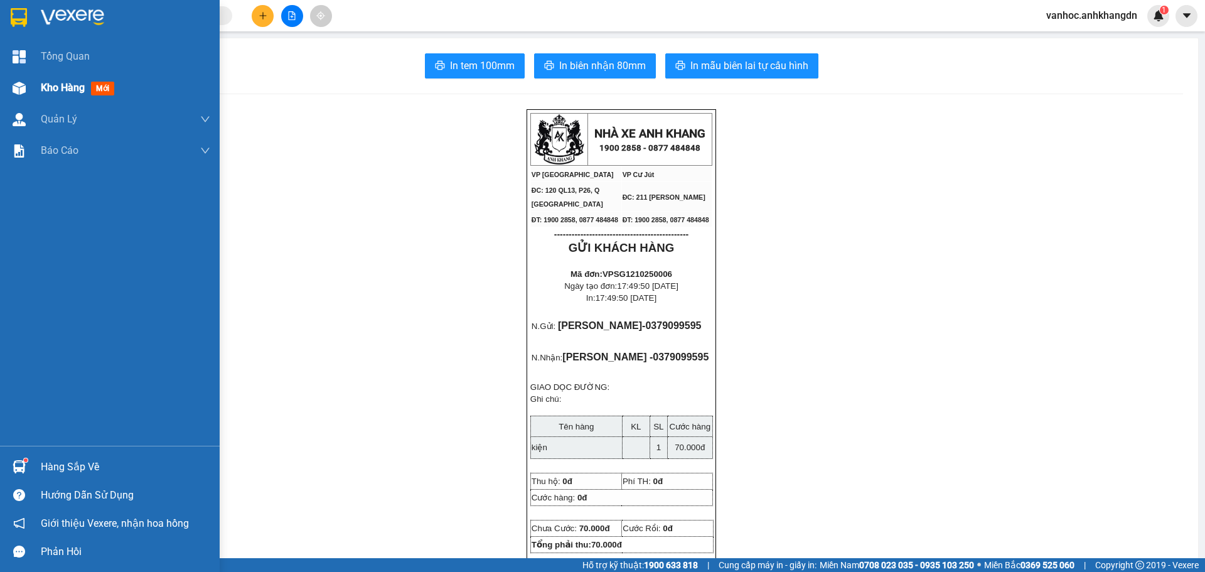
click at [36, 92] on div "Kho hàng mới" at bounding box center [110, 87] width 220 height 31
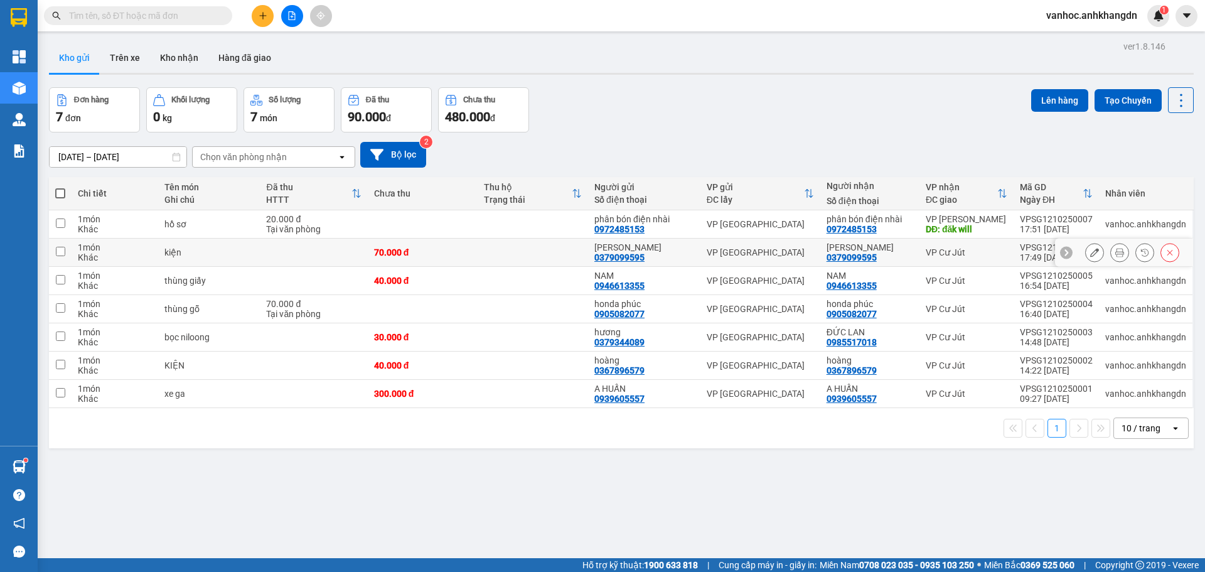
click at [1090, 254] on icon at bounding box center [1094, 252] width 9 height 9
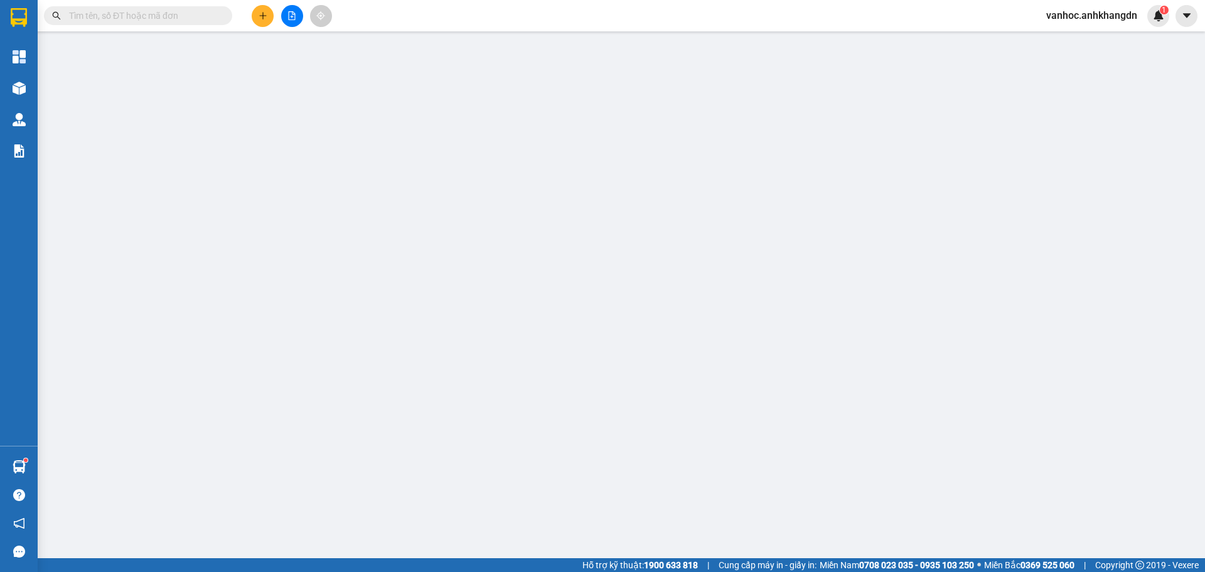
type input "0379099595"
type input "[PERSON_NAME]"
type input "0379099595"
type input "[PERSON_NAME]"
type input "0"
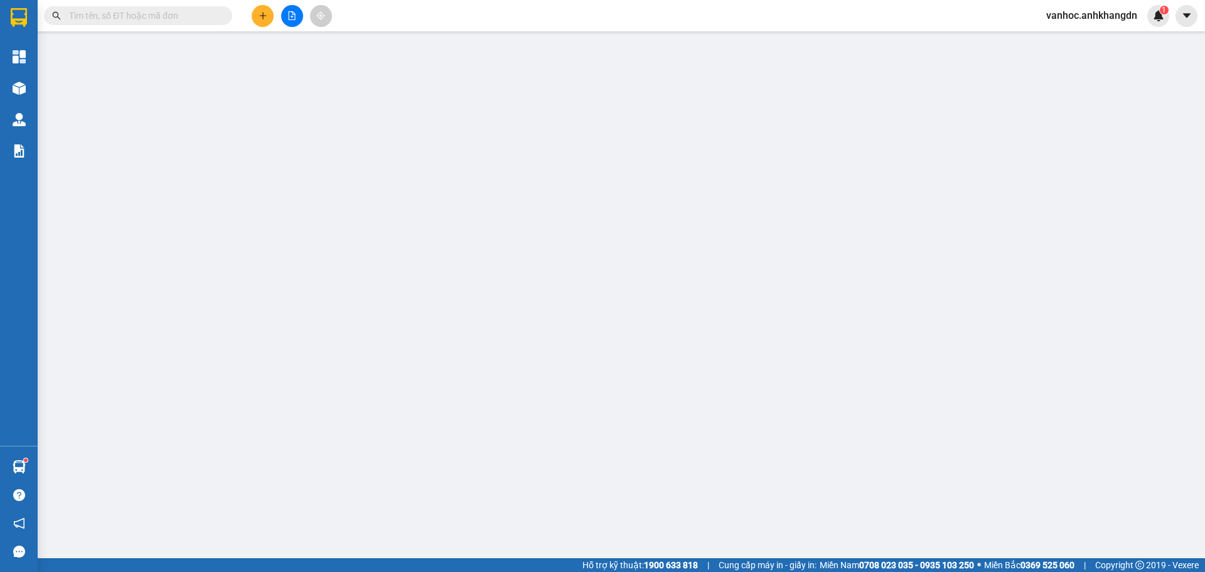
type input "70.000"
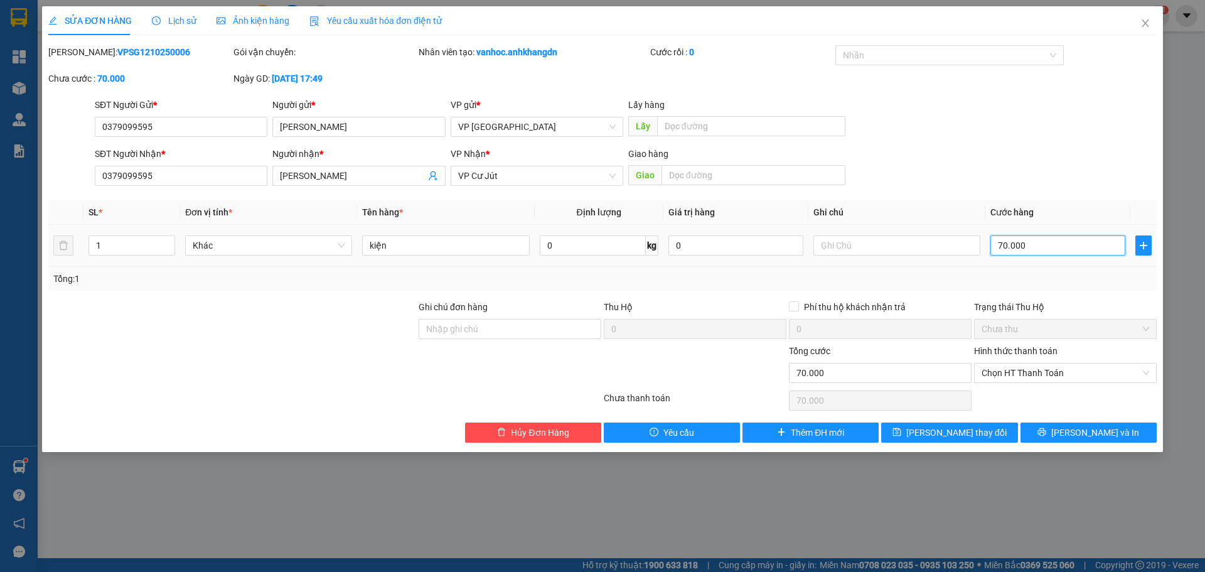
click at [1043, 249] on input "70.000" at bounding box center [1057, 245] width 135 height 20
type input "5"
type input "50"
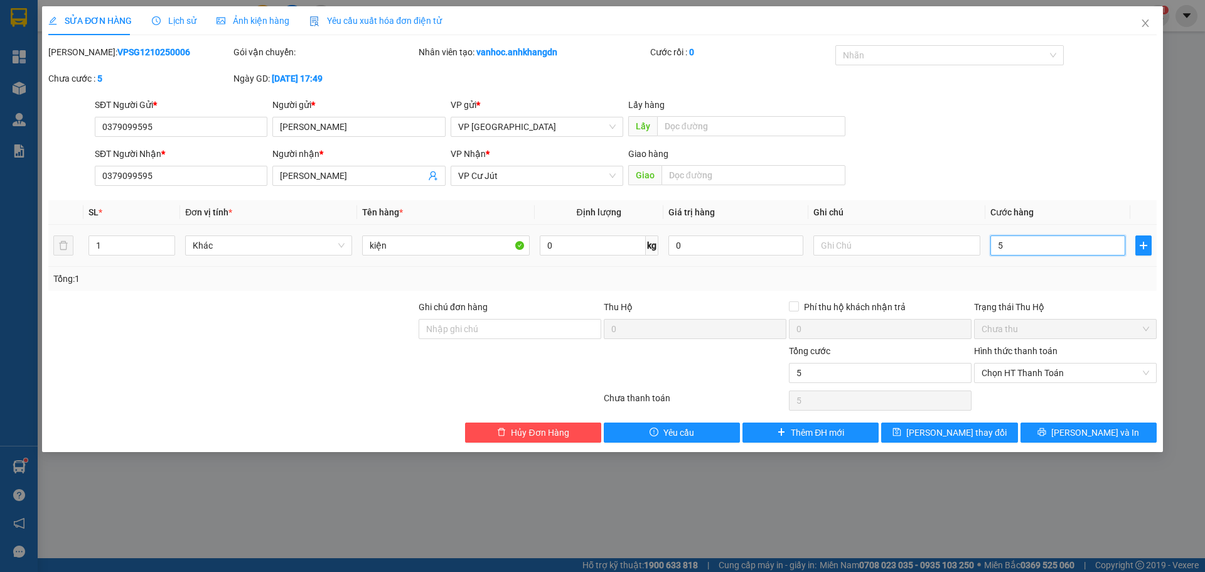
type input "50"
type input "500"
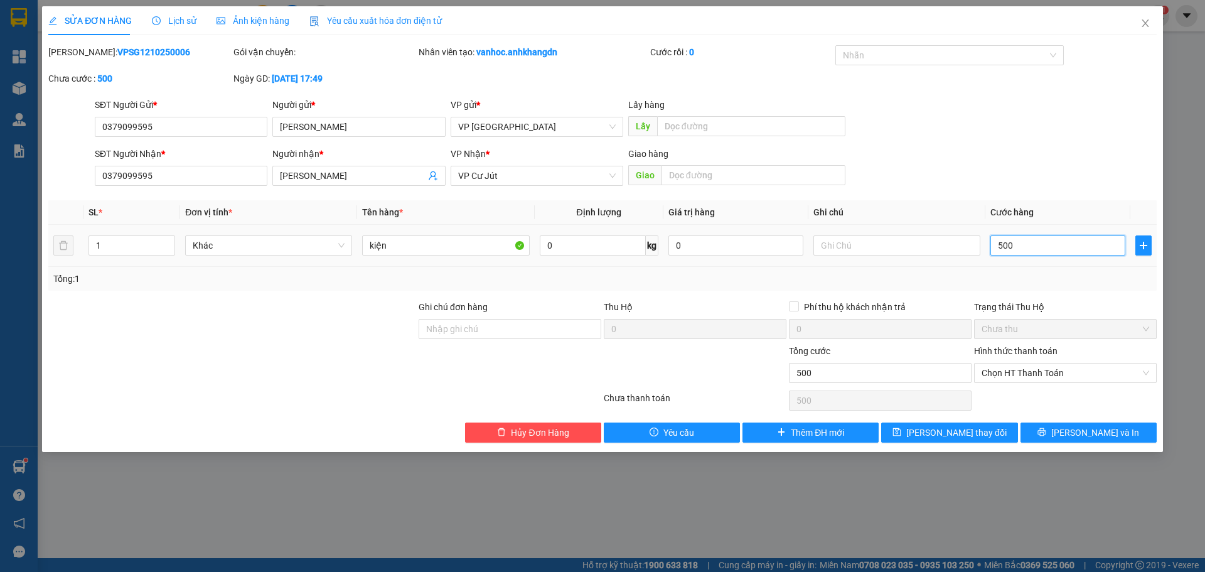
type input "5.000"
type input "50.000"
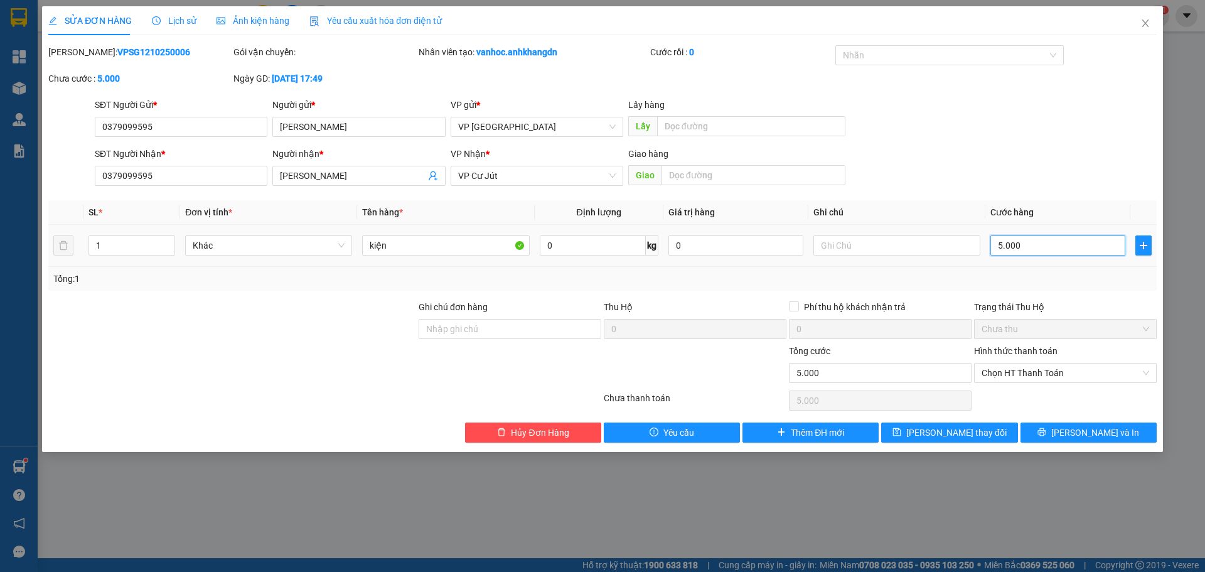
type input "50.000"
click at [1092, 430] on span "[PERSON_NAME] và In" at bounding box center [1095, 433] width 88 height 14
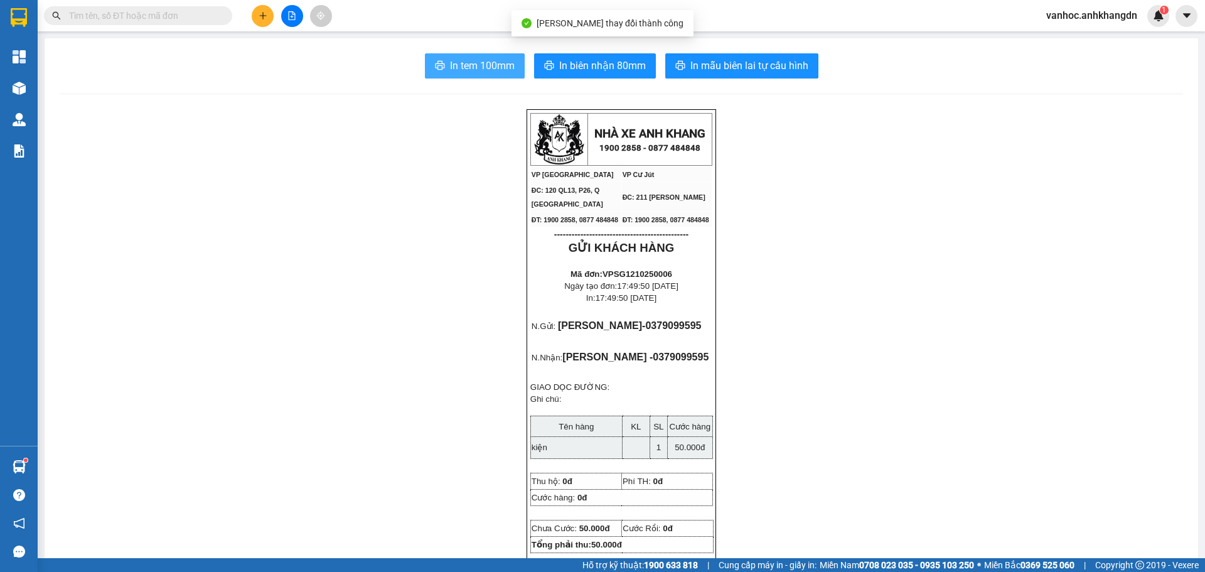
click at [479, 73] on span "In tem 100mm" at bounding box center [482, 66] width 65 height 16
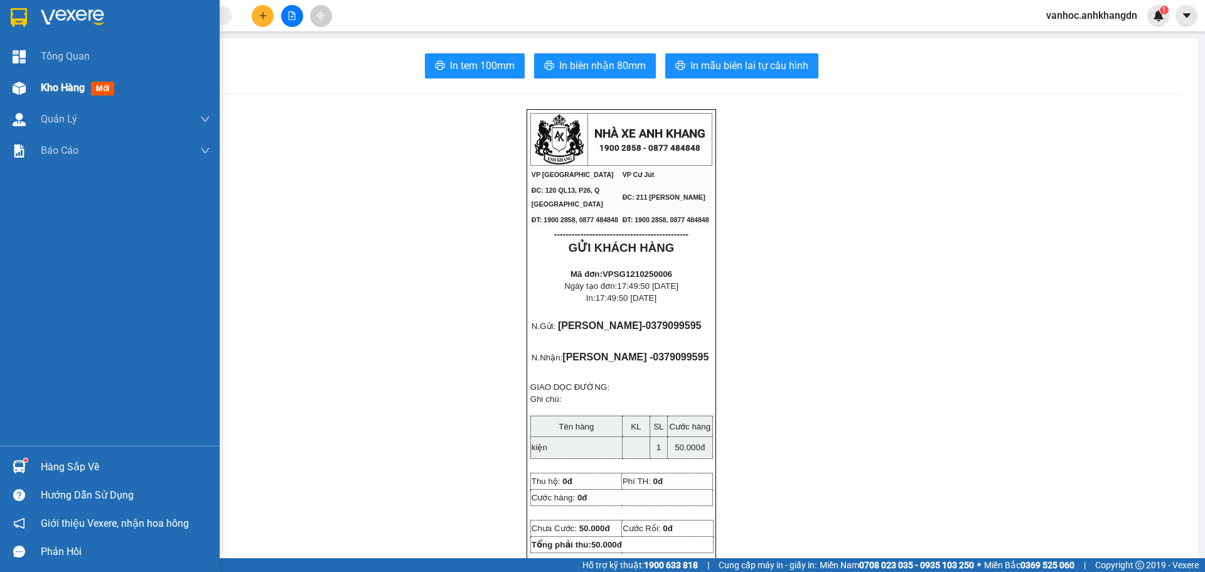
click at [48, 83] on span "Kho hàng" at bounding box center [63, 88] width 44 height 12
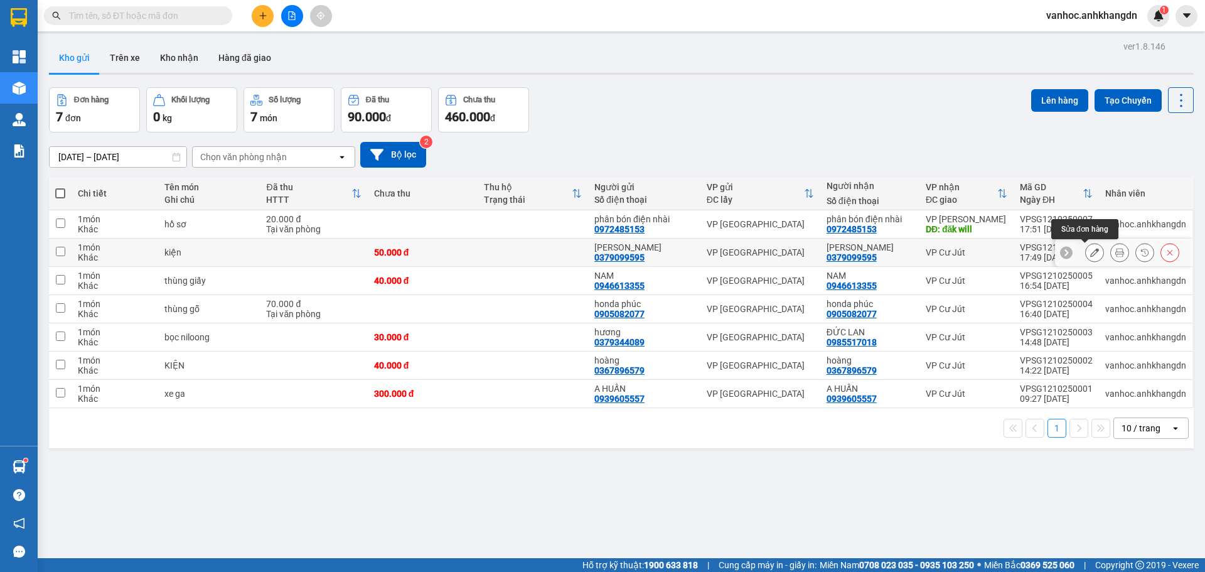
click at [1092, 254] on button at bounding box center [1095, 253] width 18 height 22
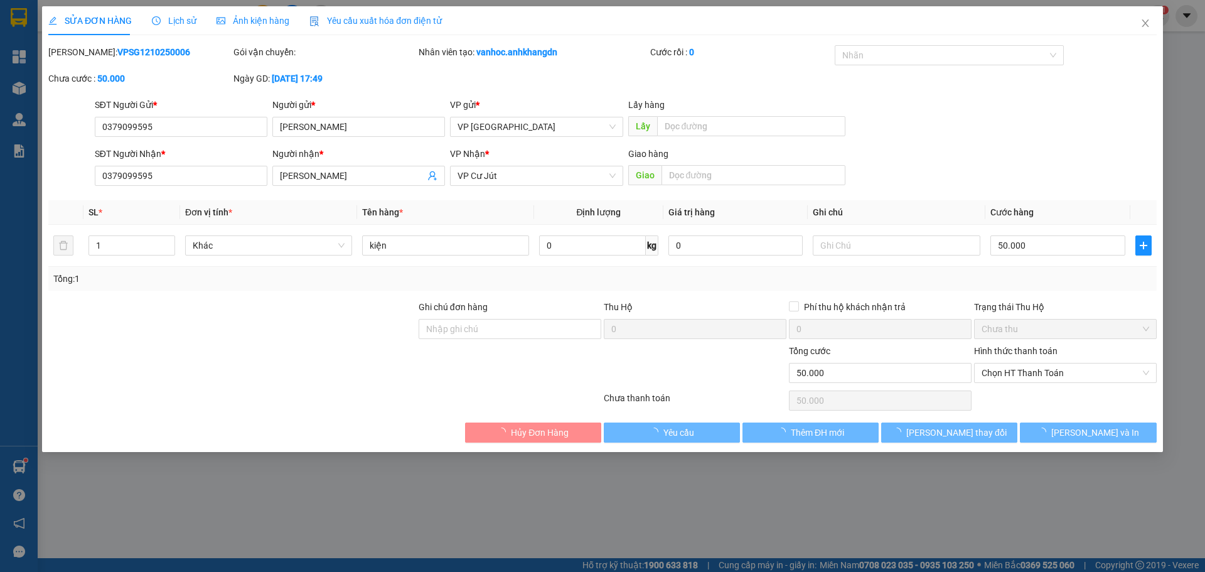
type input "0379099595"
type input "[PERSON_NAME]"
type input "0379099595"
type input "[PERSON_NAME]"
type input "0"
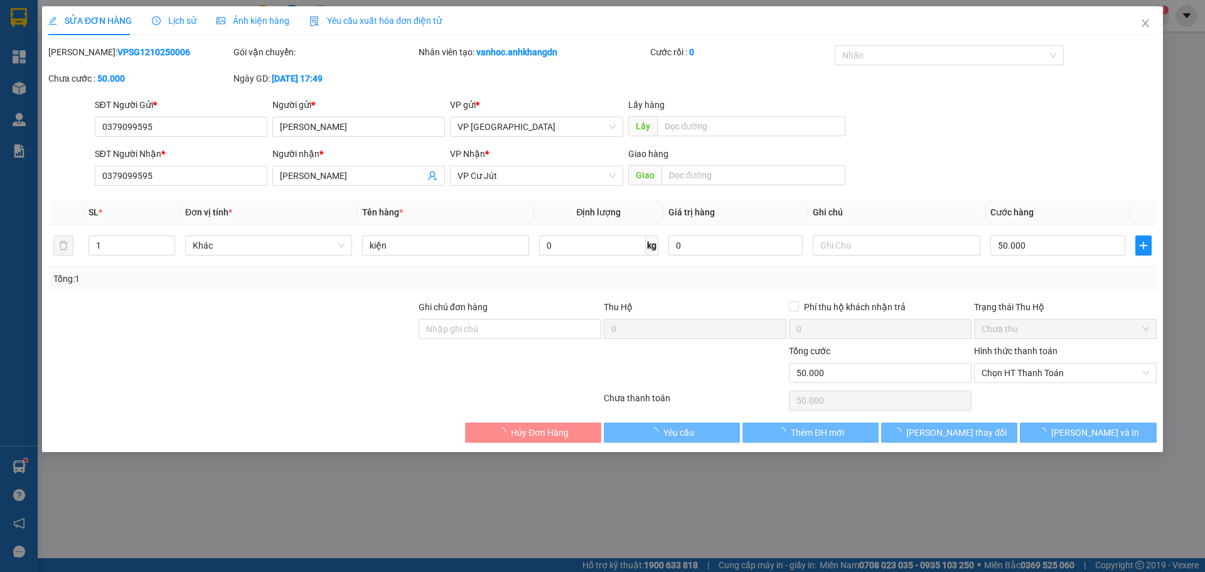
type input "50.000"
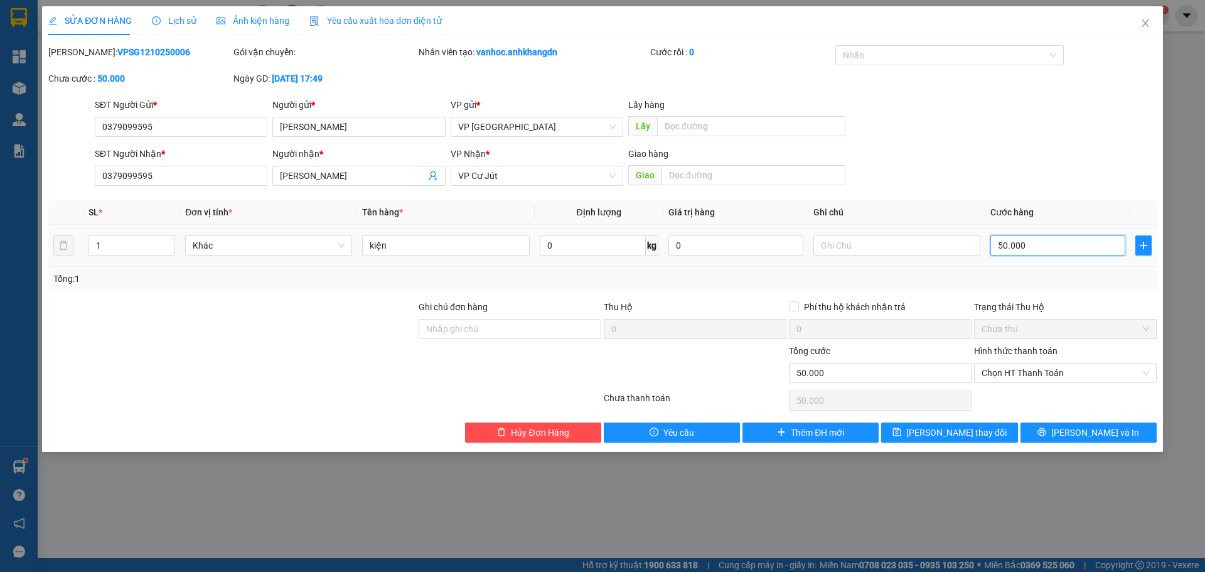
click at [1026, 246] on input "50.000" at bounding box center [1057, 245] width 135 height 20
type input "7"
type input "70"
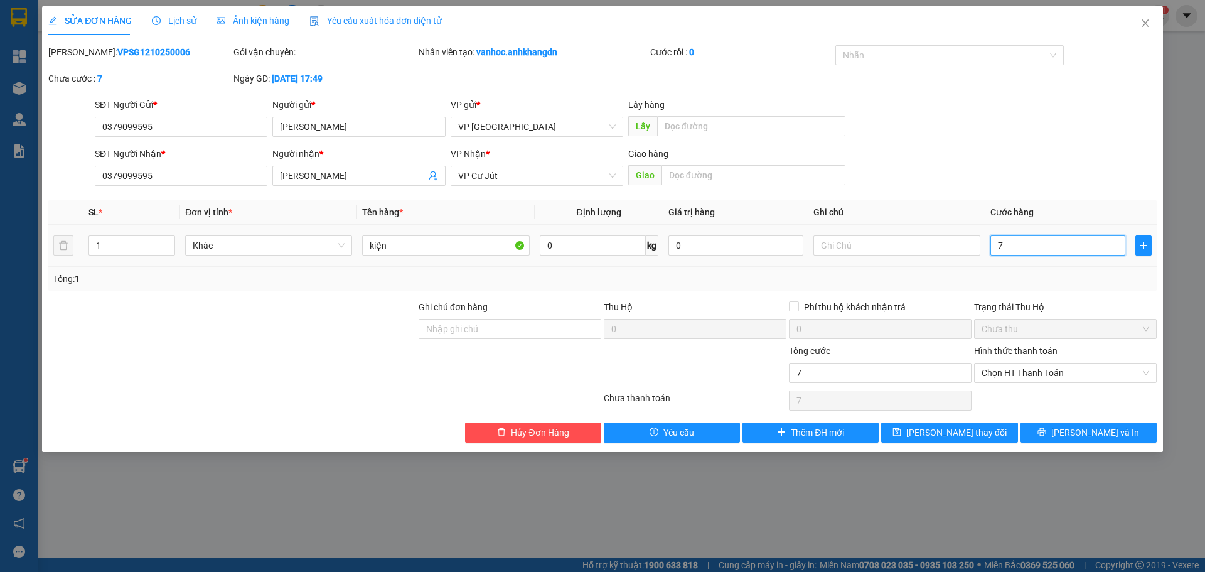
type input "70"
type input "700"
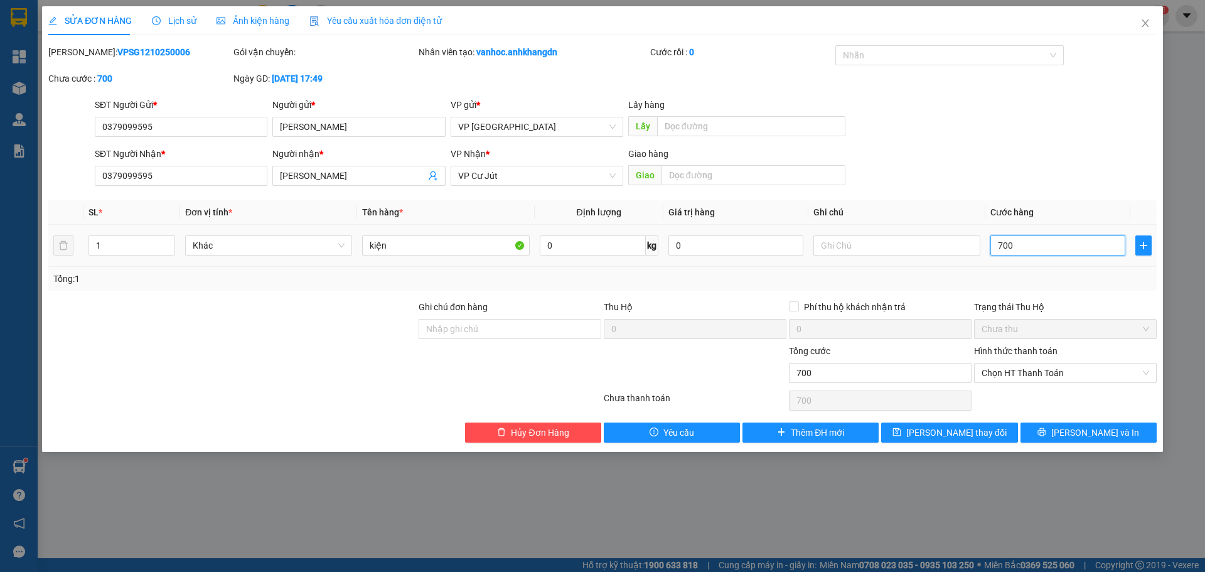
type input "7.000"
type input "70.000"
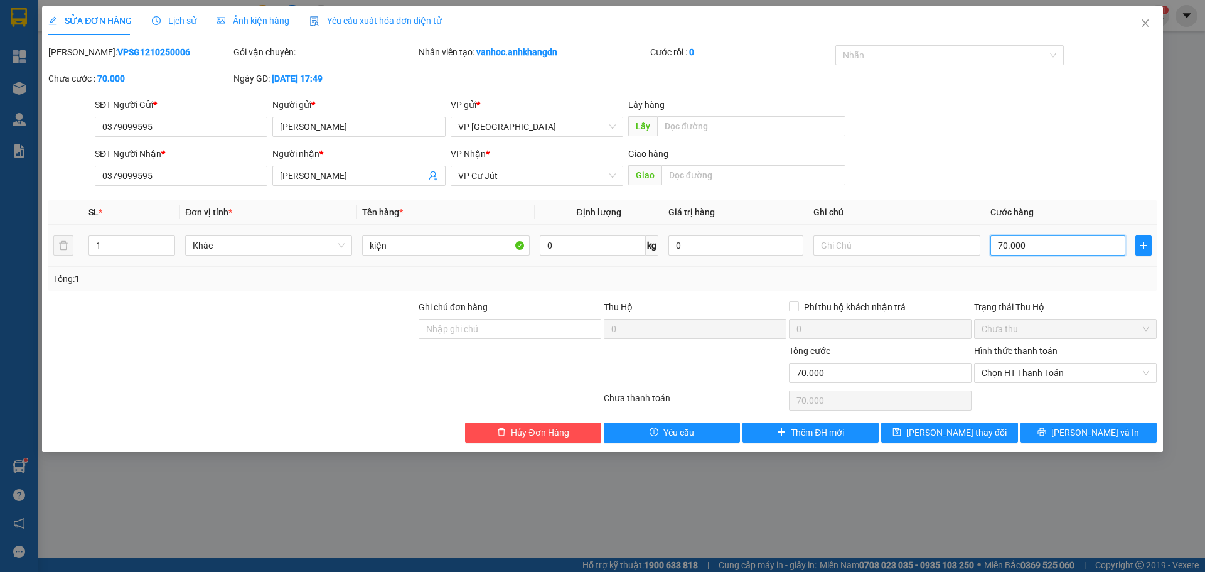
drag, startPoint x: 1029, startPoint y: 250, endPoint x: 1059, endPoint y: 292, distance: 51.7
click at [1006, 257] on div "70.000" at bounding box center [1057, 245] width 135 height 25
type input "70.000"
click at [1086, 445] on div "SỬA ĐƠN HÀNG Lịch sử Ảnh kiện hàng Yêu cầu xuất hóa đơn điện tử Total Paid Fee …" at bounding box center [602, 229] width 1121 height 446
click at [1085, 436] on span "[PERSON_NAME] và In" at bounding box center [1095, 433] width 88 height 14
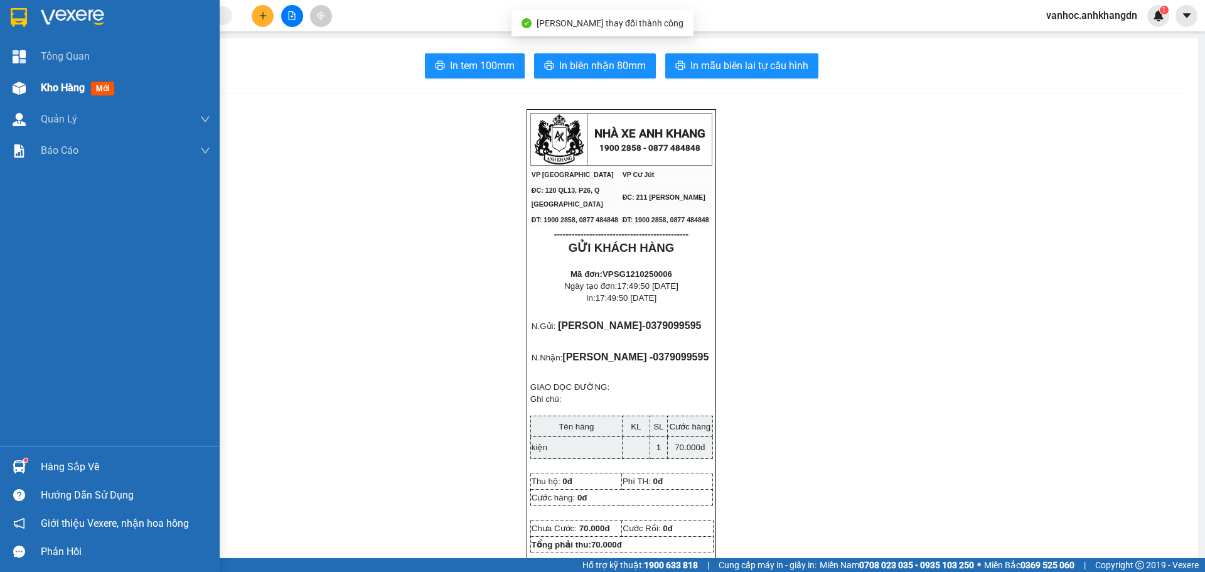
click at [47, 92] on span "Kho hàng" at bounding box center [63, 88] width 44 height 12
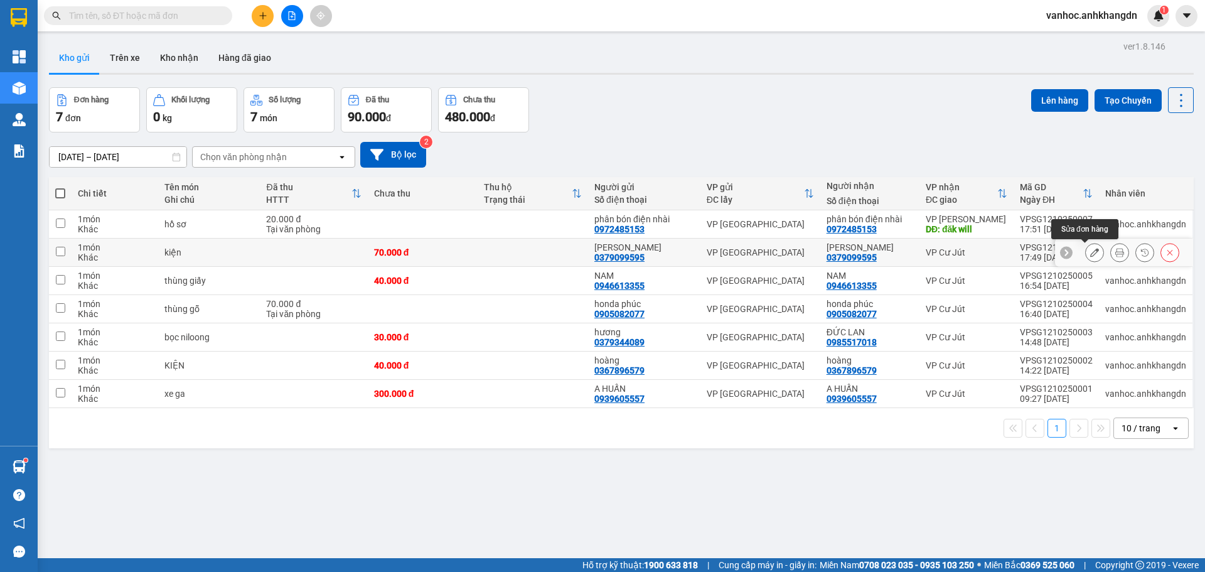
click at [1090, 254] on icon at bounding box center [1094, 252] width 9 height 9
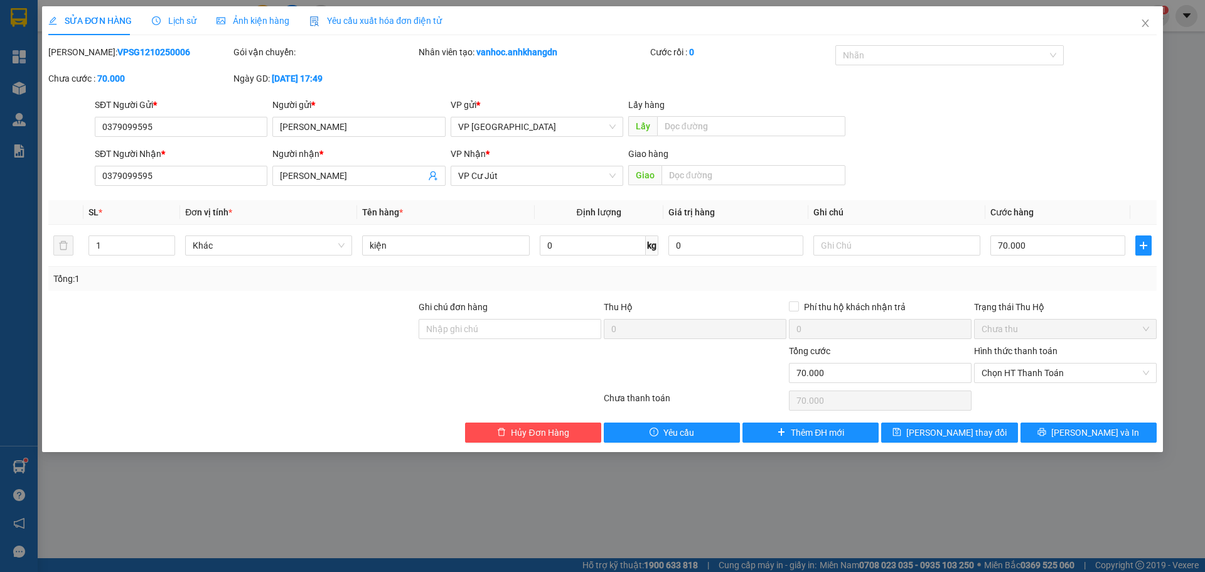
click at [1113, 473] on div "SỬA ĐƠN HÀNG Lịch sử Ảnh kiện hàng Yêu cầu xuất hóa đơn điện tử Total Paid Fee …" at bounding box center [602, 286] width 1205 height 572
click at [1149, 21] on icon "close" at bounding box center [1145, 23] width 10 height 10
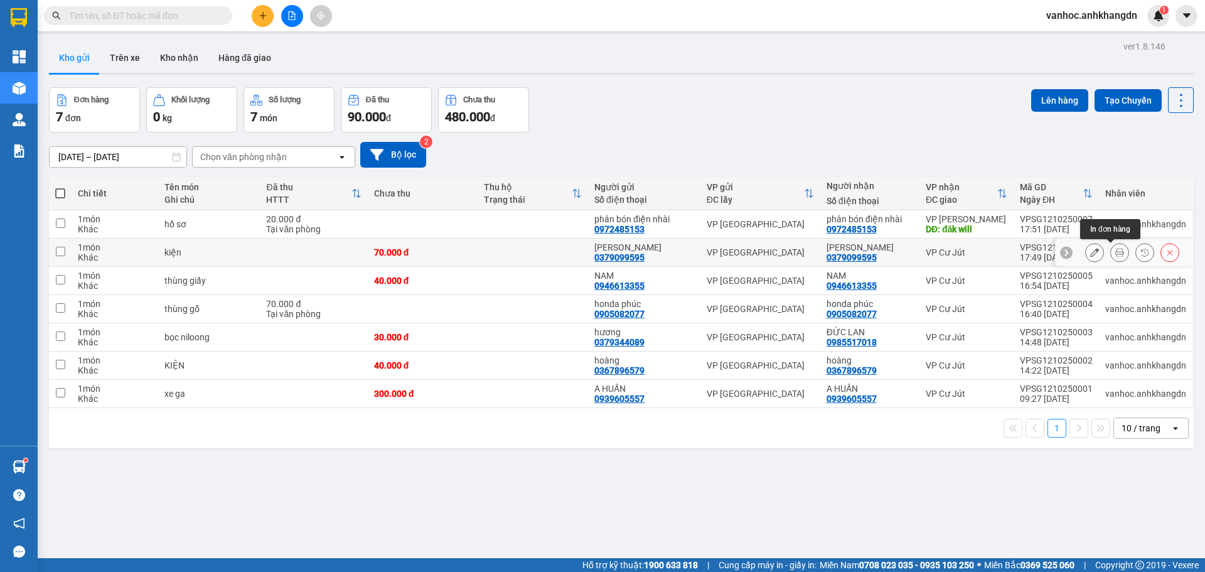
click at [1115, 249] on icon at bounding box center [1119, 252] width 9 height 9
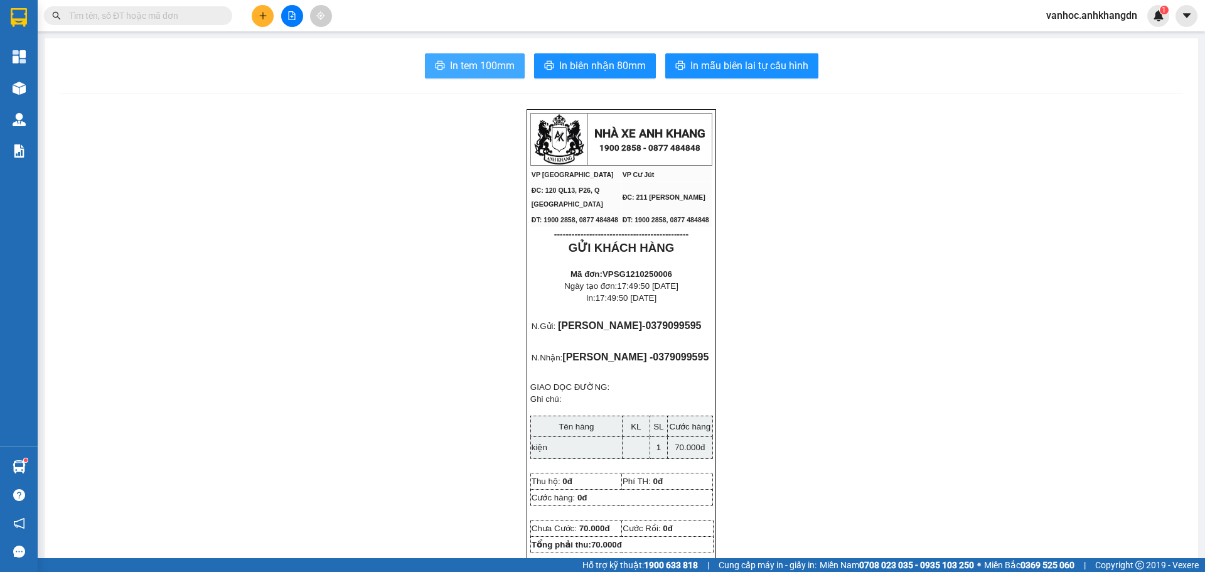
click at [463, 58] on span "In tem 100mm" at bounding box center [482, 66] width 65 height 16
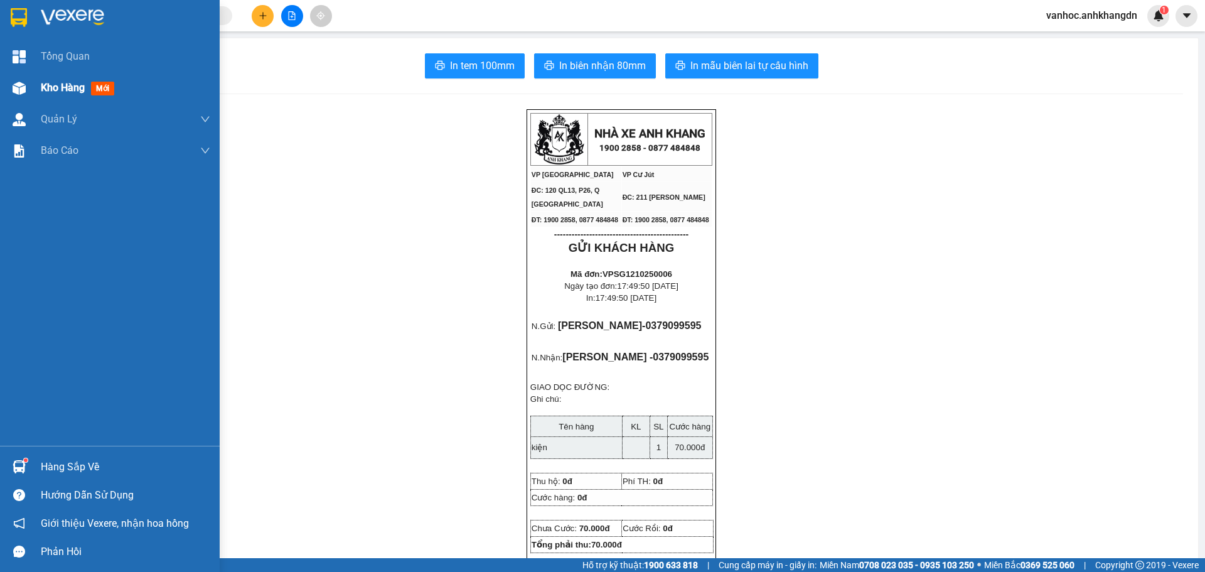
click at [31, 88] on div "Kho hàng mới" at bounding box center [110, 87] width 220 height 31
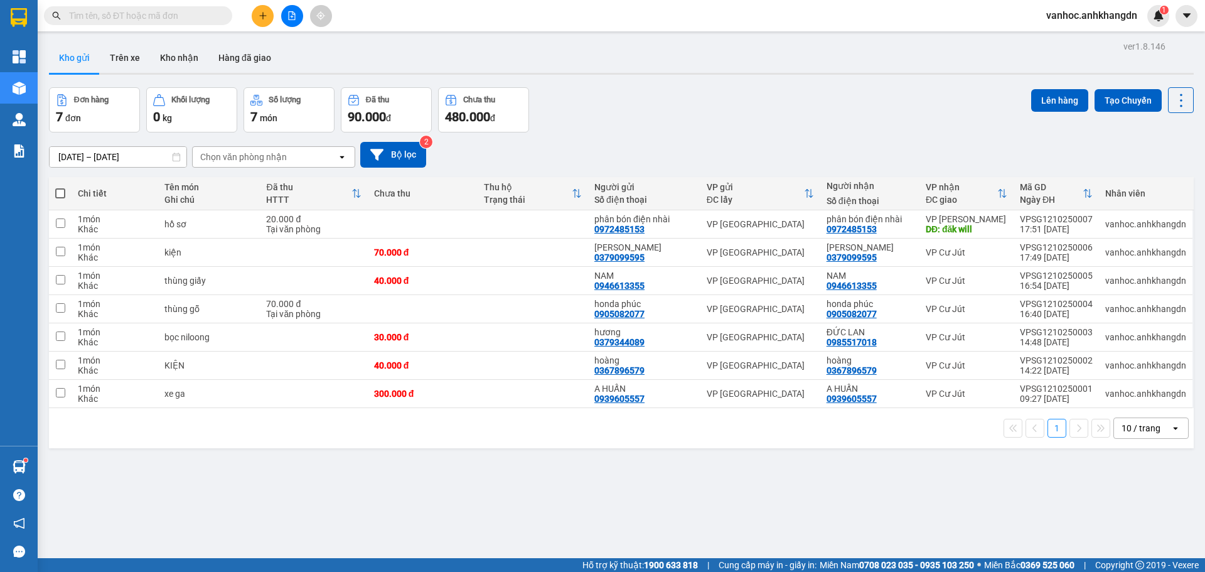
click at [59, 198] on span at bounding box center [60, 193] width 10 height 10
click at [60, 187] on input "checkbox" at bounding box center [60, 187] width 0 height 0
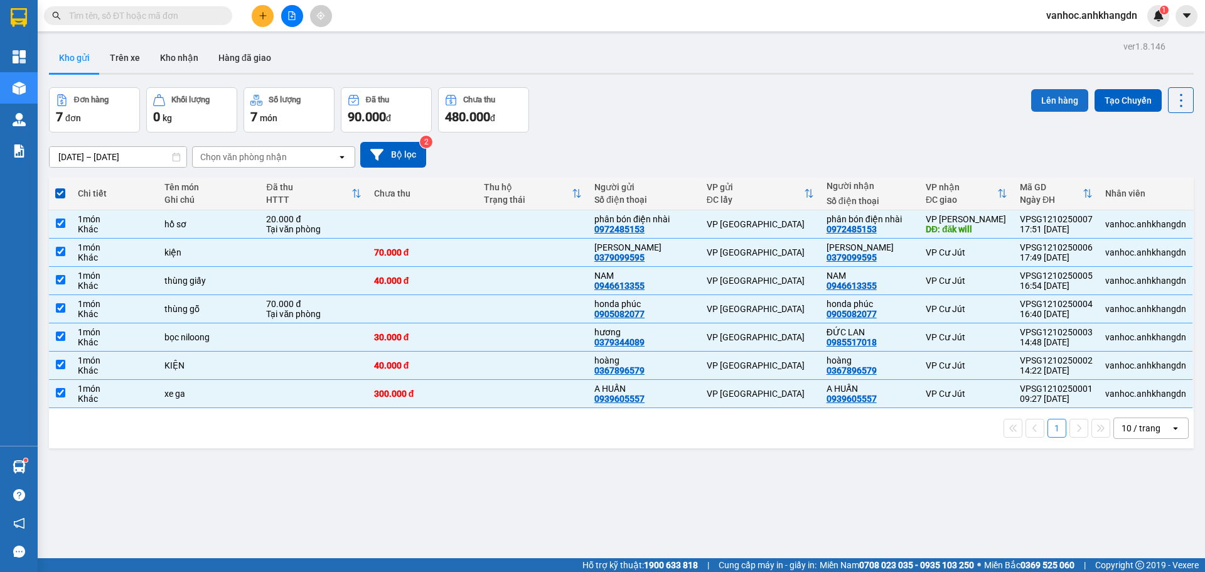
click at [1050, 105] on button "Lên hàng" at bounding box center [1059, 100] width 57 height 23
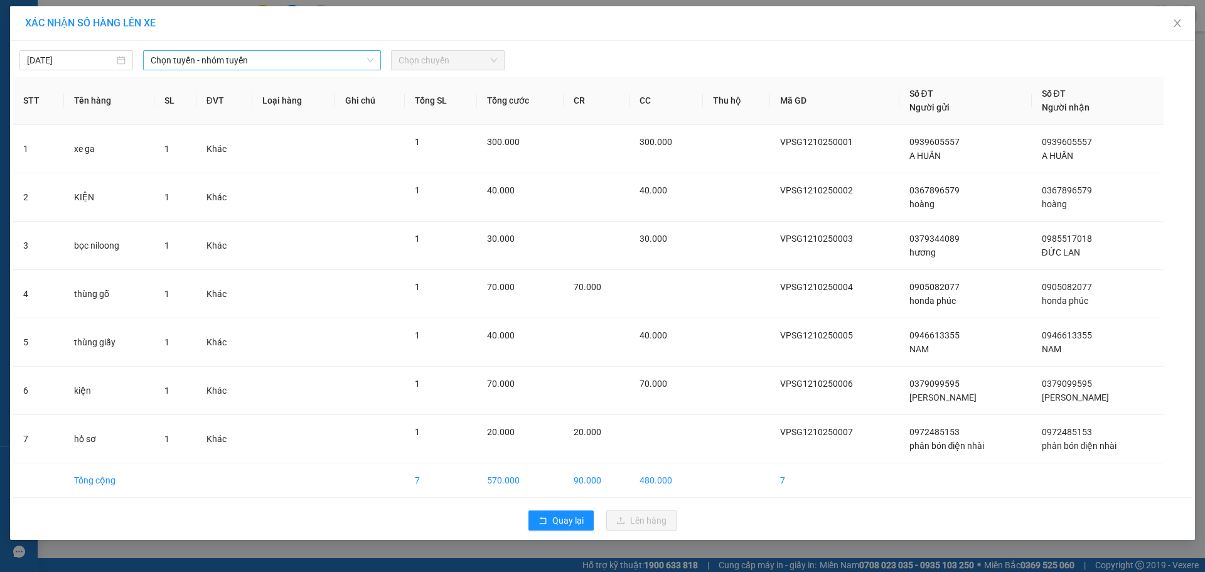
click at [342, 58] on span "Chọn tuyến - nhóm tuyến" at bounding box center [262, 60] width 223 height 19
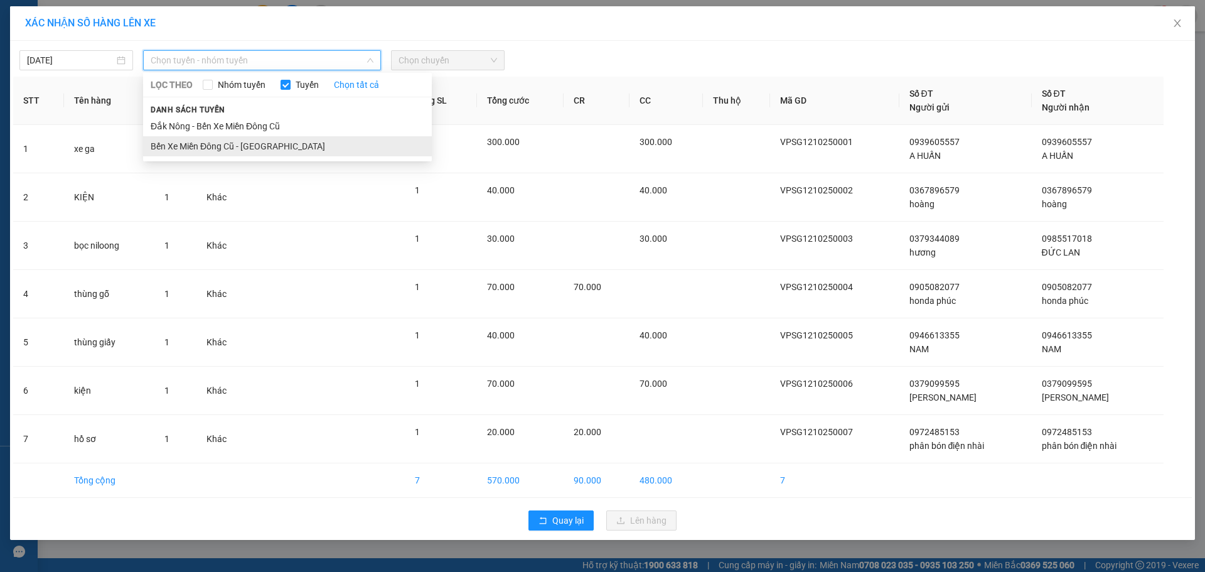
click at [228, 146] on li "Bến Xe Miền Đông Cũ - [GEOGRAPHIC_DATA]" at bounding box center [287, 146] width 289 height 20
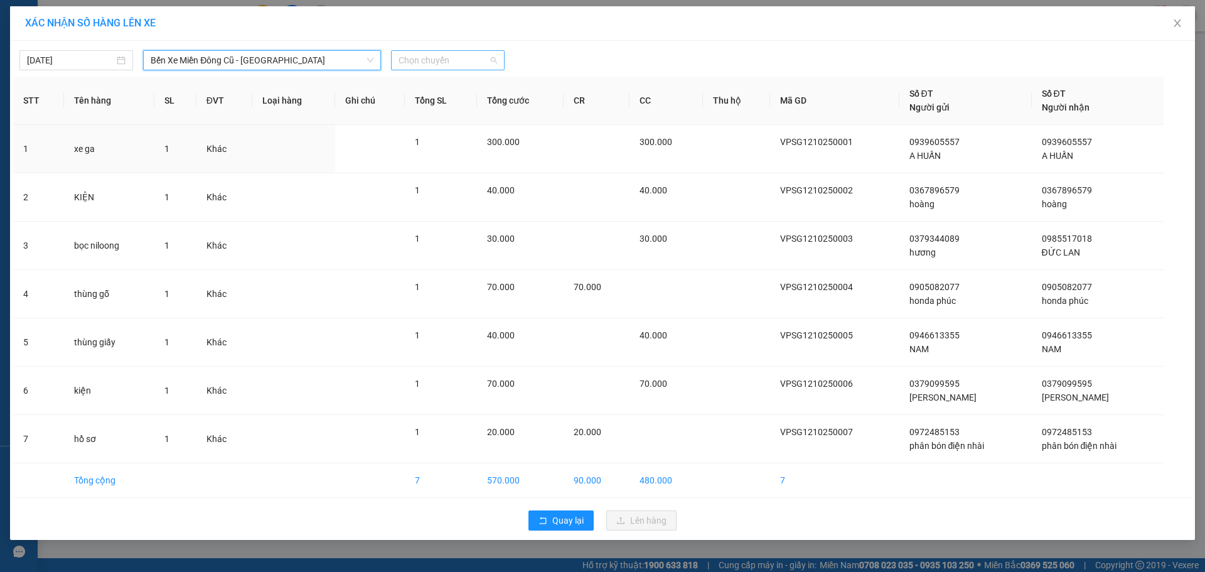
click at [417, 63] on span "Chọn chuyến" at bounding box center [448, 60] width 99 height 19
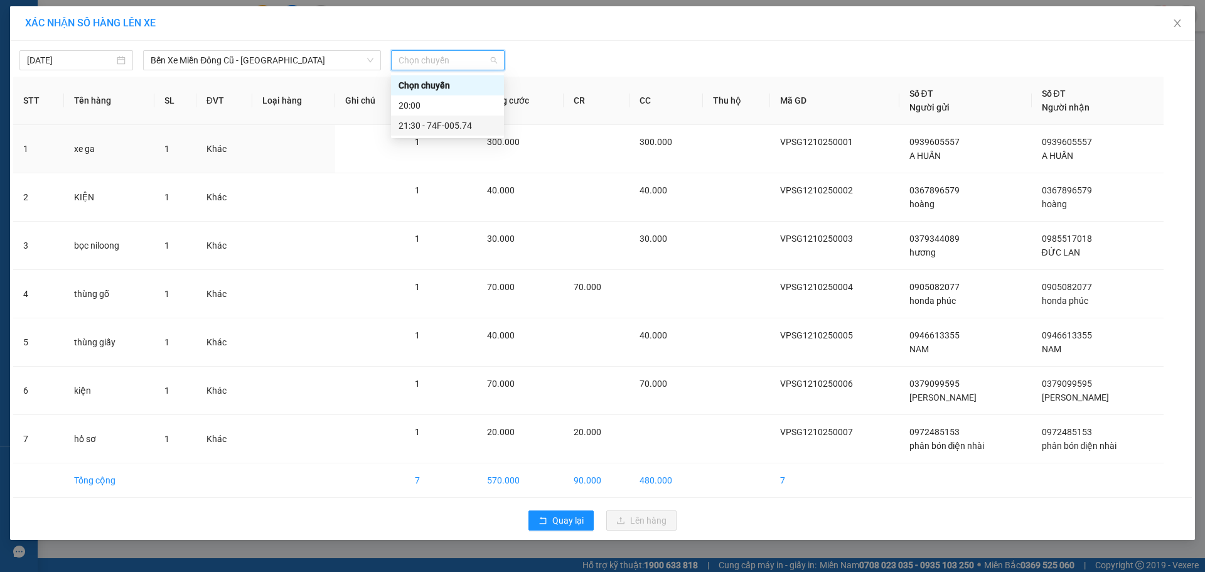
click at [439, 120] on div "21:30 - 74F-005.74" at bounding box center [448, 126] width 98 height 14
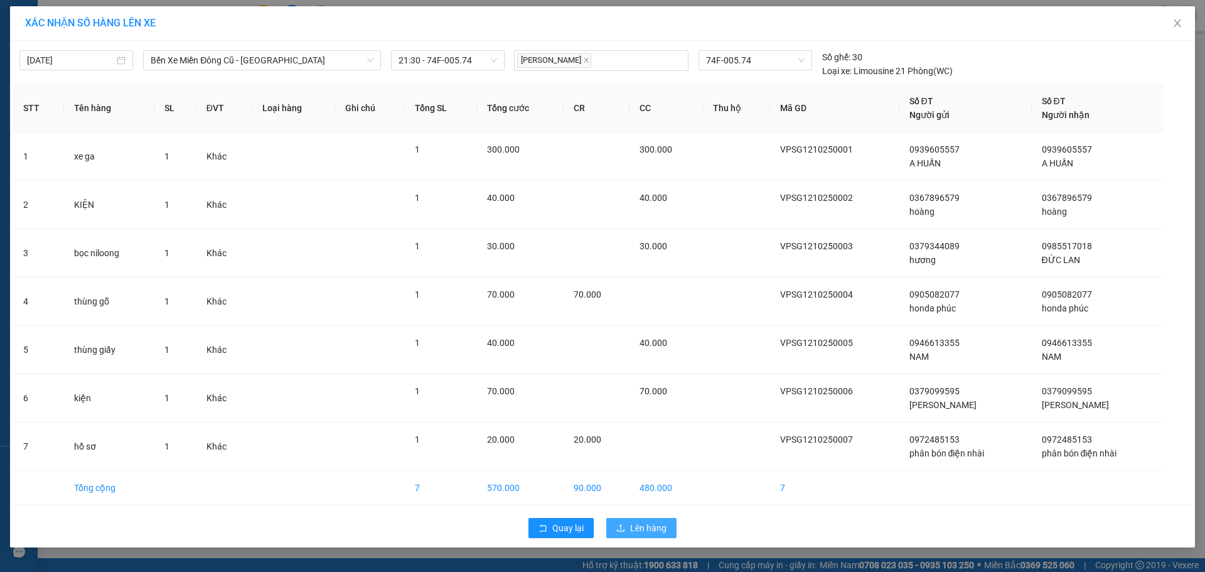
click at [651, 528] on span "Lên hàng" at bounding box center [648, 528] width 36 height 14
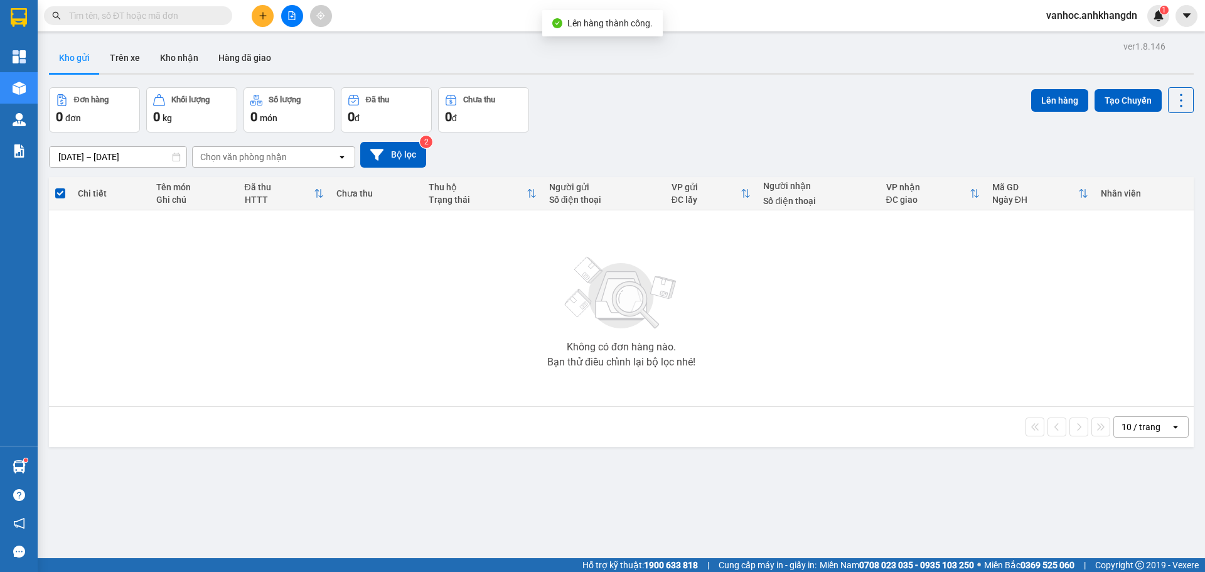
click at [291, 18] on icon "file-add" at bounding box center [291, 15] width 9 height 9
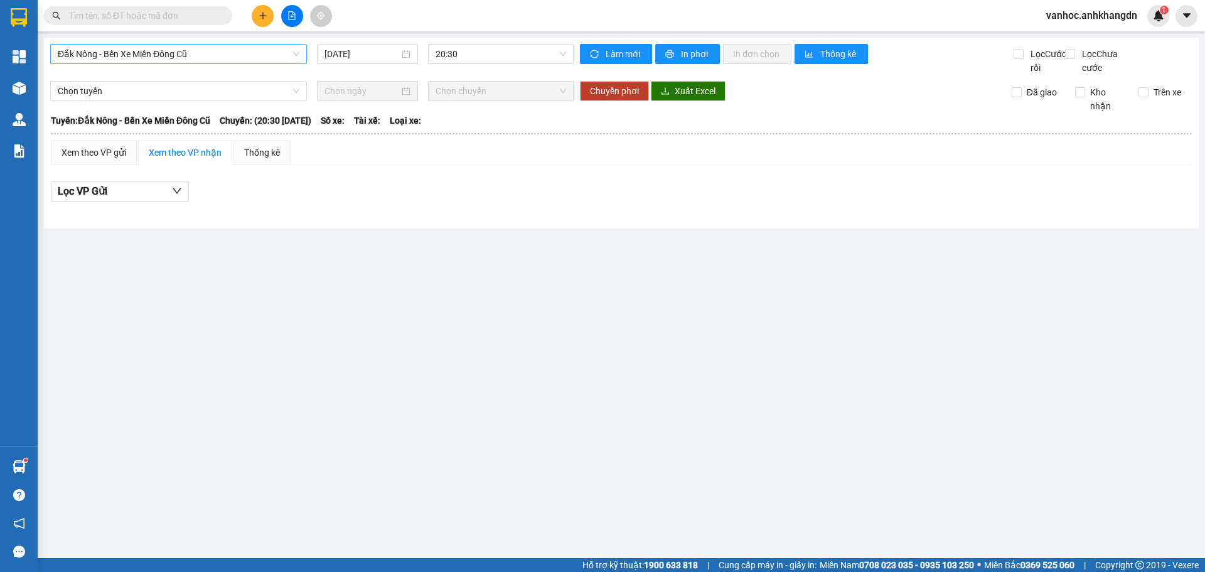
click at [240, 51] on span "Đắk Nông - Bến Xe Miền Đông Cũ" at bounding box center [179, 54] width 242 height 19
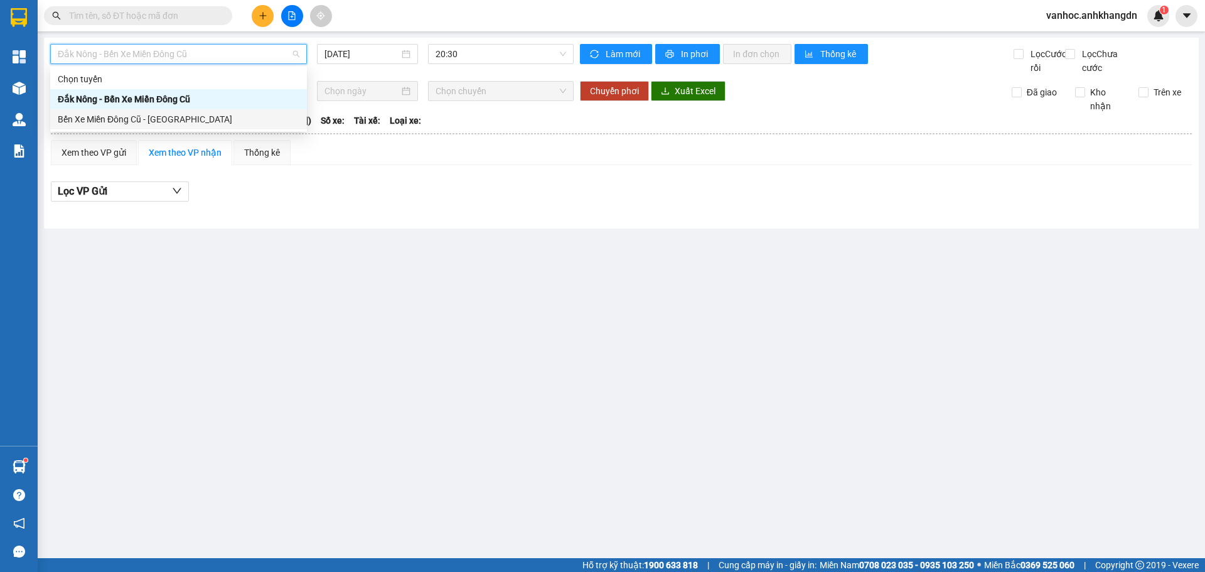
click at [183, 123] on div "Bến Xe Miền Đông Cũ - [GEOGRAPHIC_DATA]" at bounding box center [179, 119] width 242 height 14
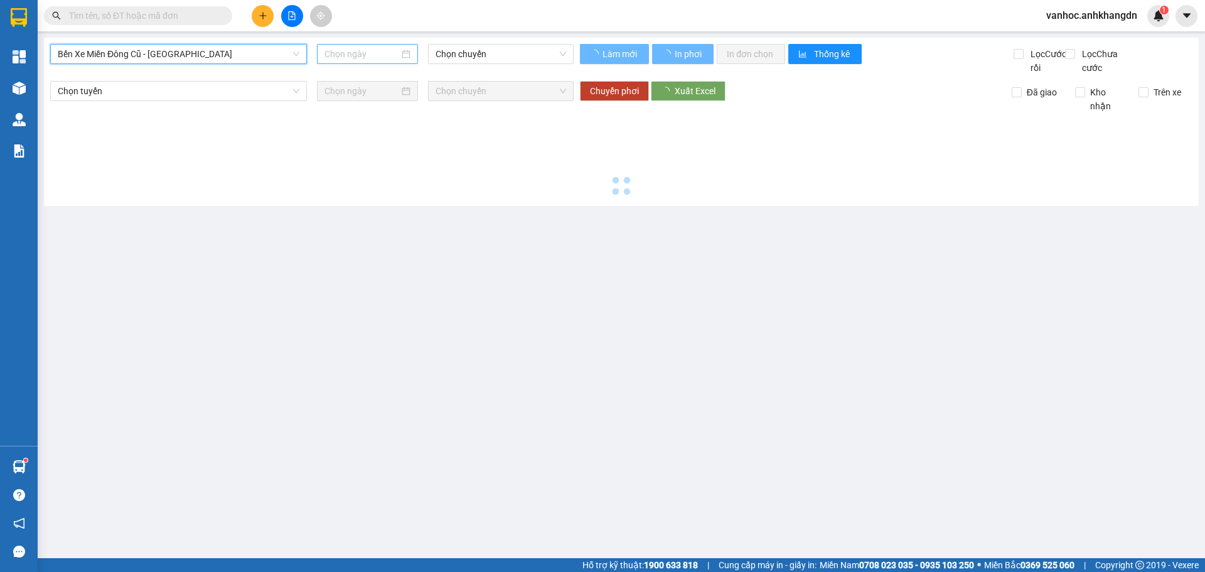
type input "[DATE]"
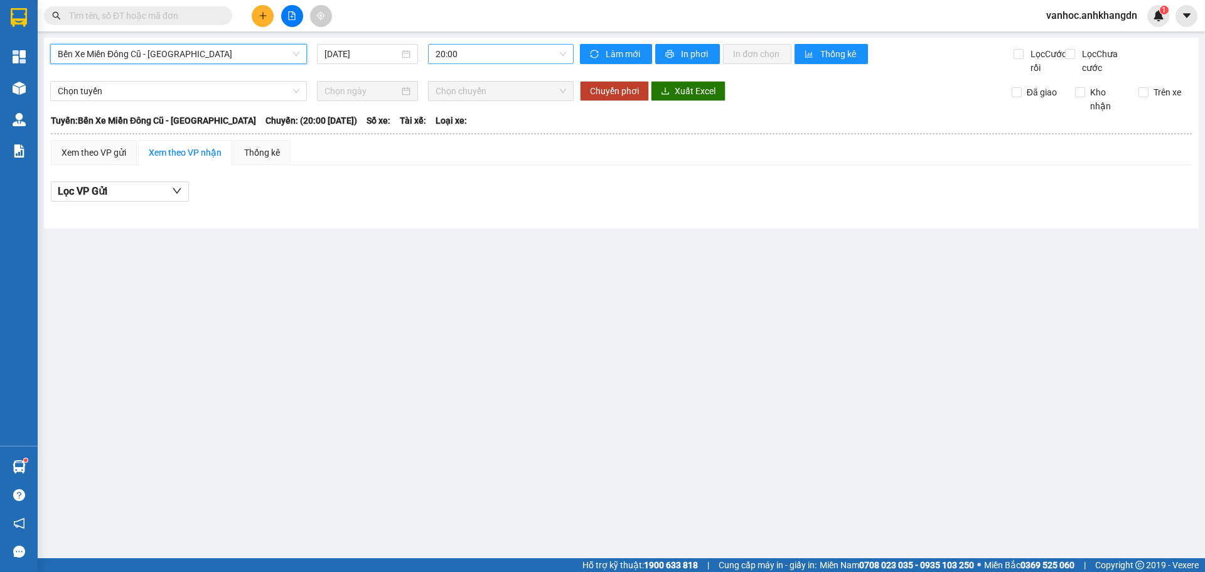
click at [456, 51] on span "20:00" at bounding box center [501, 54] width 131 height 19
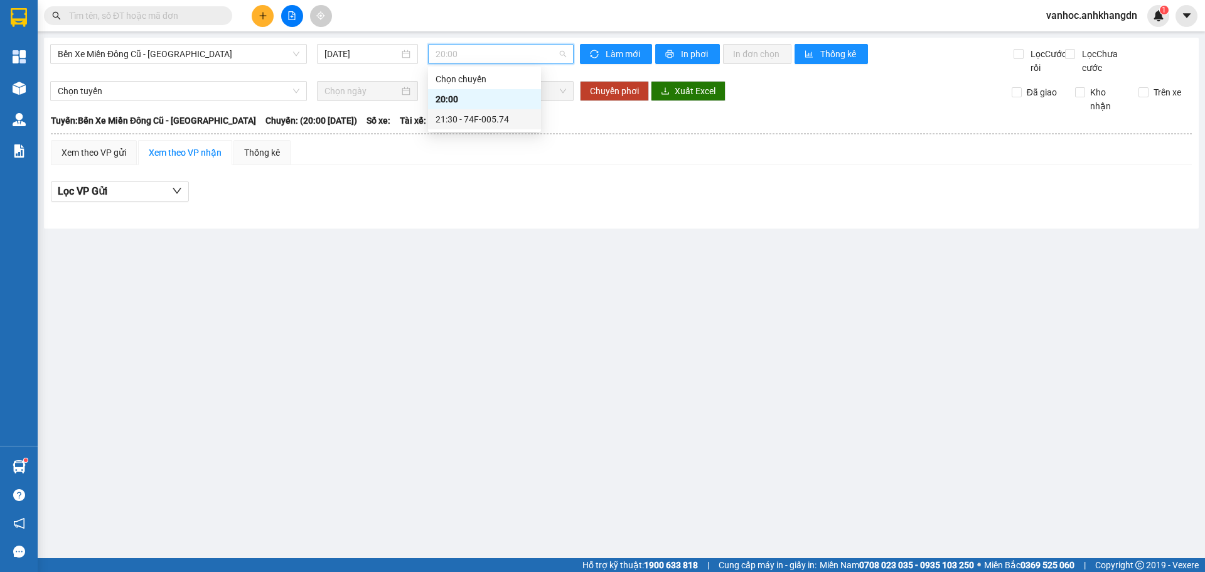
click at [449, 116] on div "21:30 - 74F-005.74" at bounding box center [485, 119] width 98 height 14
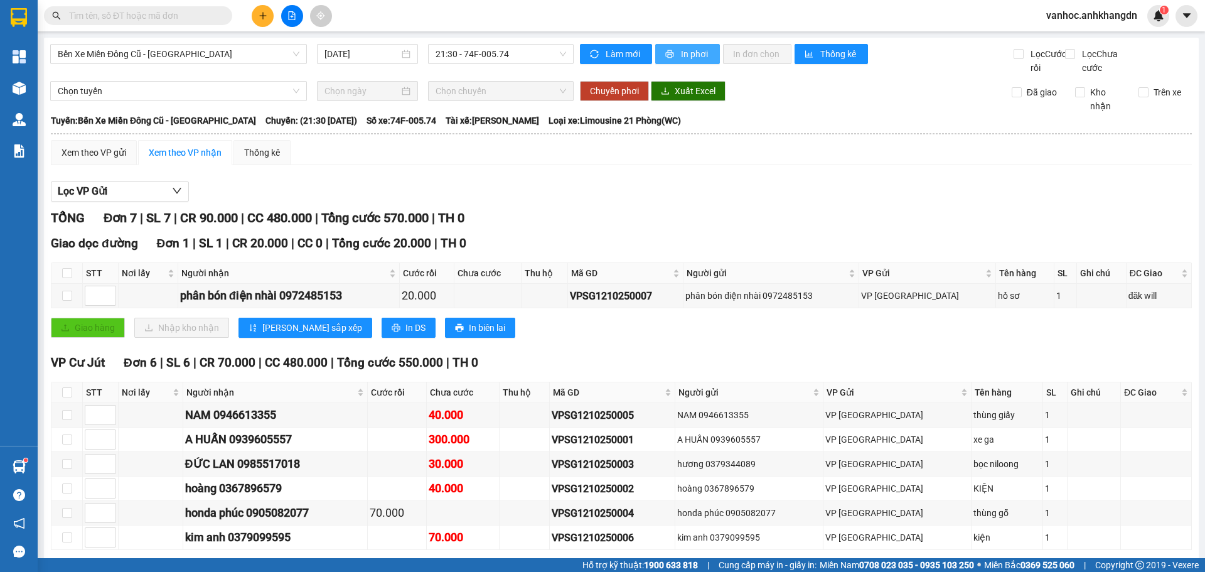
click at [670, 59] on span "printer" at bounding box center [670, 55] width 11 height 10
